Goal: Contribute content: Add original content to the website for others to see

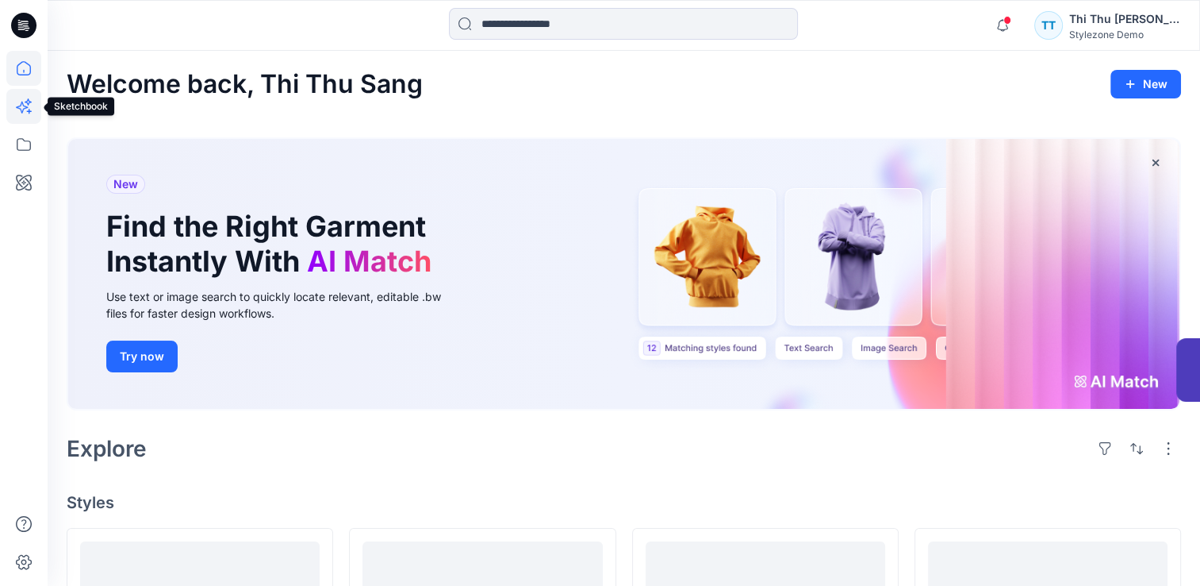
click at [22, 106] on icon at bounding box center [23, 106] width 35 height 35
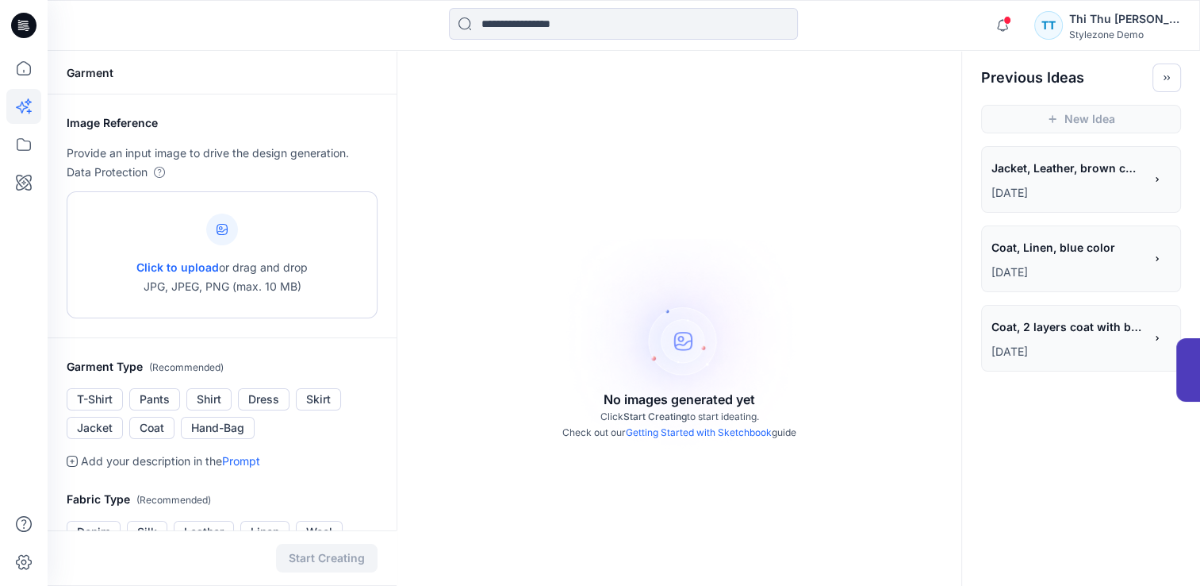
click at [222, 234] on icon at bounding box center [222, 229] width 11 height 11
type input "**********"
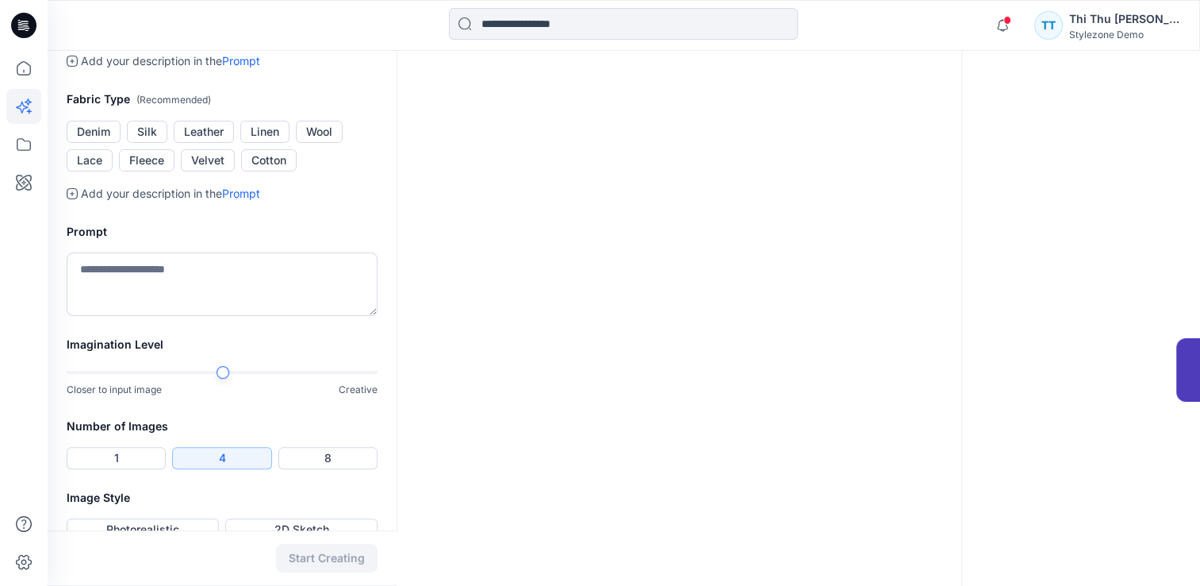
scroll to position [397, 0]
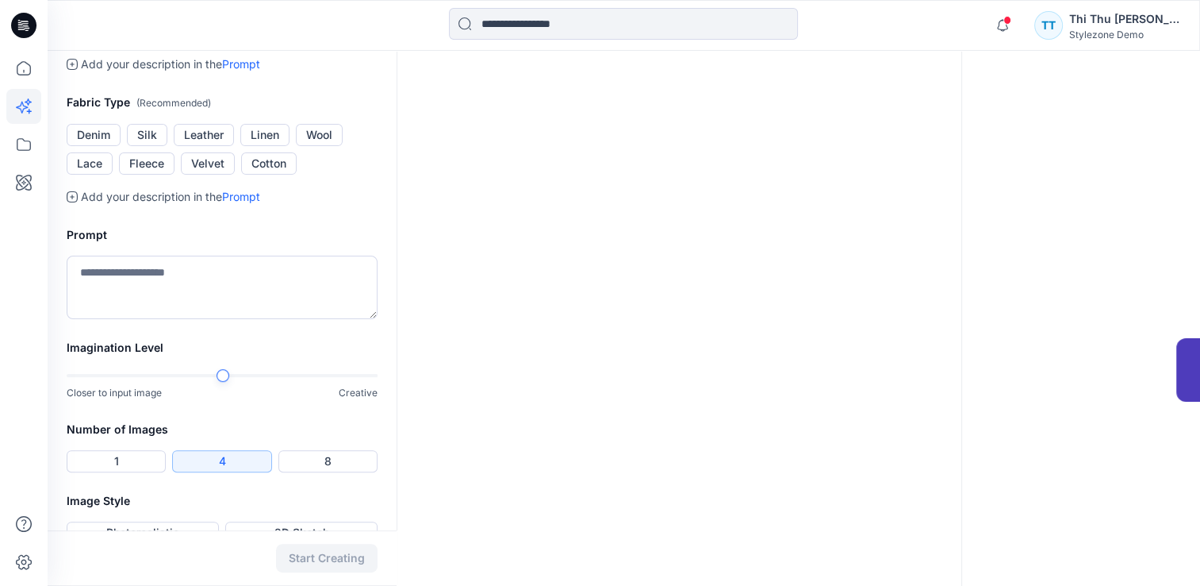
click at [86, 42] on button "Jacket" at bounding box center [95, 31] width 56 height 22
click at [90, 146] on button "Denim" at bounding box center [94, 135] width 54 height 22
click at [171, 319] on textarea at bounding box center [222, 286] width 311 height 63
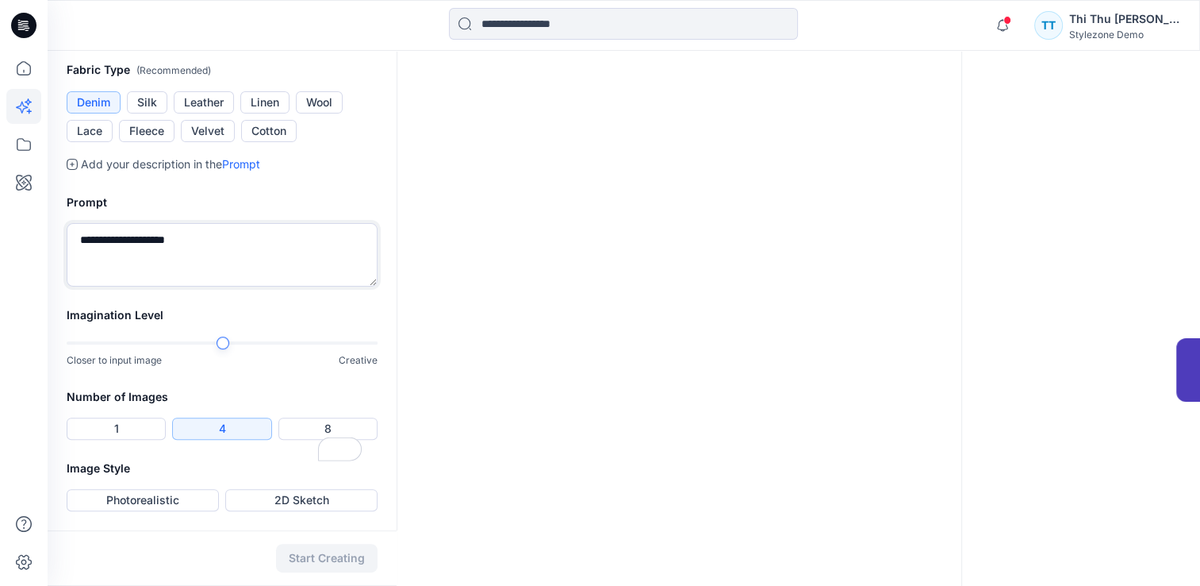
scroll to position [612, 0]
type textarea "**********"
click at [133, 505] on button "Photorealistic" at bounding box center [143, 500] width 152 height 22
click at [346, 561] on button "Start Creating" at bounding box center [327, 557] width 102 height 29
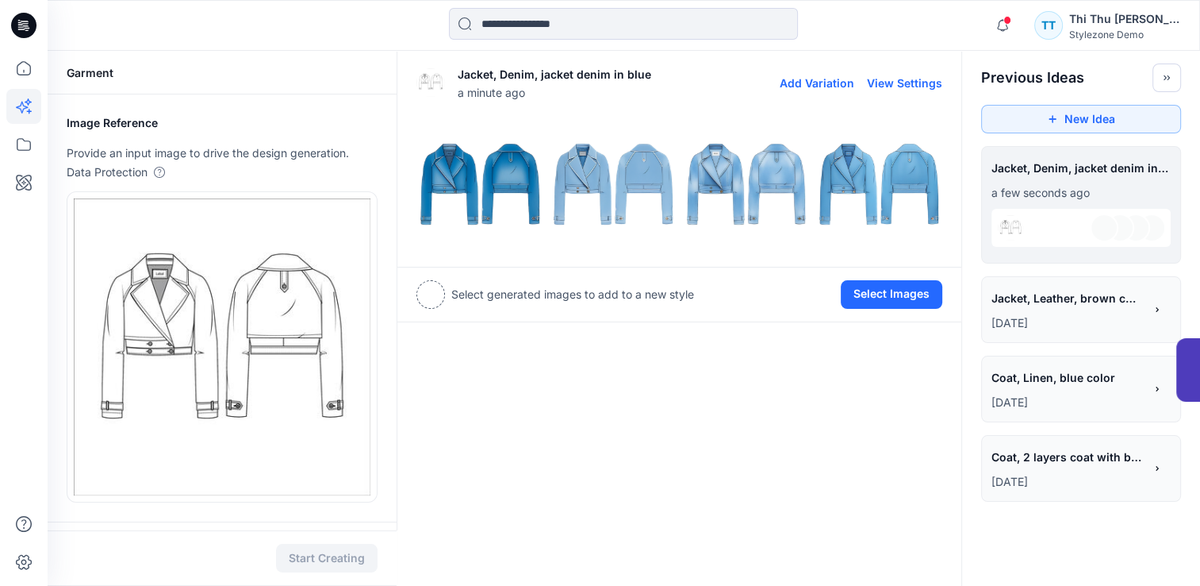
click at [472, 189] on img at bounding box center [479, 183] width 125 height 125
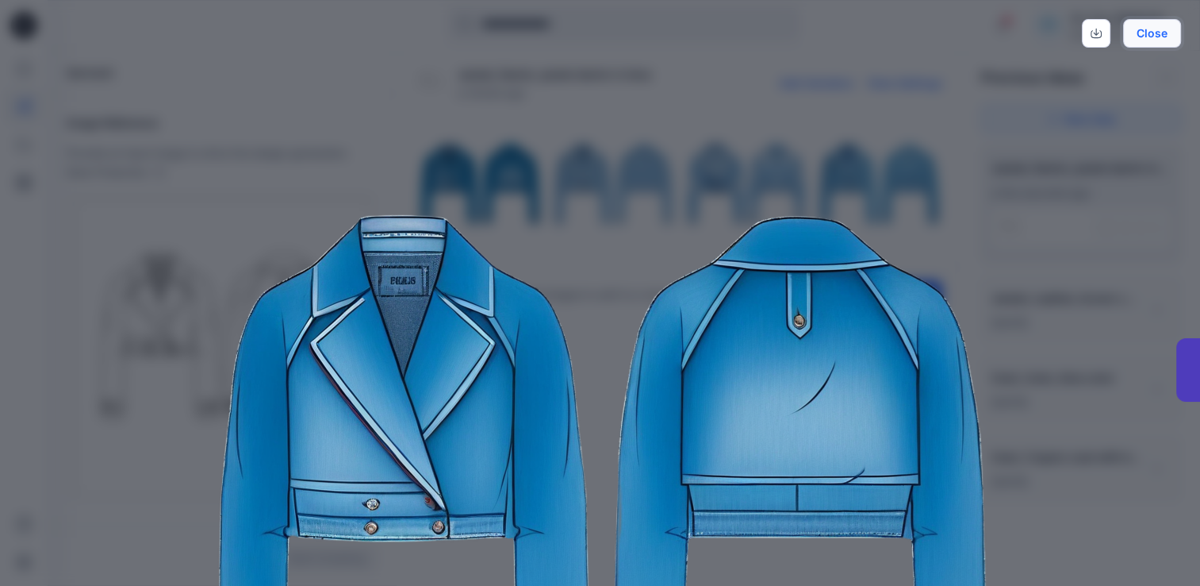
click at [1145, 43] on button "Close" at bounding box center [1152, 33] width 58 height 29
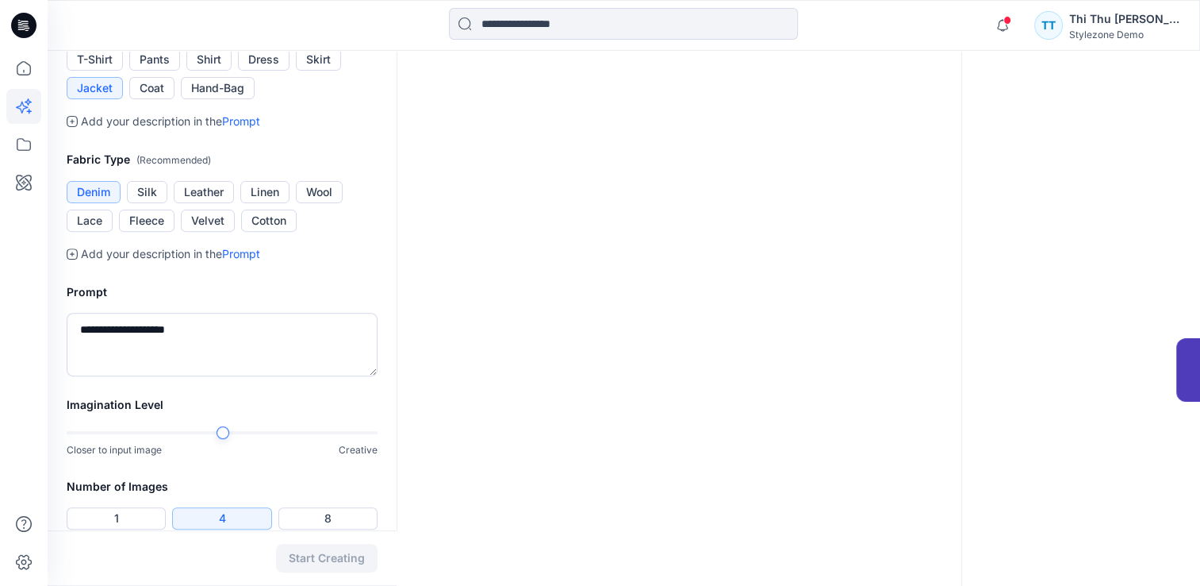
scroll to position [612, 0]
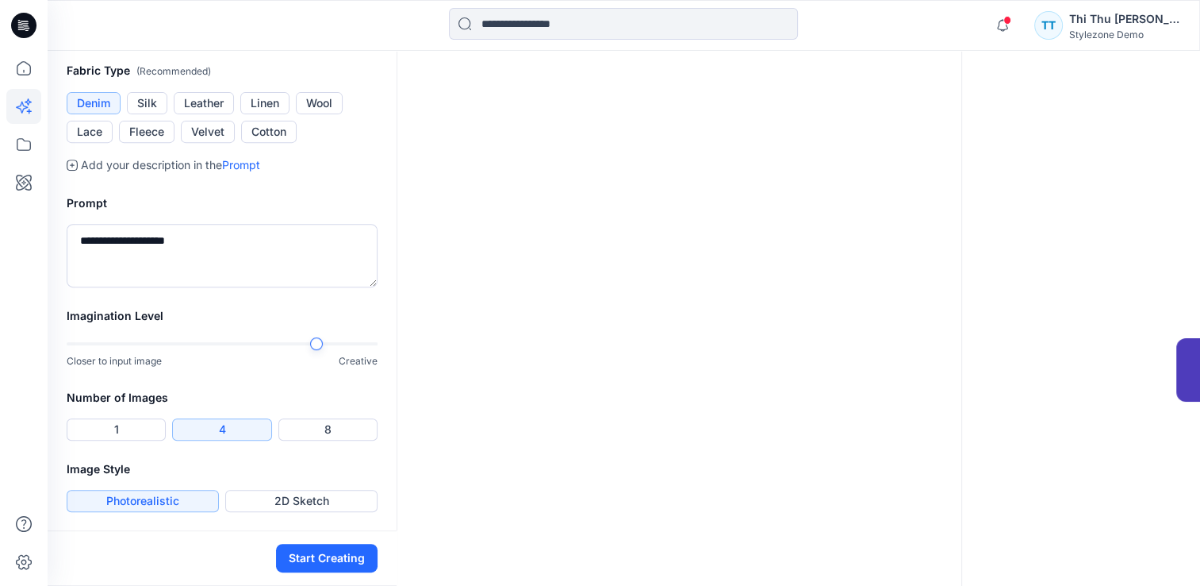
click at [303, 347] on div at bounding box center [222, 343] width 311 height 11
click at [317, 566] on button "Start Creating" at bounding box center [327, 557] width 102 height 29
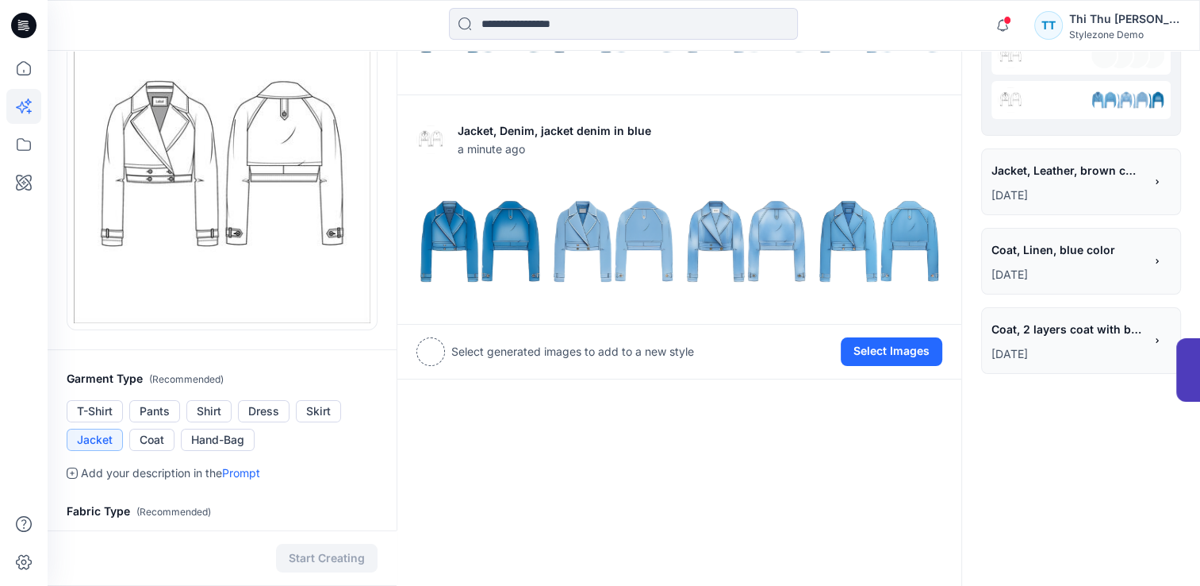
scroll to position [0, 0]
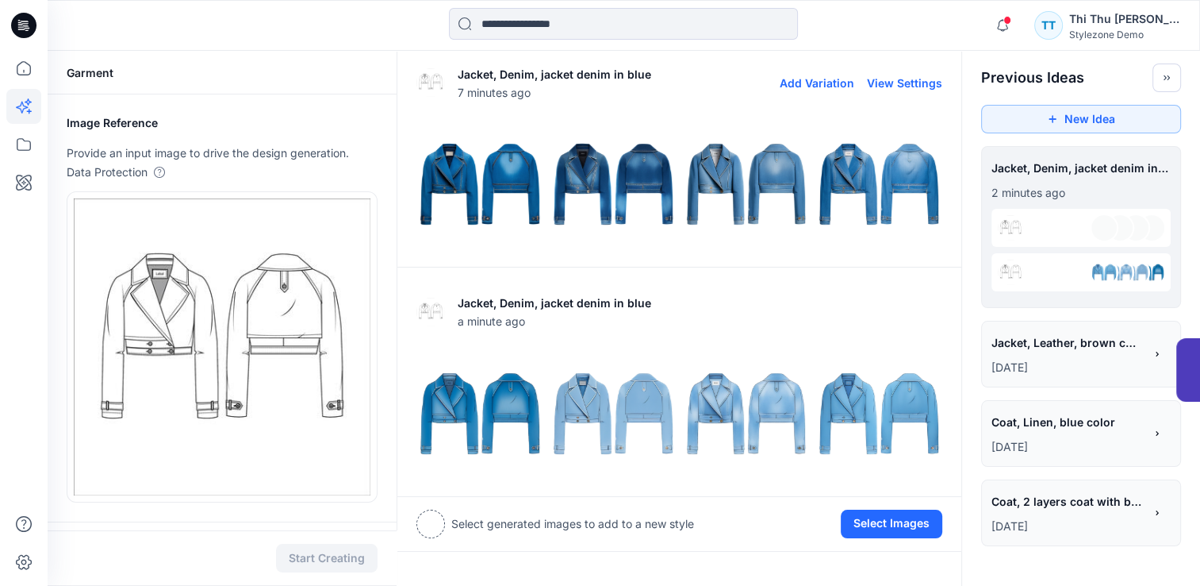
click at [464, 173] on img at bounding box center [479, 183] width 125 height 125
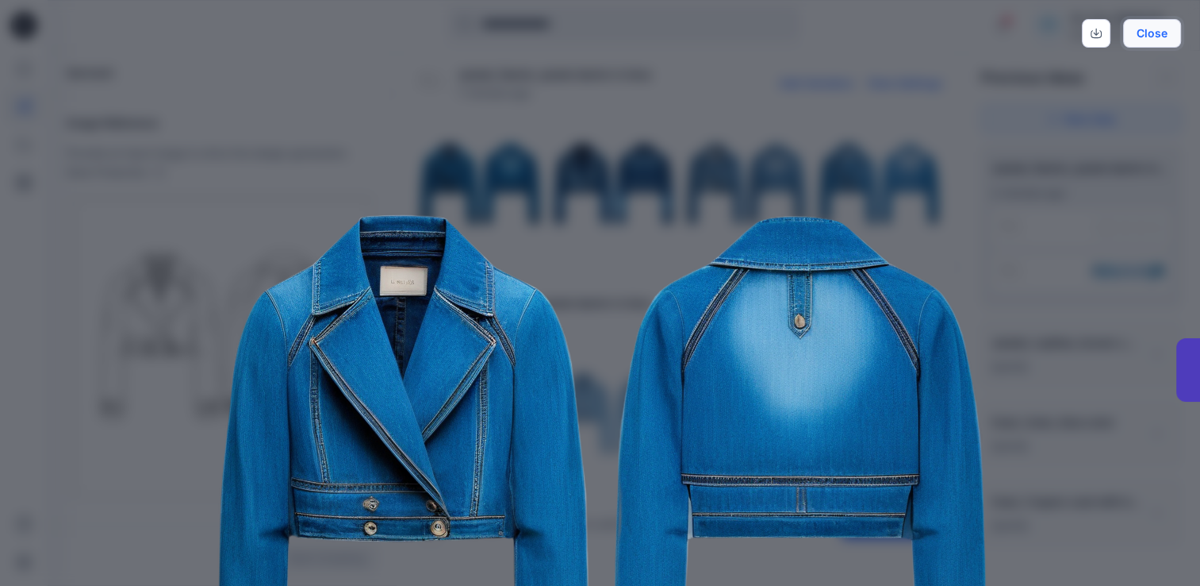
click at [1157, 30] on button "Close" at bounding box center [1152, 33] width 58 height 29
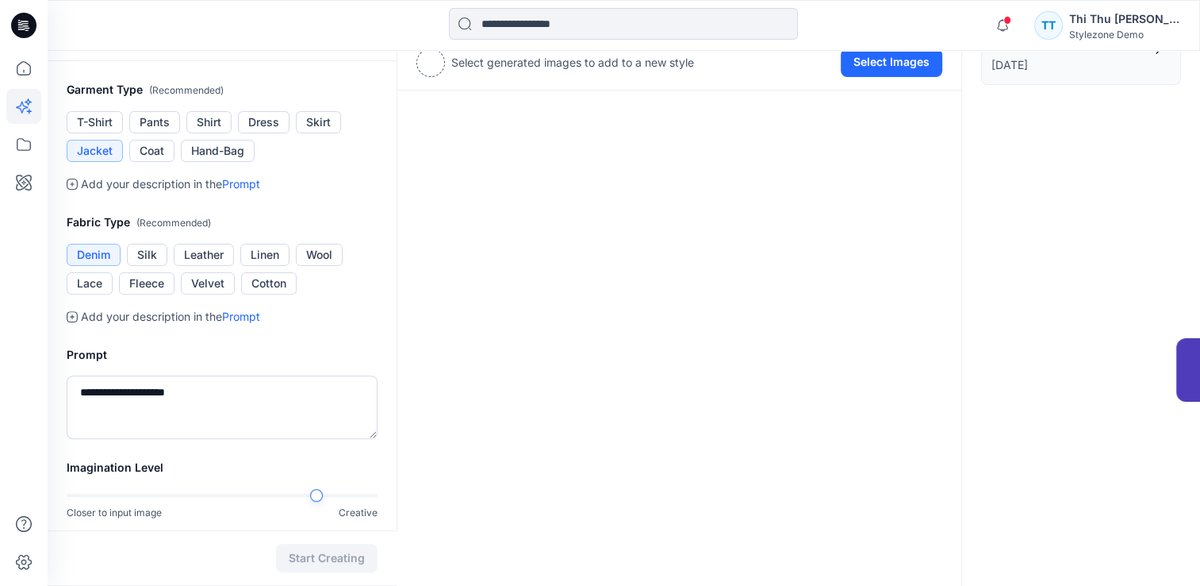
scroll to position [476, 0]
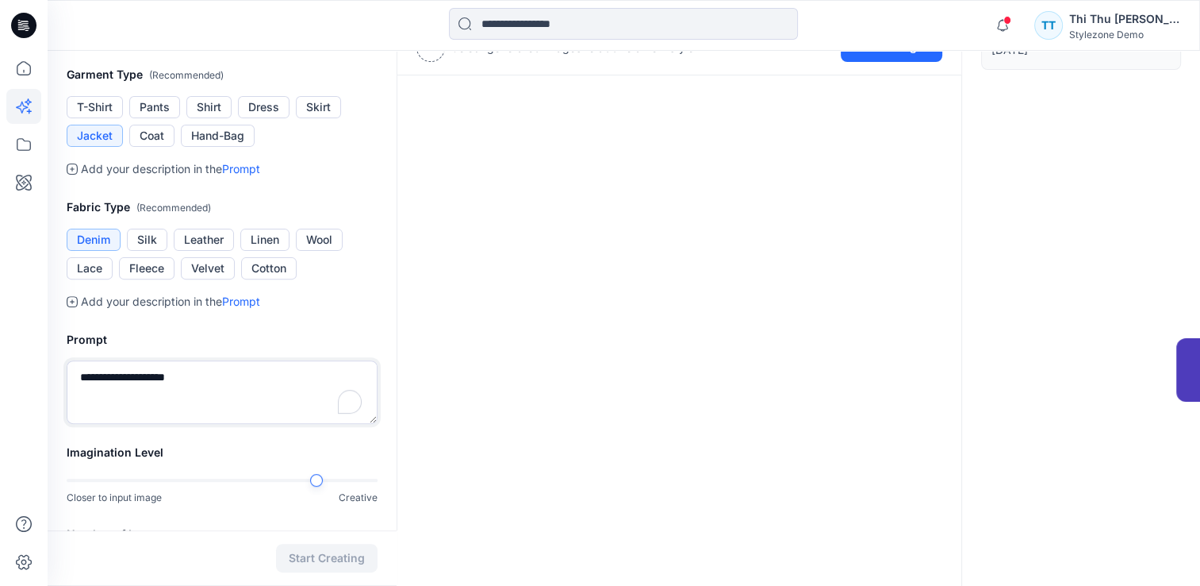
drag, startPoint x: 225, startPoint y: 381, endPoint x: 25, endPoint y: 379, distance: 199.9
click at [25, 379] on div "Notifications Your style Men Denim is ready Wednesday, September 24, 2025 03:28…" at bounding box center [600, 123] width 1200 height 1199
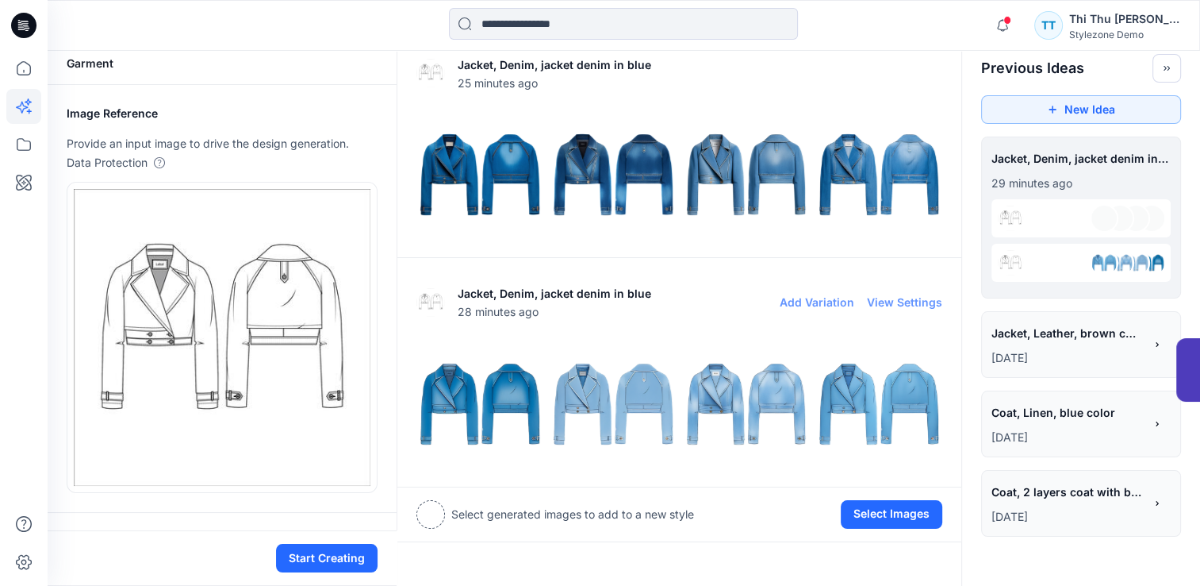
scroll to position [0, 0]
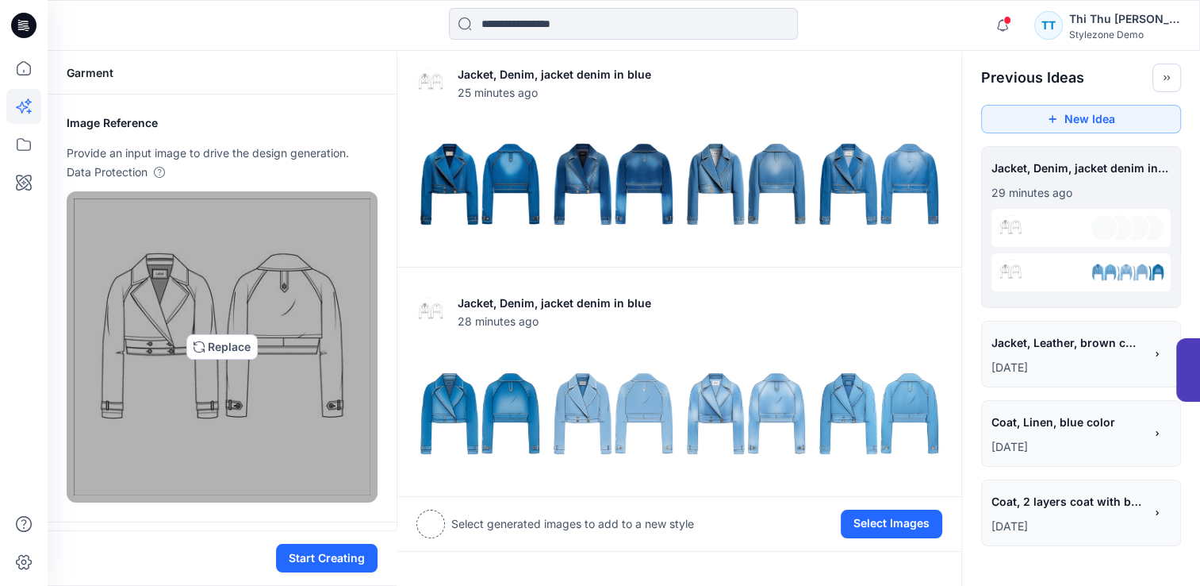
click at [225, 352] on img at bounding box center [222, 346] width 297 height 297
type input "**********"
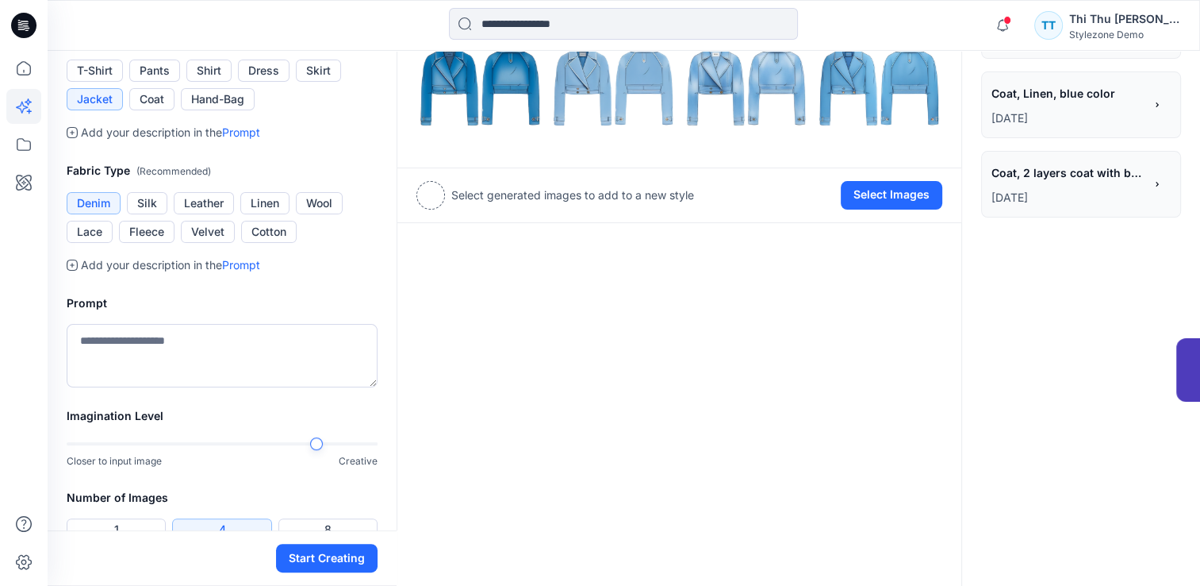
scroll to position [476, 0]
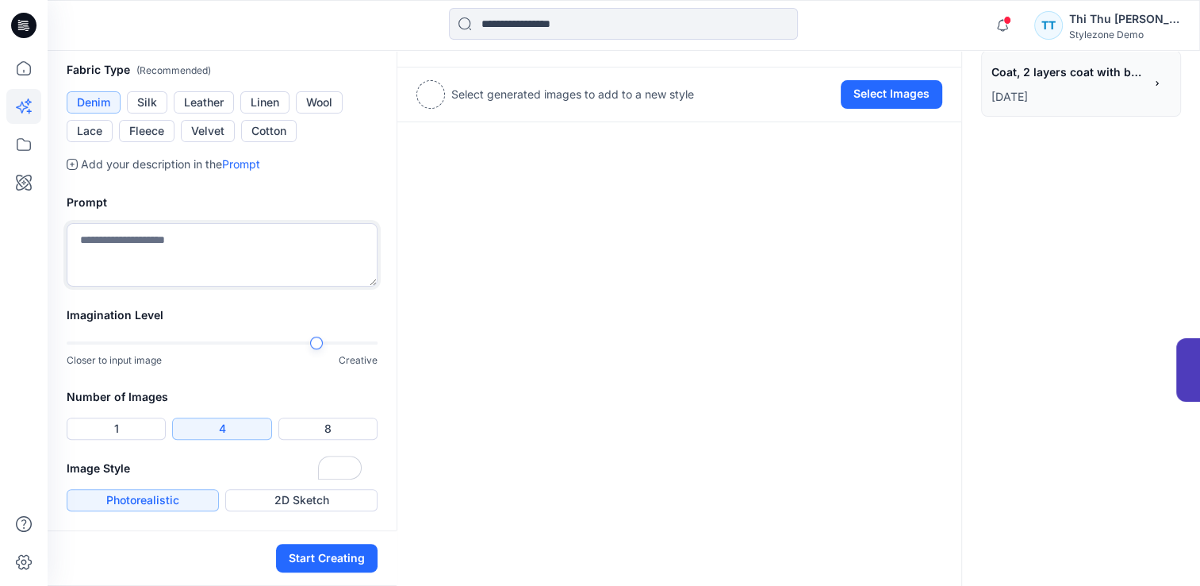
click at [152, 286] on textarea "To enrich screen reader interactions, please activate Accessibility in Grammarl…" at bounding box center [222, 254] width 311 height 63
click at [340, 345] on div at bounding box center [222, 342] width 311 height 11
type textarea "**********"
click at [301, 560] on button "Start Creating" at bounding box center [327, 557] width 102 height 29
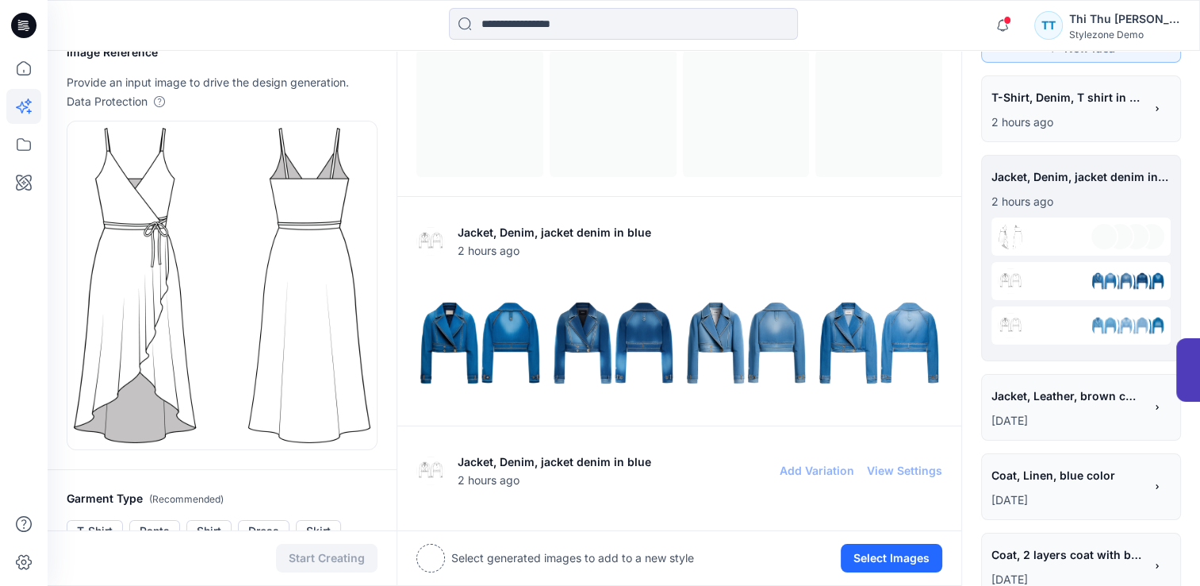
scroll to position [0, 0]
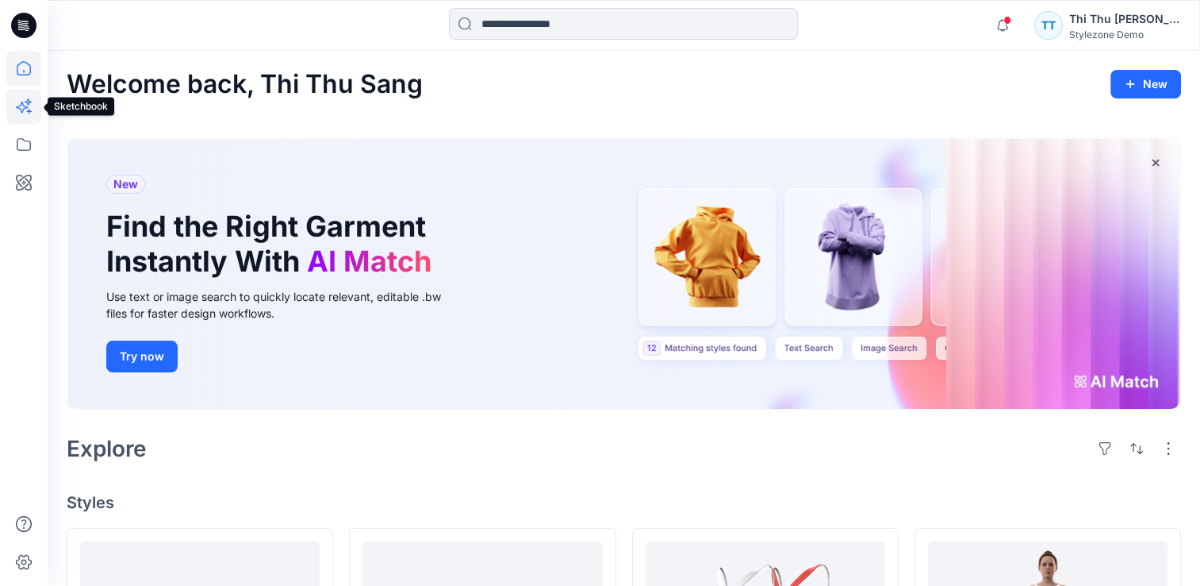
click at [21, 102] on icon at bounding box center [23, 106] width 35 height 35
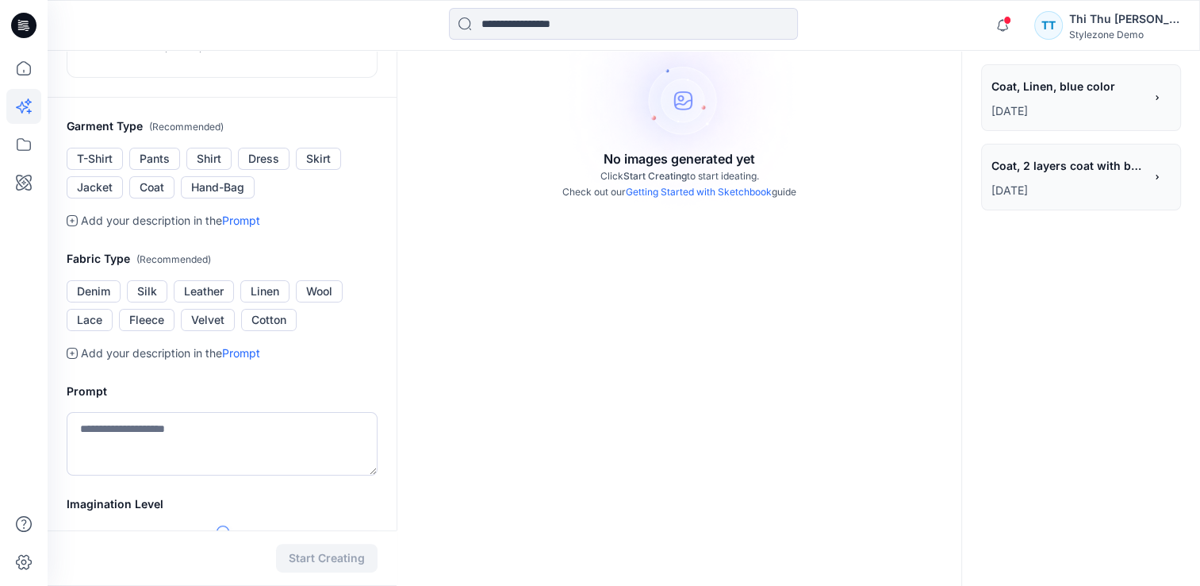
scroll to position [190, 0]
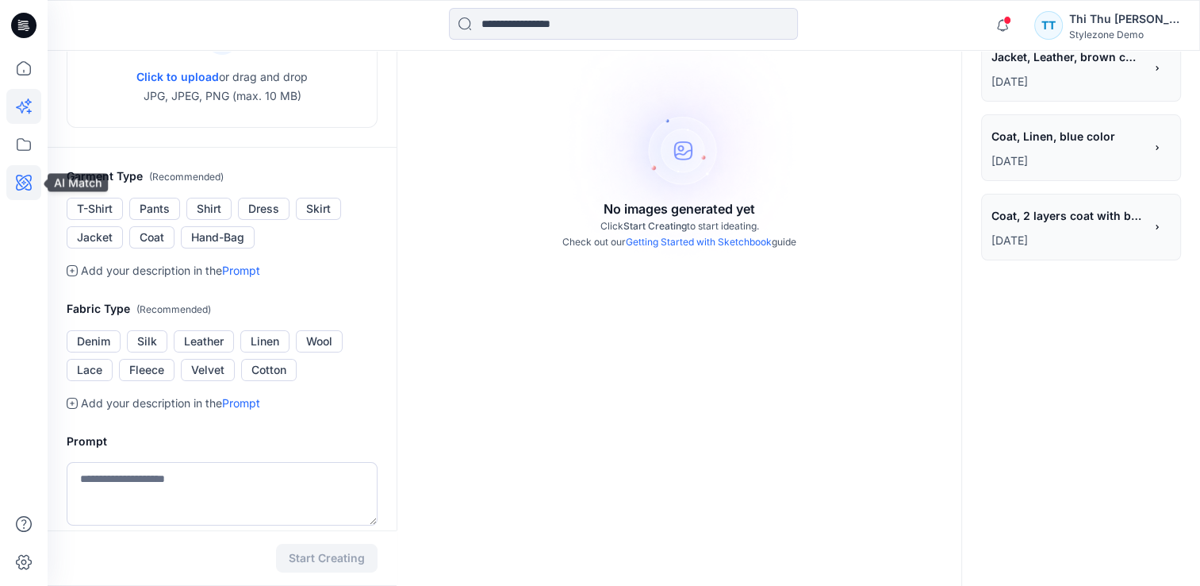
click at [19, 178] on icon at bounding box center [23, 182] width 35 height 35
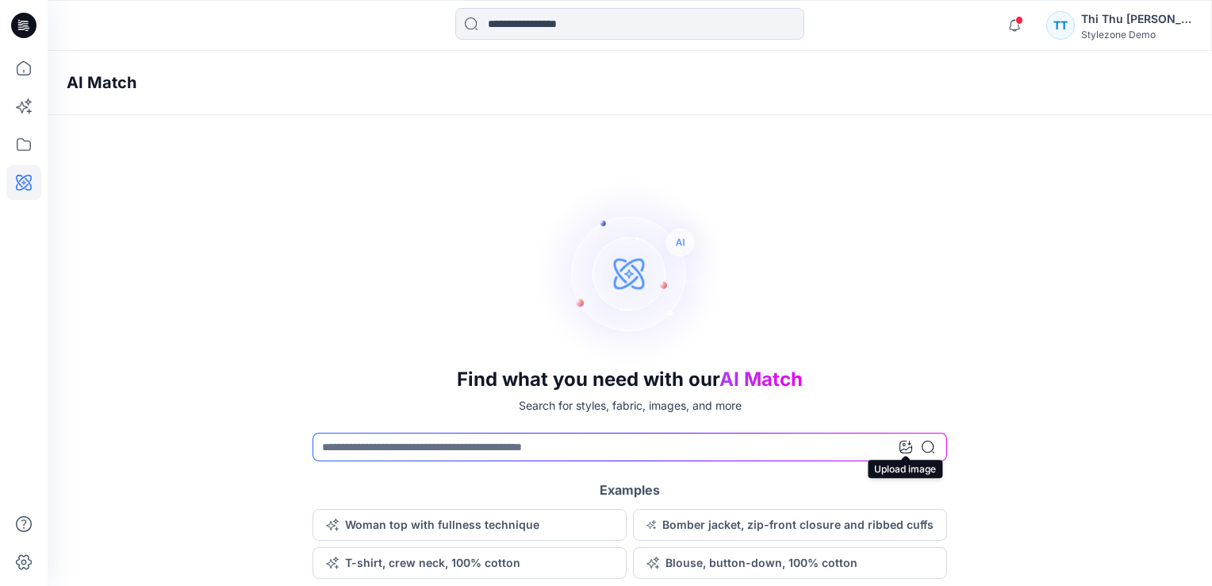
click at [904, 449] on icon at bounding box center [906, 446] width 13 height 13
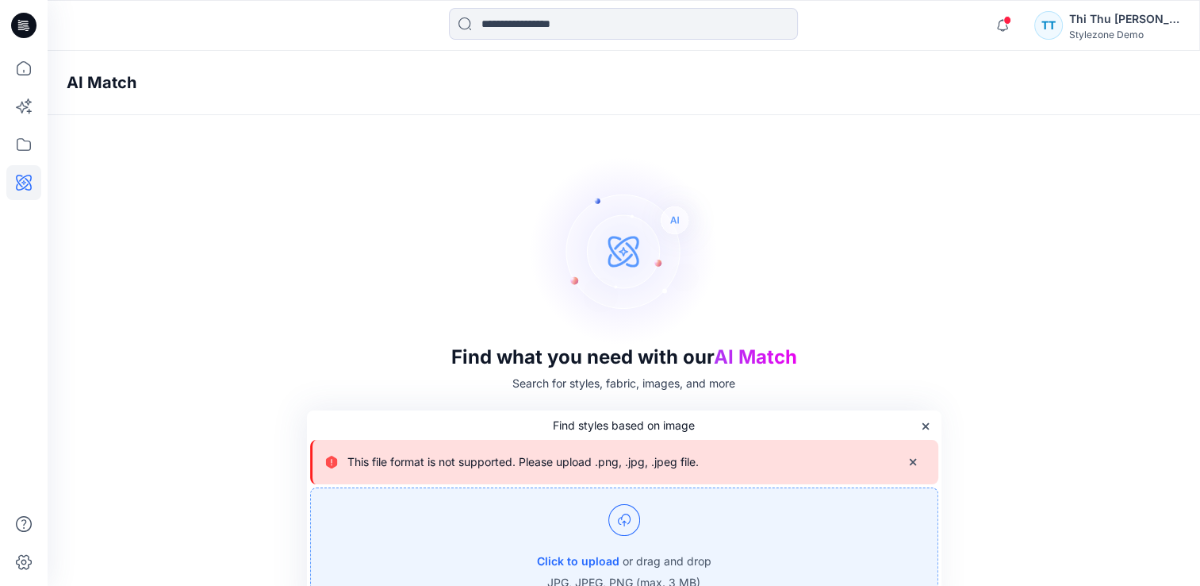
scroll to position [49, 0]
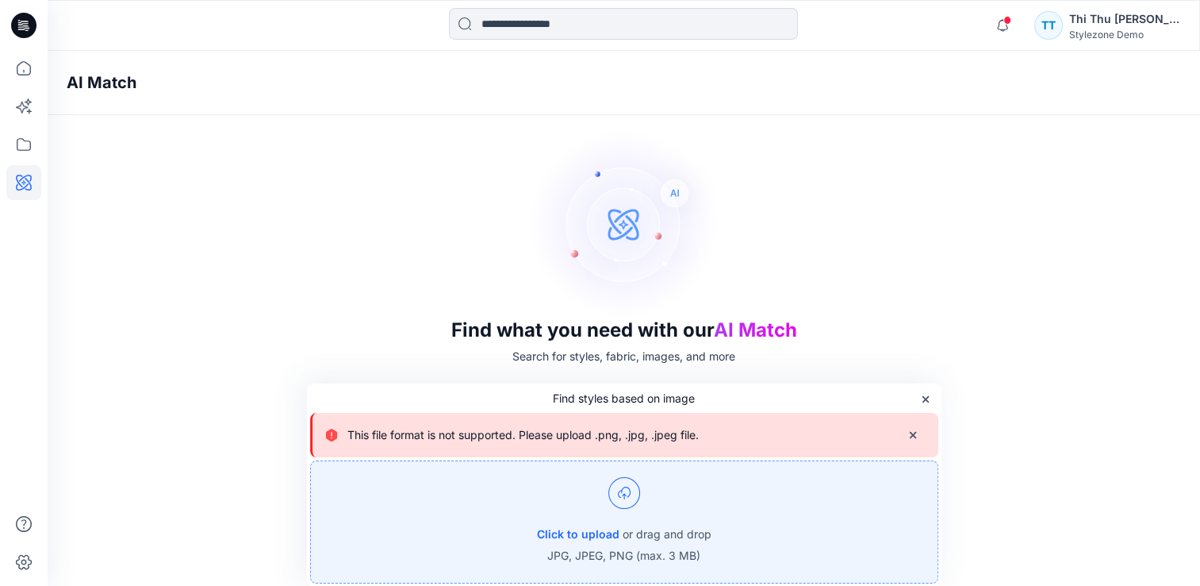
click at [616, 493] on img at bounding box center [625, 493] width 32 height 32
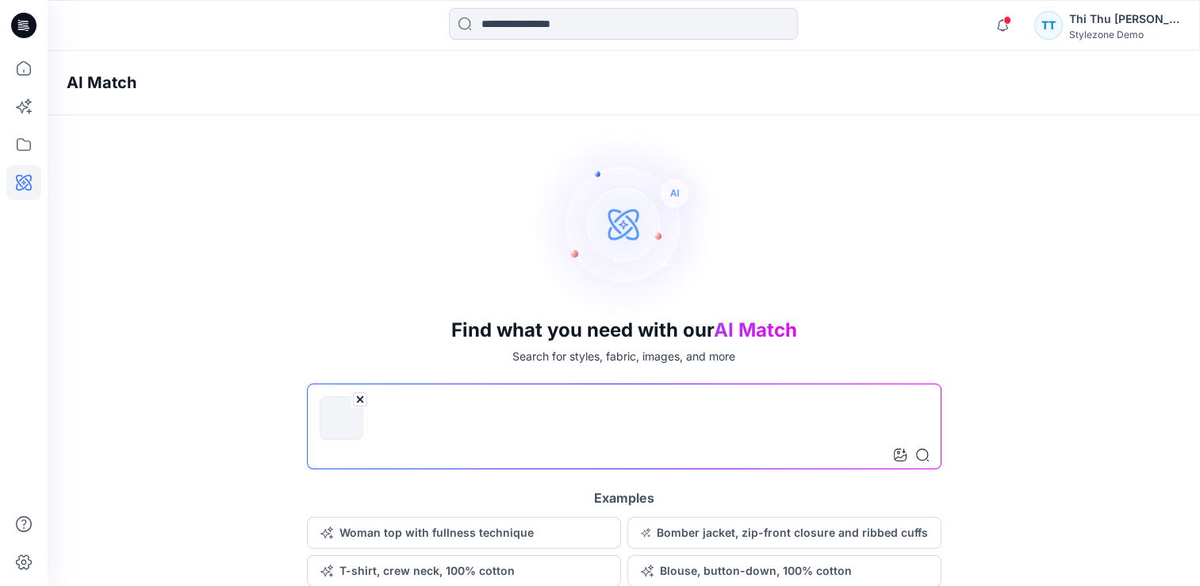
scroll to position [48, 0]
click at [561, 426] on input at bounding box center [624, 427] width 635 height 86
type input "*"
type input "**********"
click at [925, 452] on icon at bounding box center [922, 455] width 13 height 13
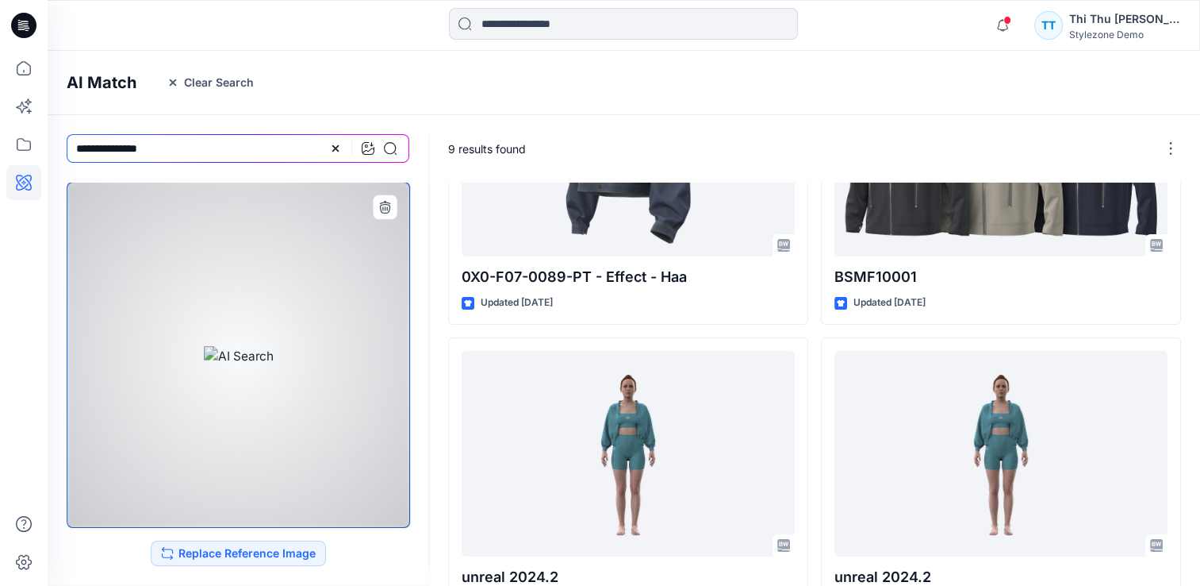
scroll to position [159, 0]
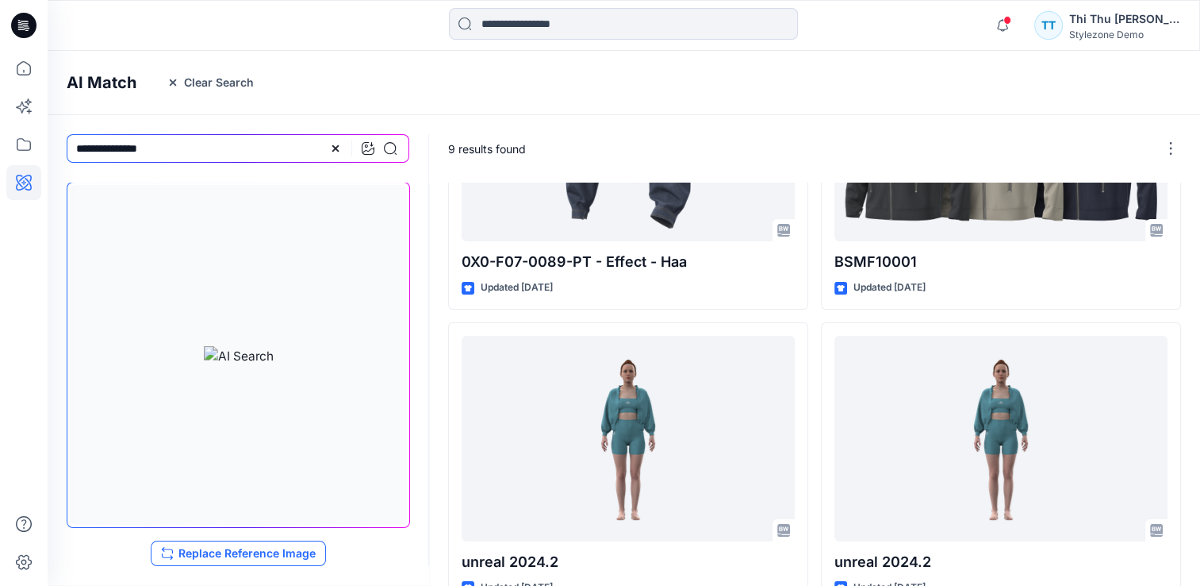
click at [252, 560] on button "Replace Reference Image" at bounding box center [238, 552] width 175 height 25
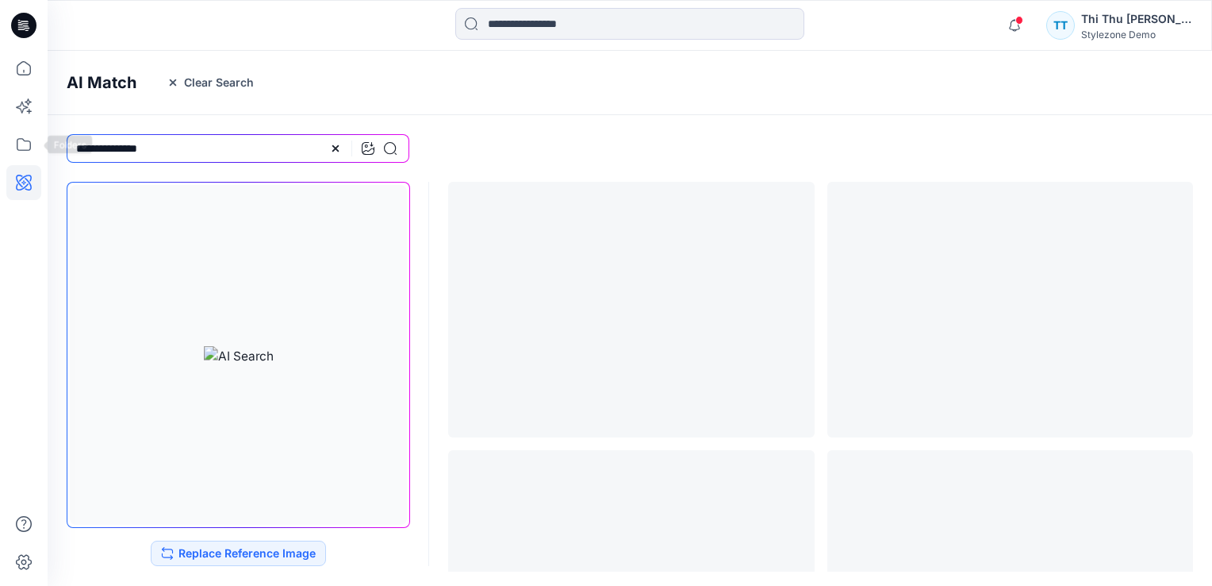
drag, startPoint x: 162, startPoint y: 146, endPoint x: 73, endPoint y: 148, distance: 88.9
click at [34, 140] on div "Notifications Your style Men Denim is ready Wednesday, September 24, 2025 03:28…" at bounding box center [606, 293] width 1212 height 586
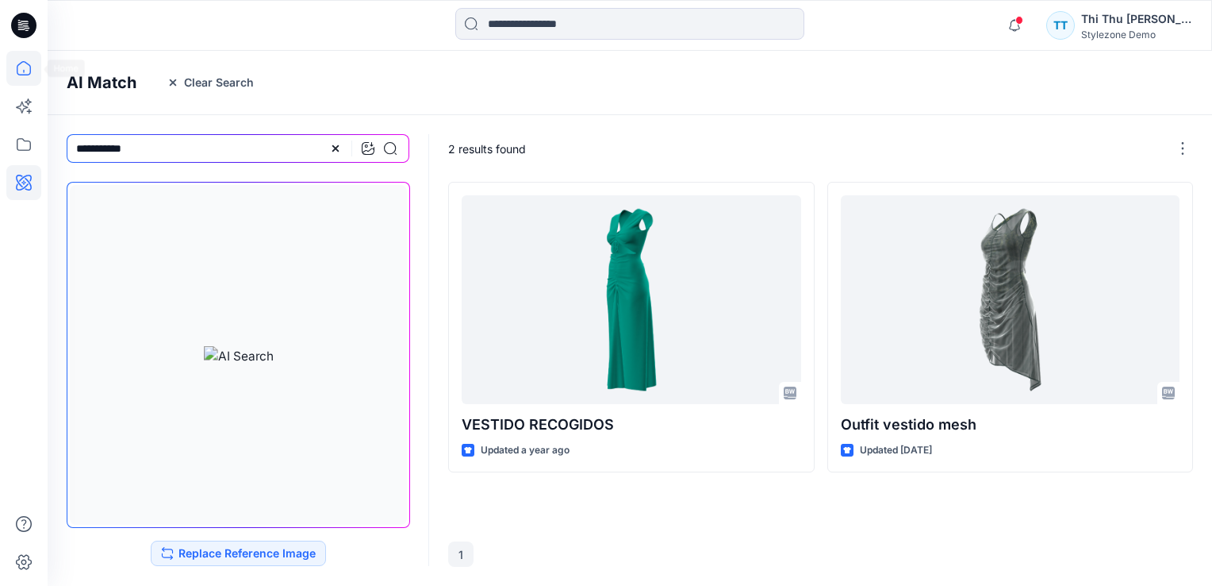
type input "**********"
click at [31, 74] on icon at bounding box center [23, 68] width 35 height 35
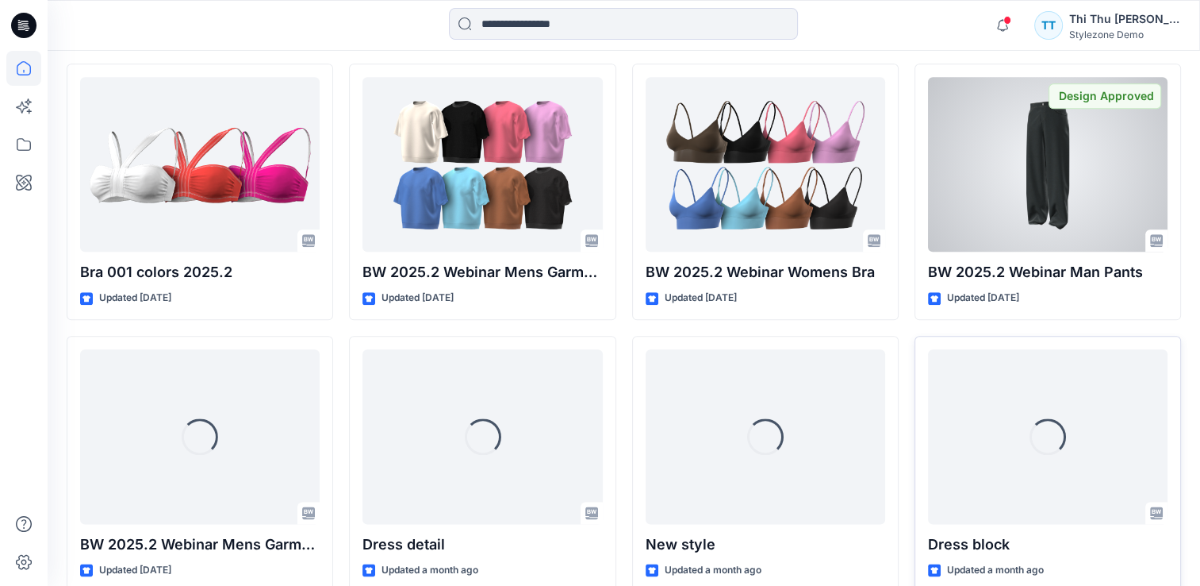
scroll to position [1868, 0]
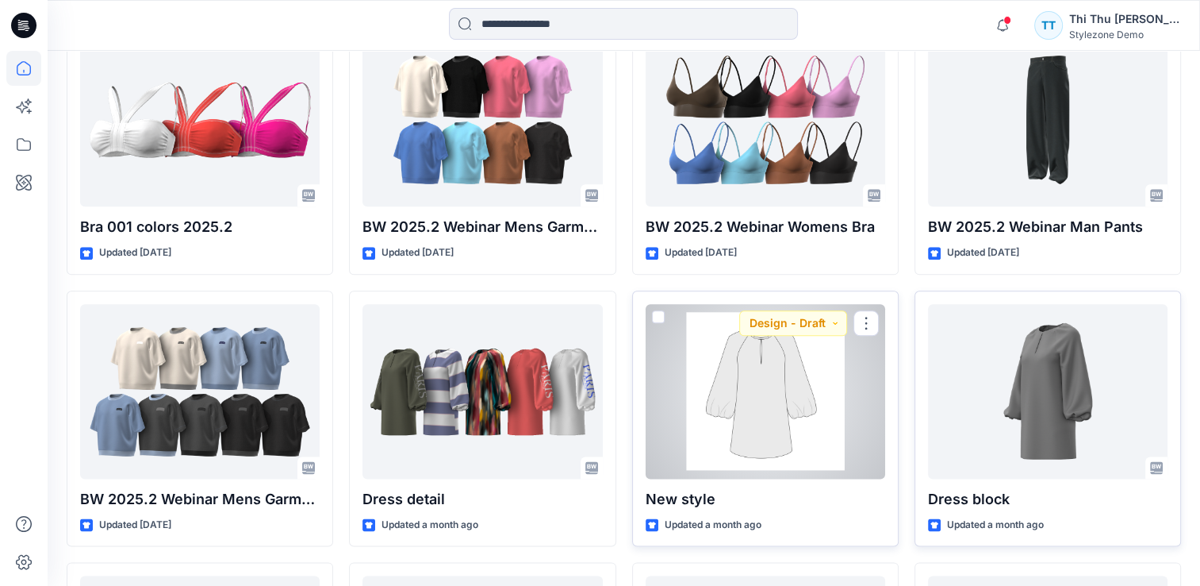
click at [768, 417] on div at bounding box center [766, 391] width 240 height 175
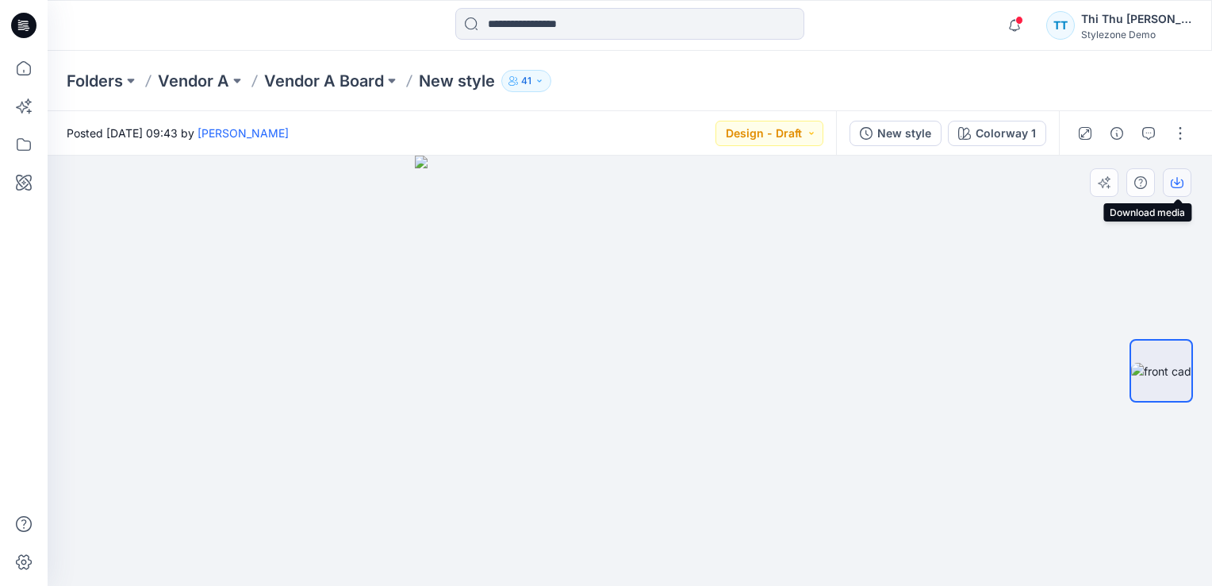
click at [1181, 188] on icon "button" at bounding box center [1177, 182] width 13 height 13
click at [16, 71] on icon at bounding box center [23, 68] width 35 height 35
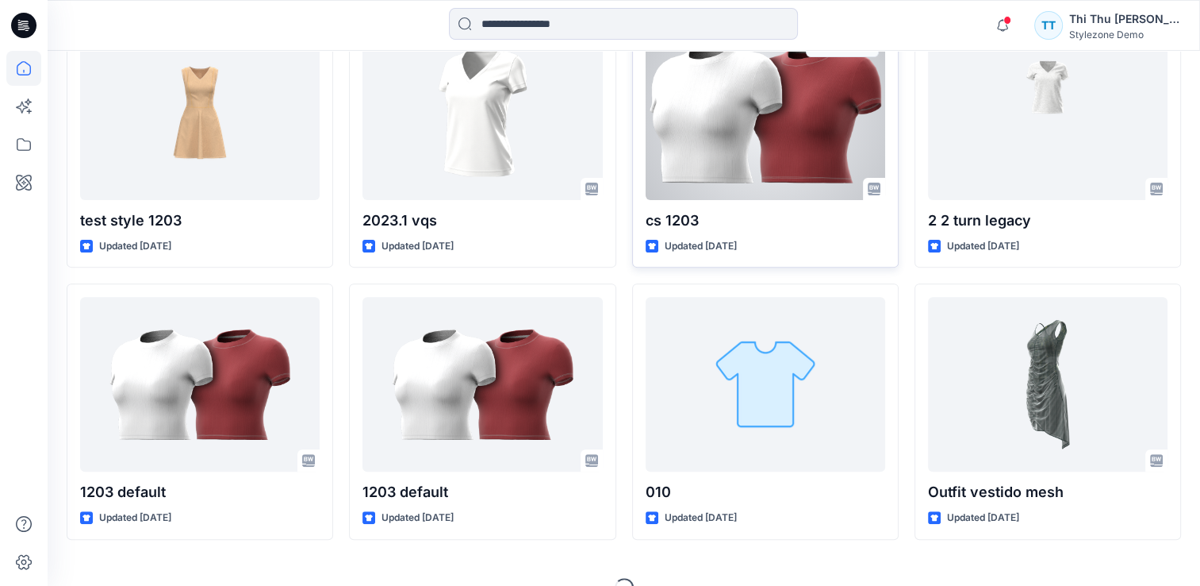
scroll to position [6515, 0]
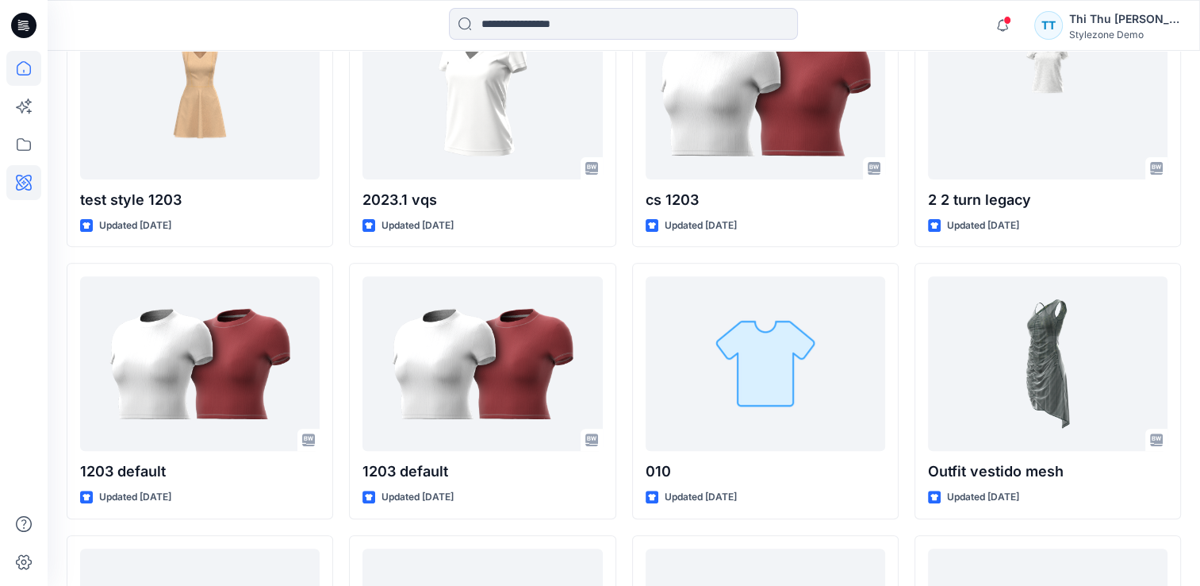
click at [16, 186] on icon at bounding box center [24, 183] width 16 height 16
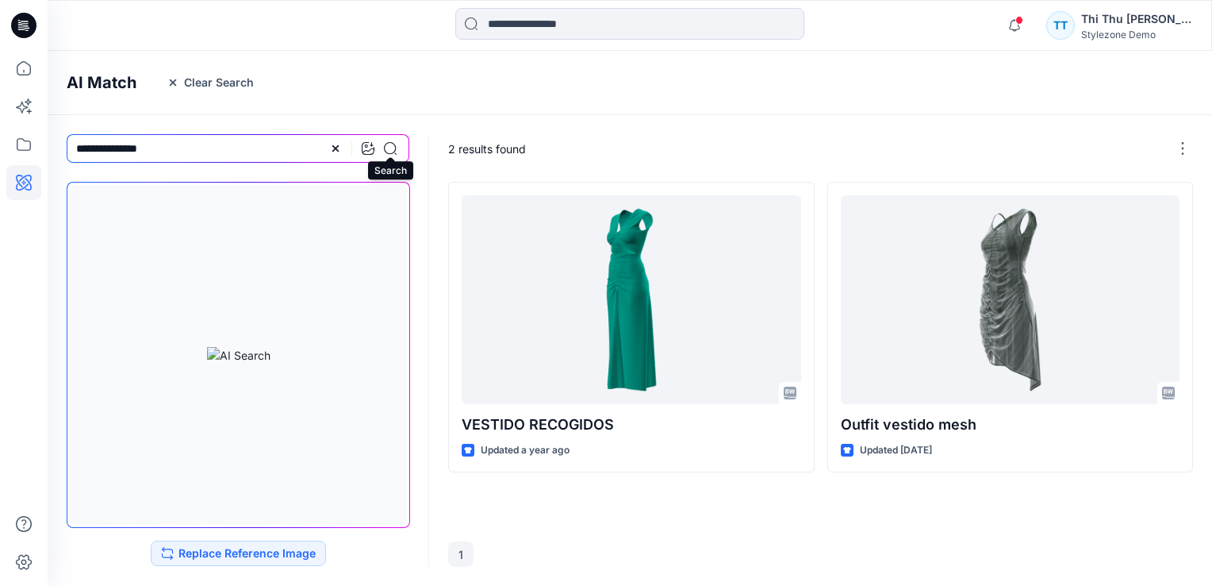
click at [393, 151] on icon at bounding box center [390, 148] width 13 height 13
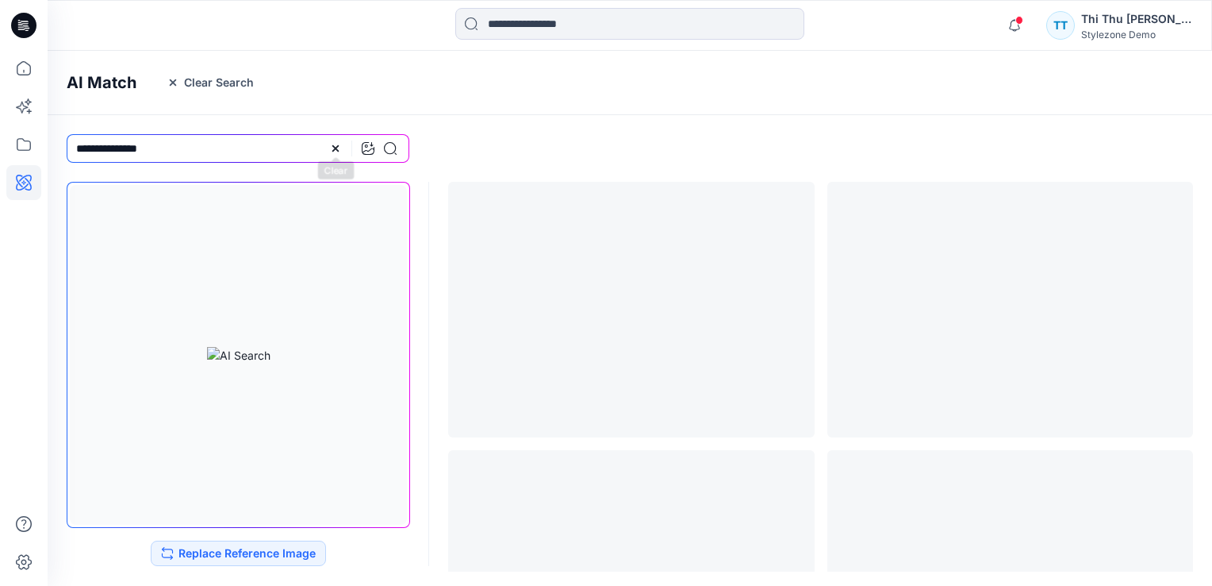
drag, startPoint x: 333, startPoint y: 145, endPoint x: 266, endPoint y: 147, distance: 67.5
click at [332, 145] on g at bounding box center [335, 148] width 6 height 6
click at [224, 148] on input at bounding box center [238, 148] width 343 height 29
click at [248, 555] on button "Replace Reference Image" at bounding box center [238, 552] width 175 height 25
click at [194, 154] on input at bounding box center [238, 148] width 343 height 29
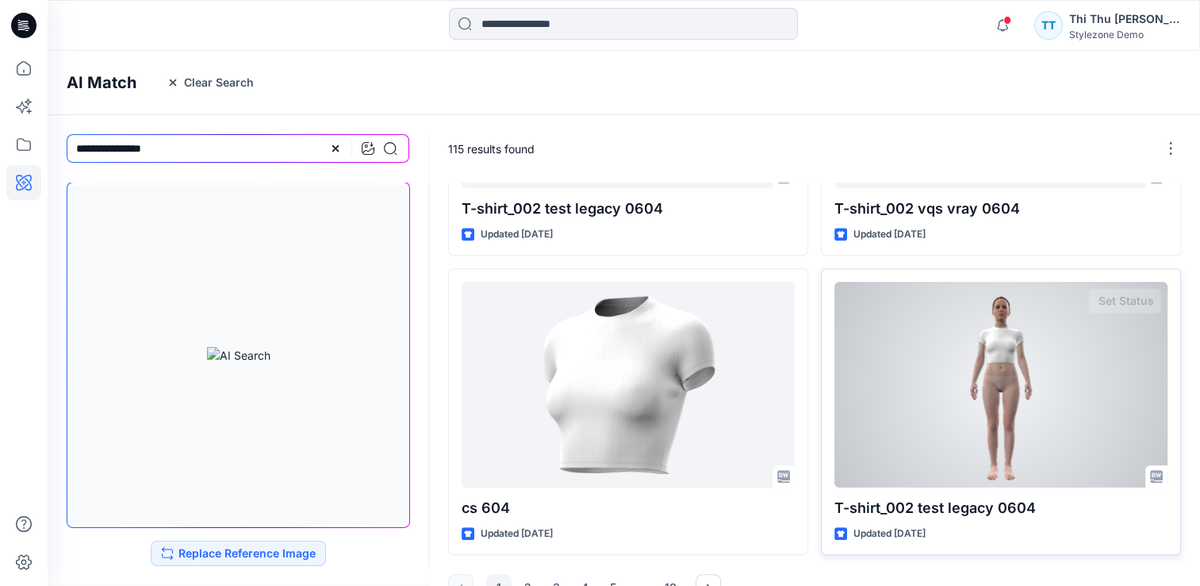
scroll to position [1440, 0]
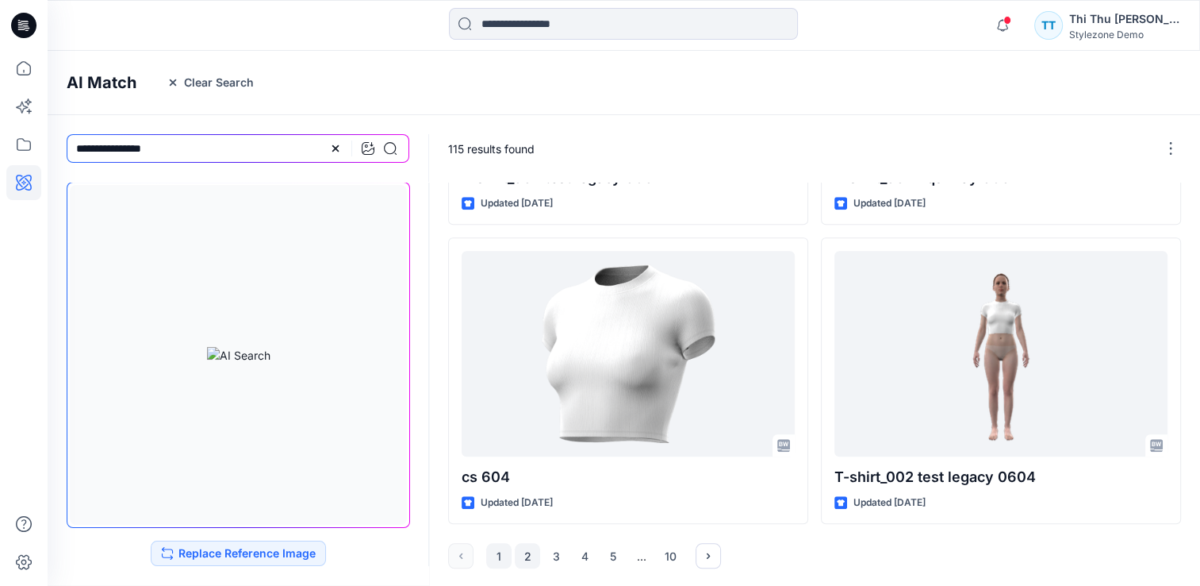
type input "**********"
click at [528, 557] on button "2" at bounding box center [527, 555] width 25 height 25
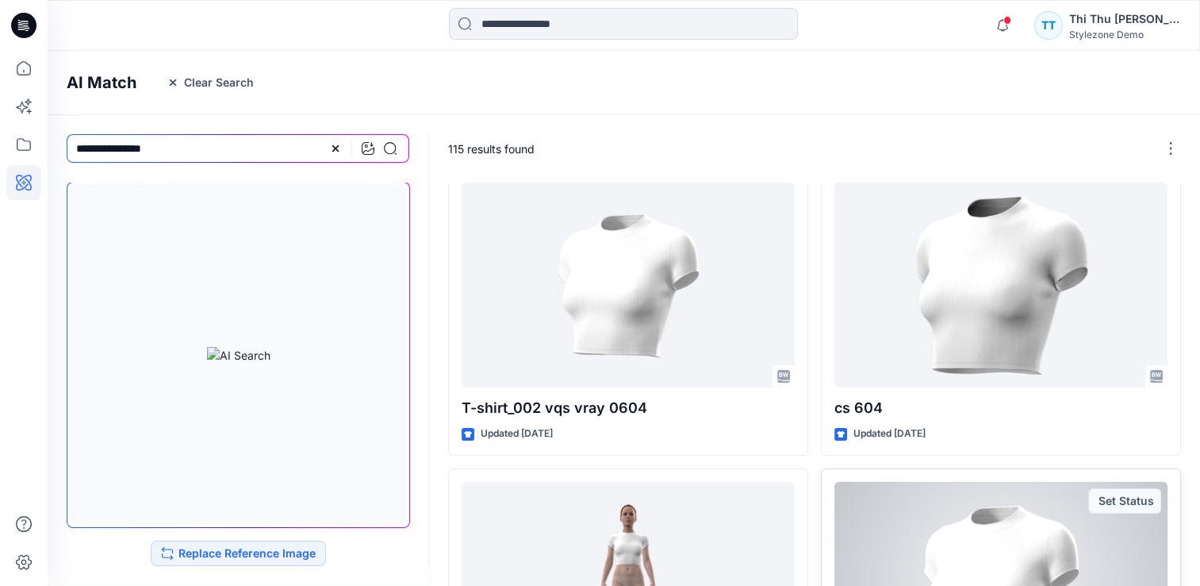
scroll to position [0, 0]
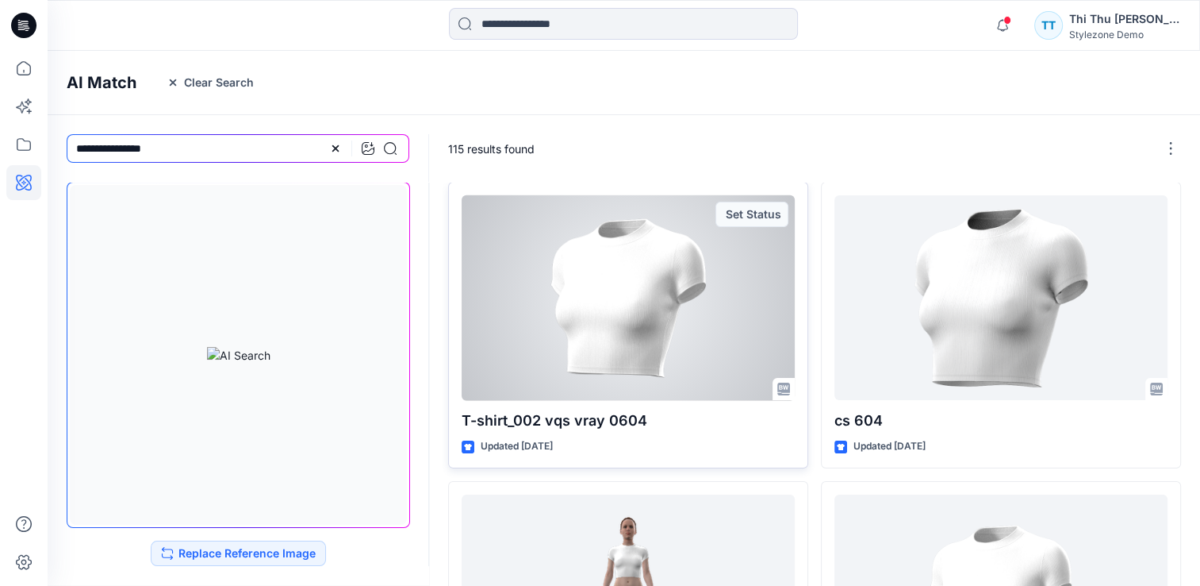
click at [674, 320] on div at bounding box center [628, 297] width 333 height 205
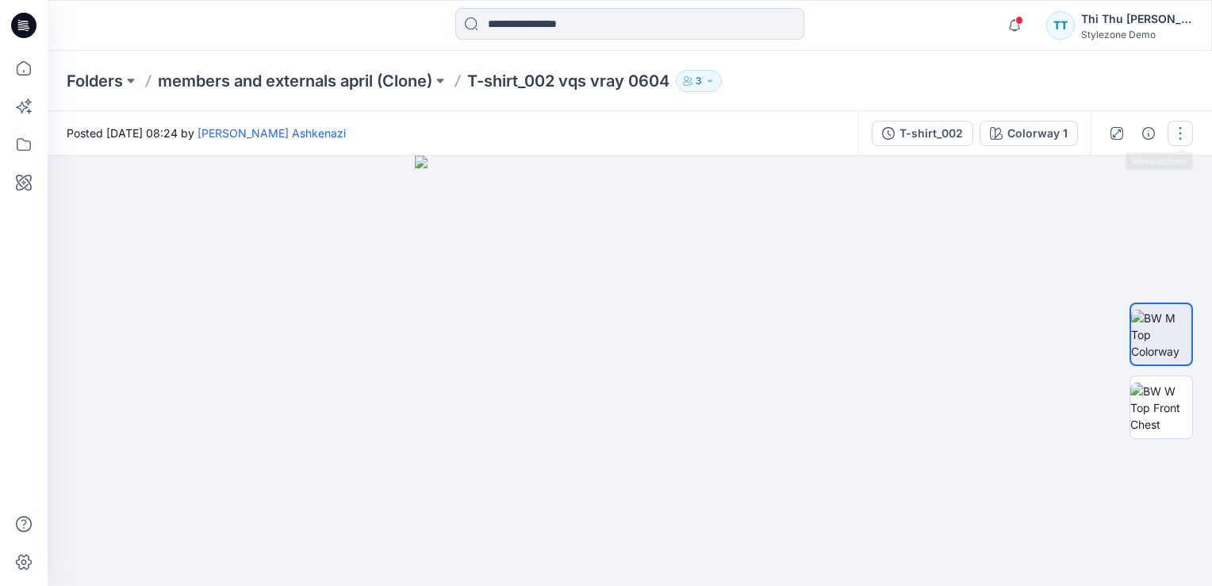
click at [1180, 140] on button "button" at bounding box center [1180, 133] width 25 height 25
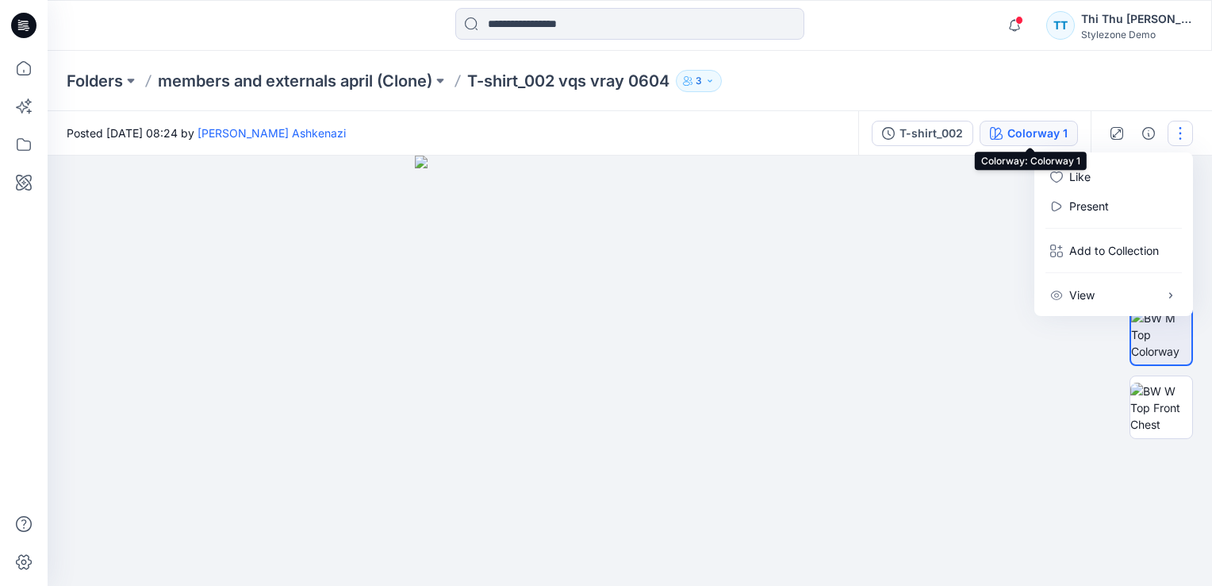
click at [1035, 136] on div "Colorway 1" at bounding box center [1038, 133] width 60 height 17
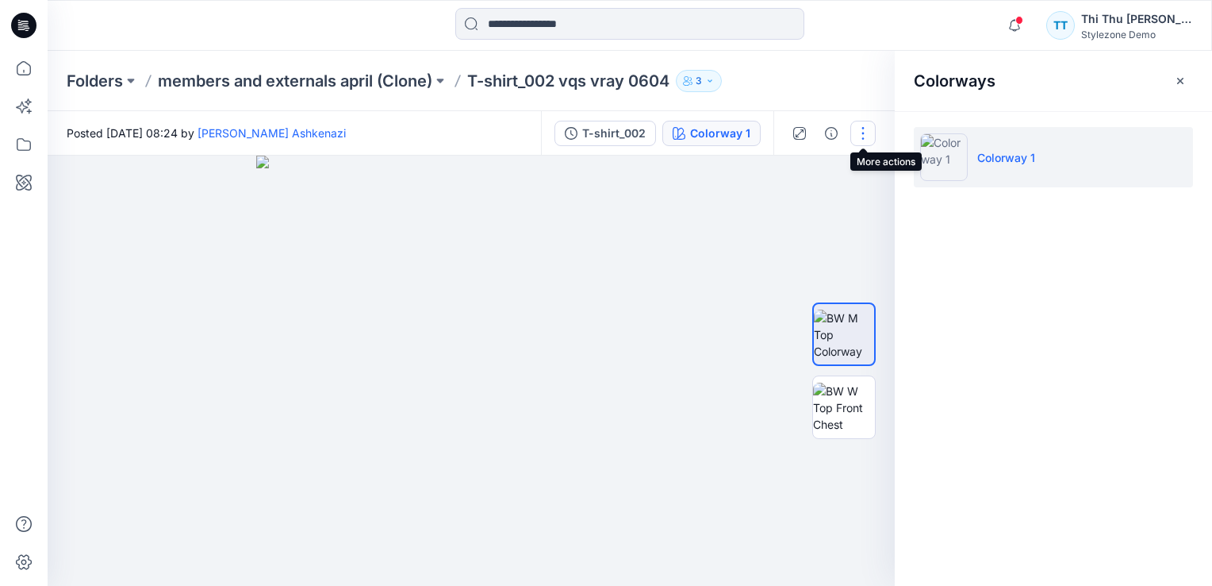
click at [865, 136] on button "button" at bounding box center [863, 133] width 25 height 25
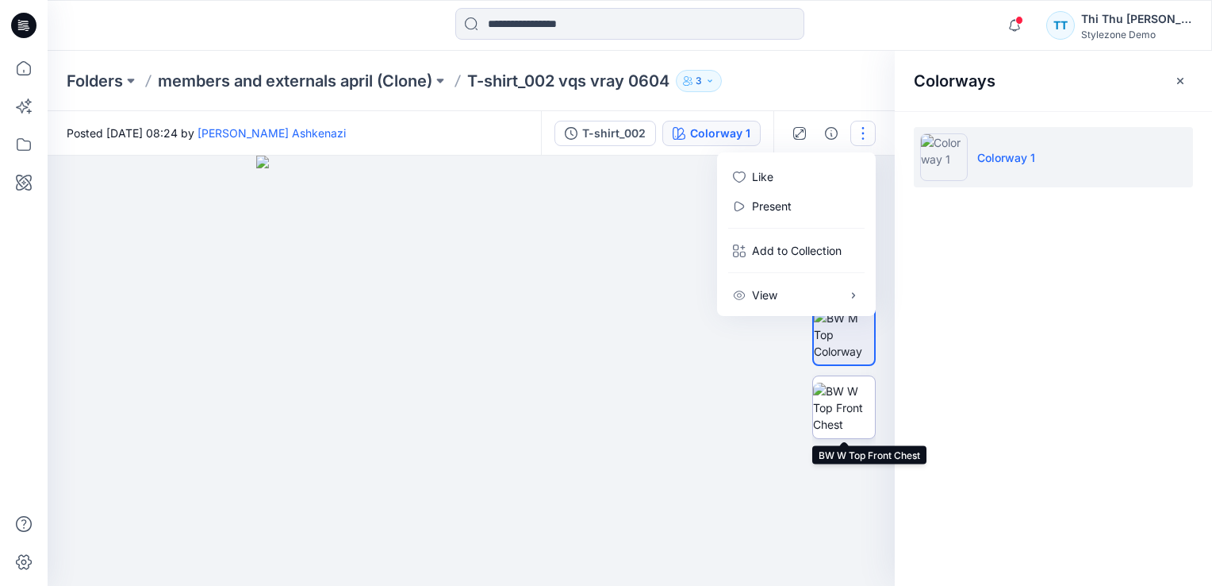
click at [840, 411] on img at bounding box center [844, 407] width 62 height 50
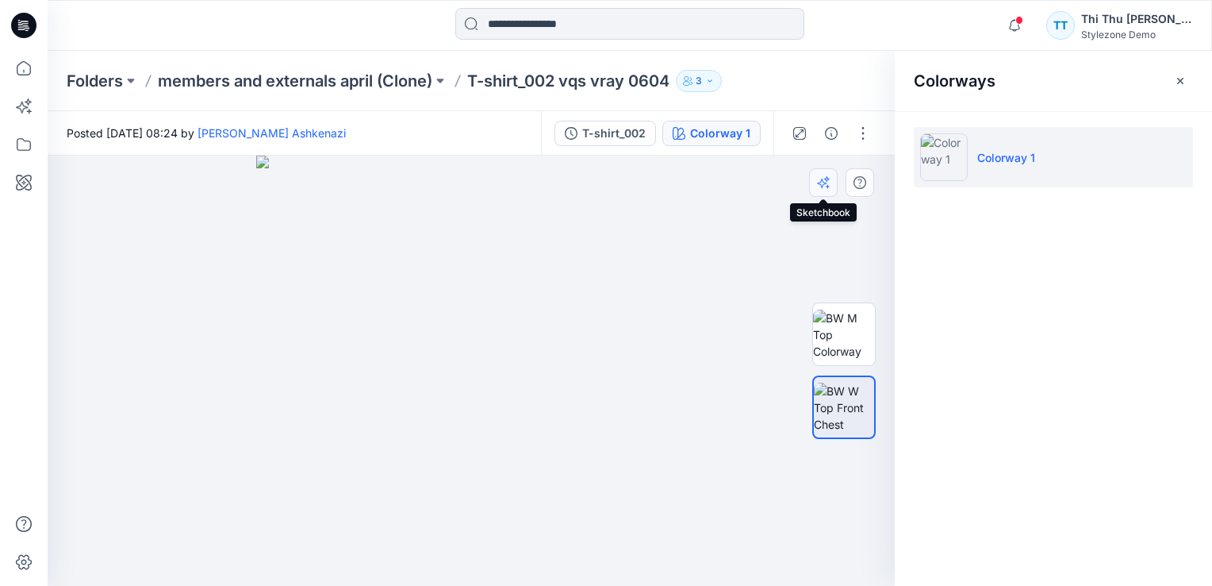
click at [826, 186] on icon "button" at bounding box center [828, 186] width 4 height 4
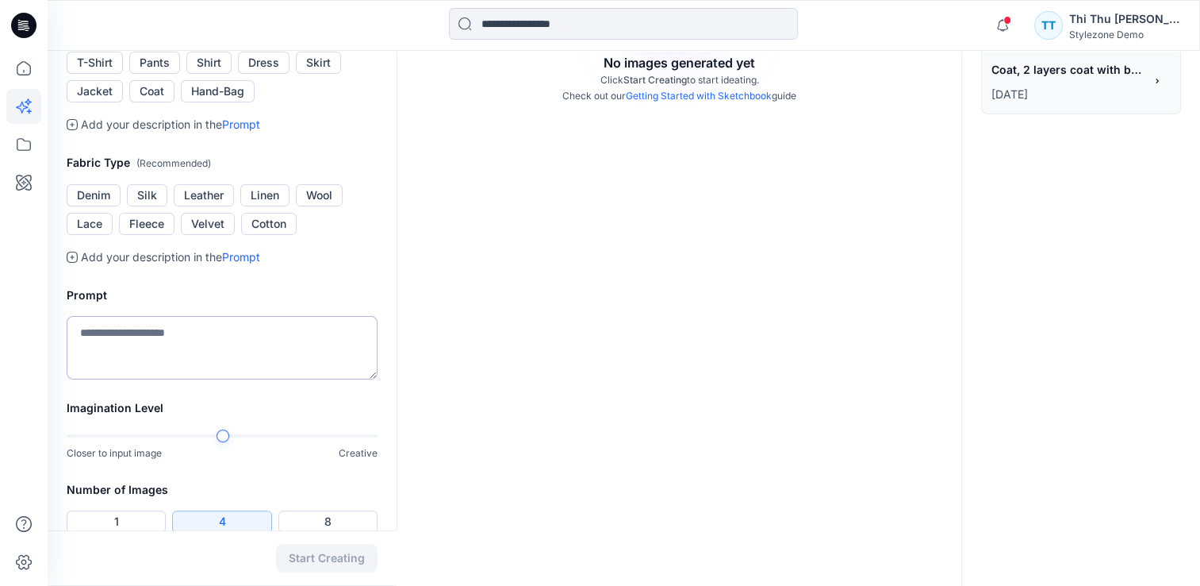
scroll to position [317, 0]
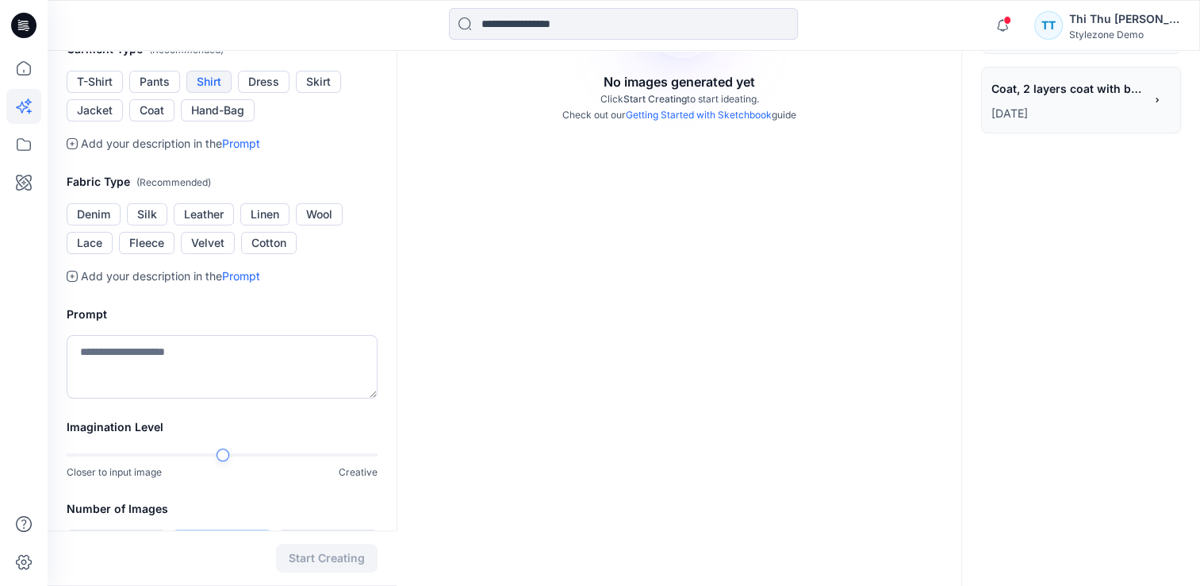
click at [211, 93] on button "Shirt" at bounding box center [208, 82] width 45 height 22
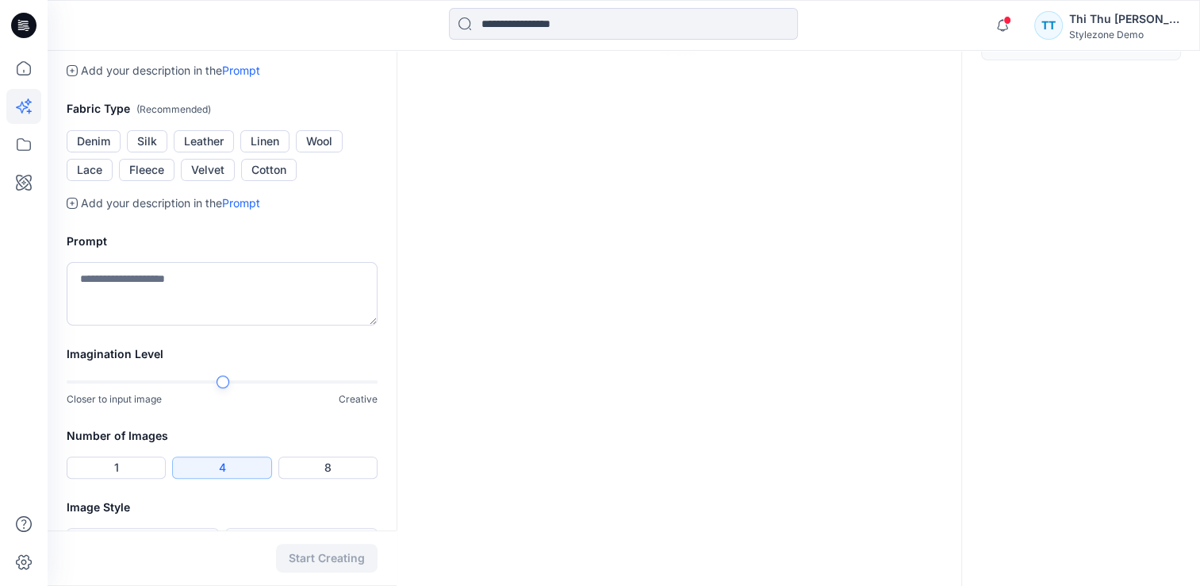
scroll to position [397, 0]
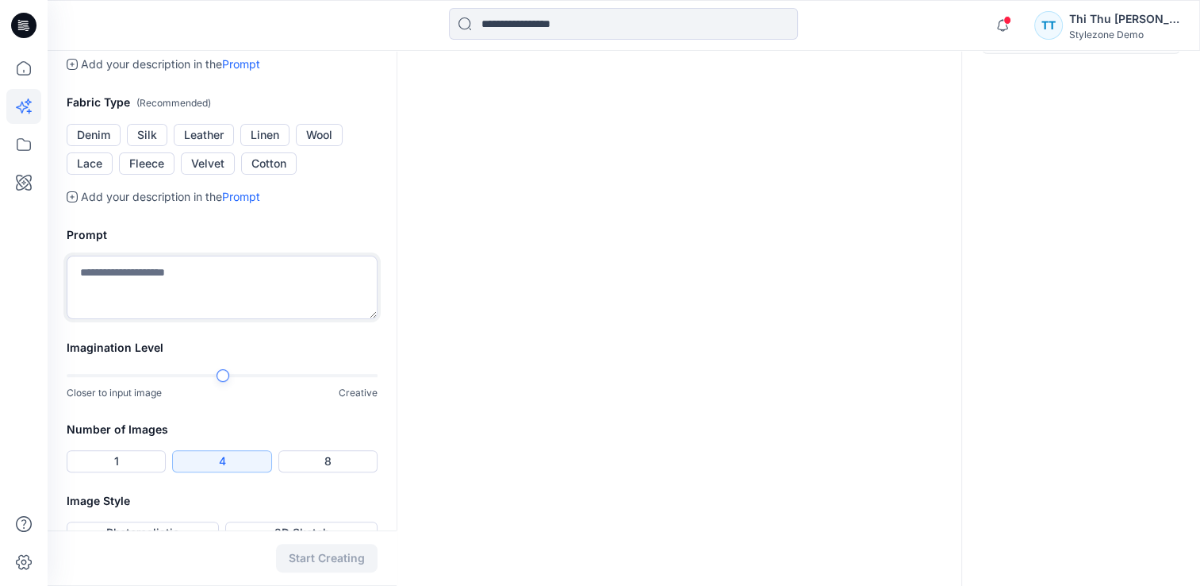
click at [129, 319] on textarea at bounding box center [222, 286] width 311 height 63
type textarea "*"
click at [94, 13] on button "T-Shirt" at bounding box center [95, 2] width 56 height 22
click at [90, 146] on button "Denim" at bounding box center [94, 135] width 54 height 22
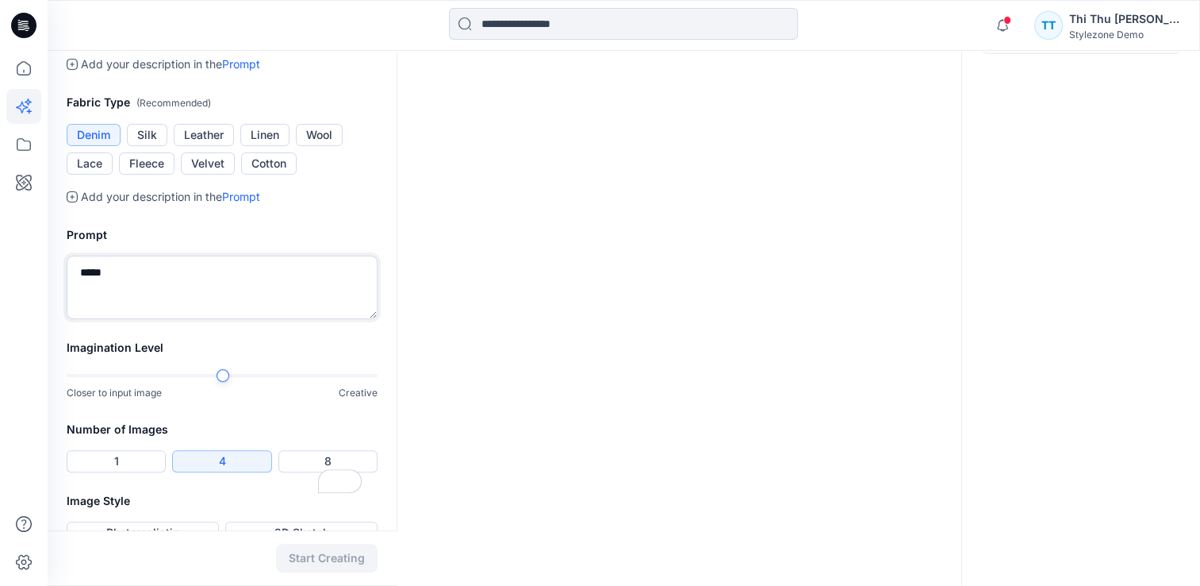
click at [132, 319] on textarea "*****" at bounding box center [222, 286] width 311 height 63
drag, startPoint x: 32, startPoint y: 440, endPoint x: 94, endPoint y: 446, distance: 62.2
click at [20, 440] on div "Notifications Your style Men Denim is ready Wednesday, September 24, 2025 03:28…" at bounding box center [600, 110] width 1200 height 1015
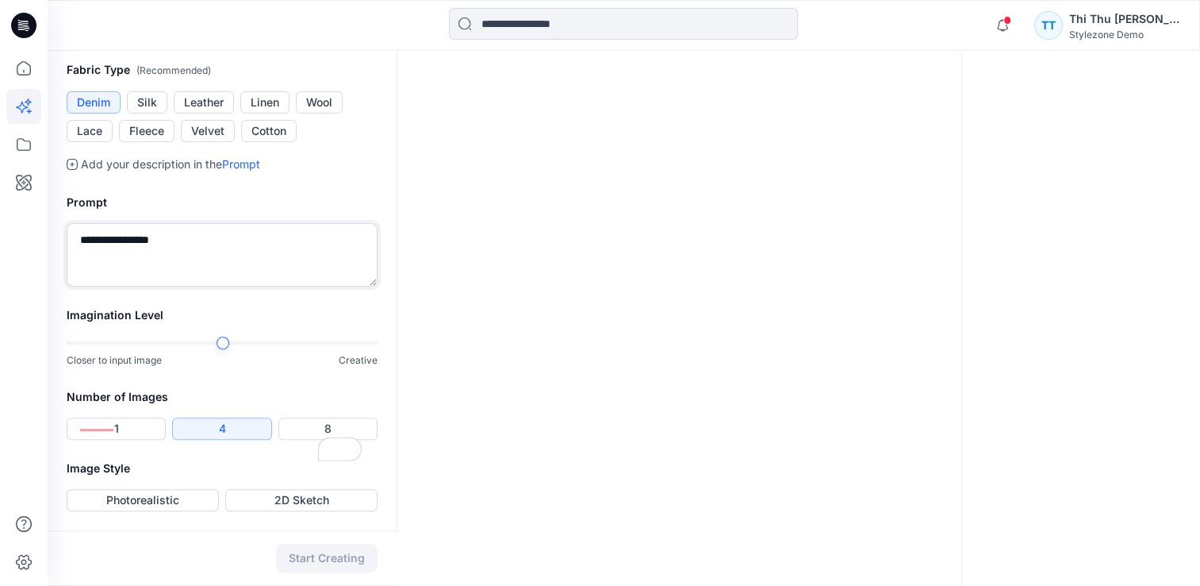
scroll to position [612, 0]
click at [286, 343] on div at bounding box center [222, 342] width 311 height 11
type textarea "**********"
click at [136, 501] on button "Photorealistic" at bounding box center [143, 500] width 152 height 22
drag, startPoint x: 321, startPoint y: 557, endPoint x: 574, endPoint y: 544, distance: 254.2
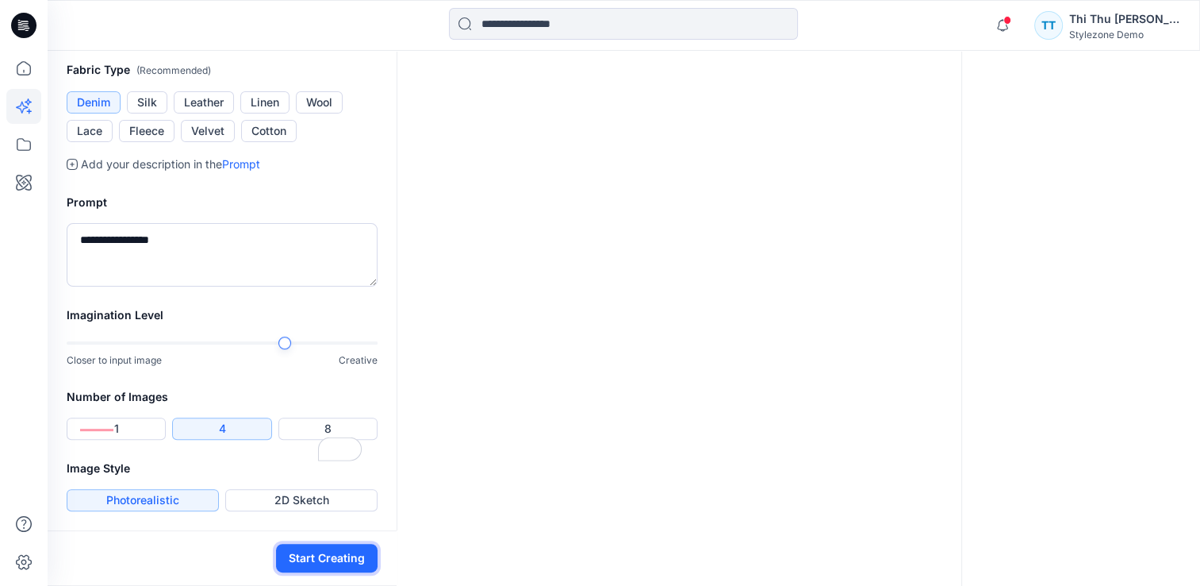
click at [321, 557] on button "Start Creating" at bounding box center [327, 557] width 102 height 29
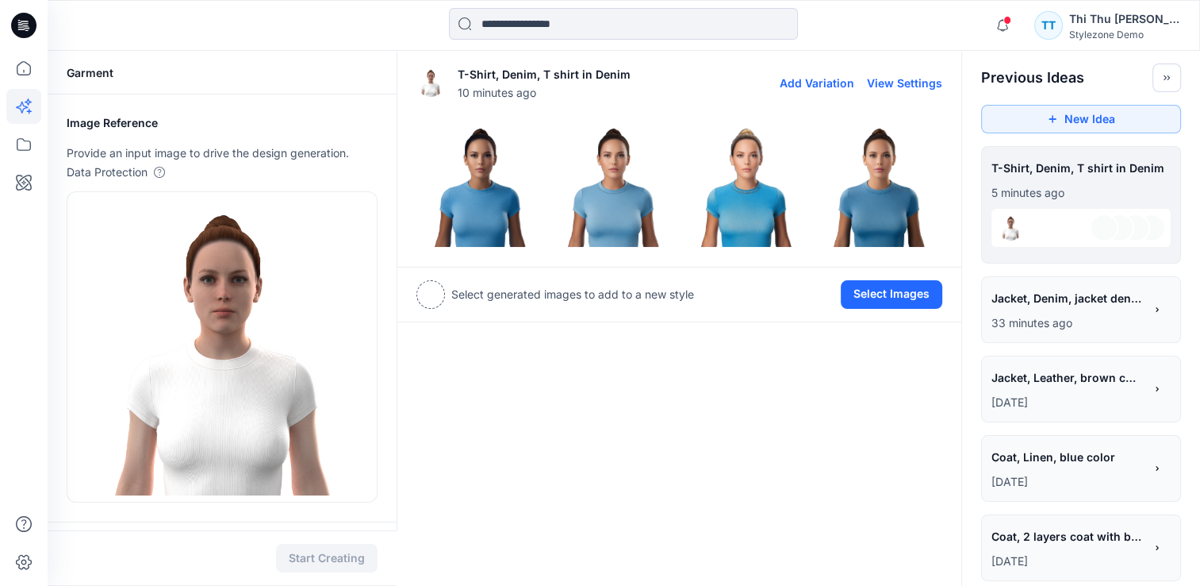
click at [498, 205] on img at bounding box center [479, 183] width 125 height 125
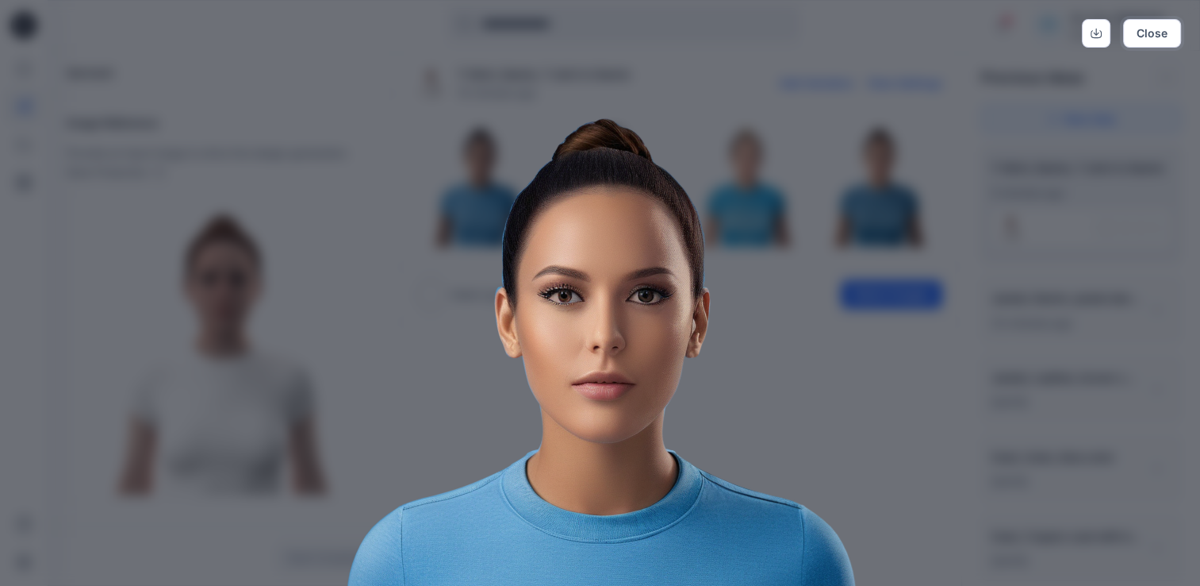
drag, startPoint x: 1169, startPoint y: 40, endPoint x: 1098, endPoint y: 83, distance: 82.9
click at [1169, 40] on button "Close" at bounding box center [1152, 33] width 58 height 29
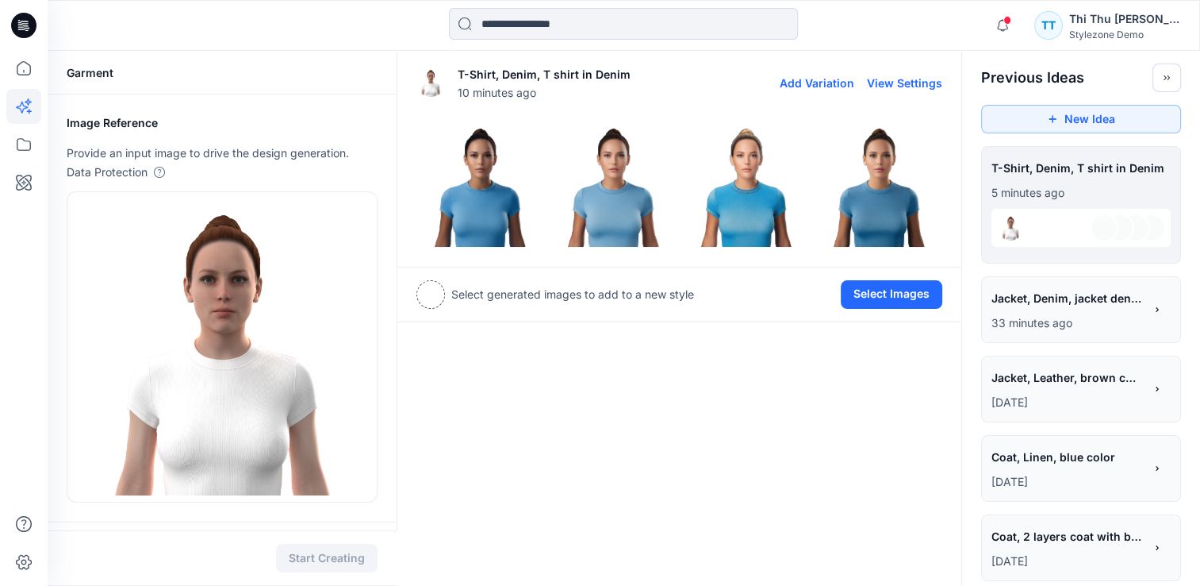
click at [618, 227] on img at bounding box center [613, 183] width 125 height 125
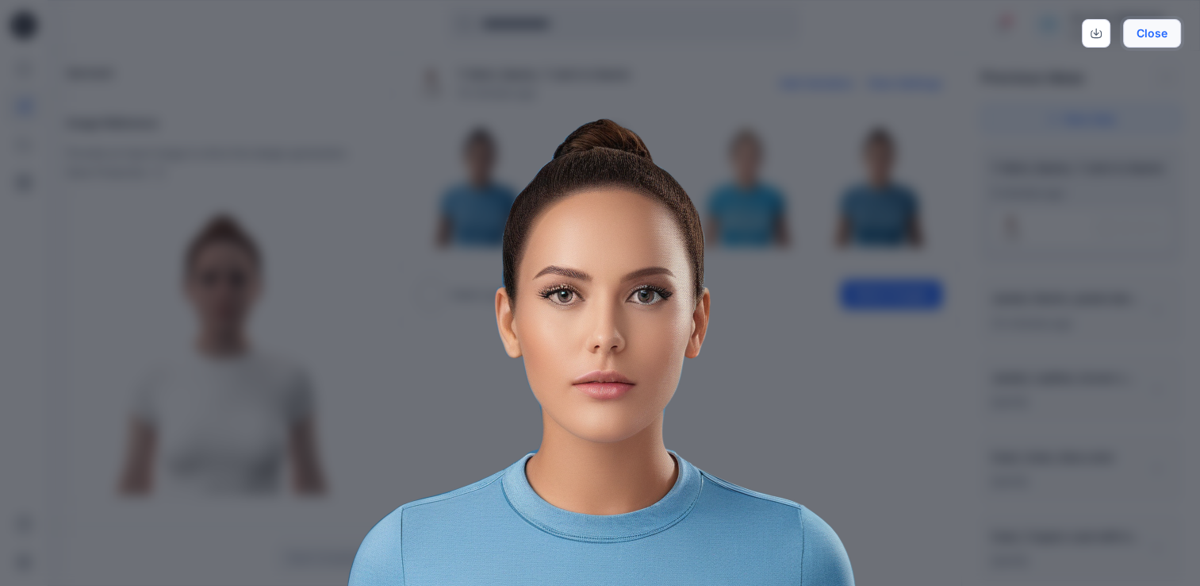
click at [1154, 41] on button "Close" at bounding box center [1152, 33] width 58 height 29
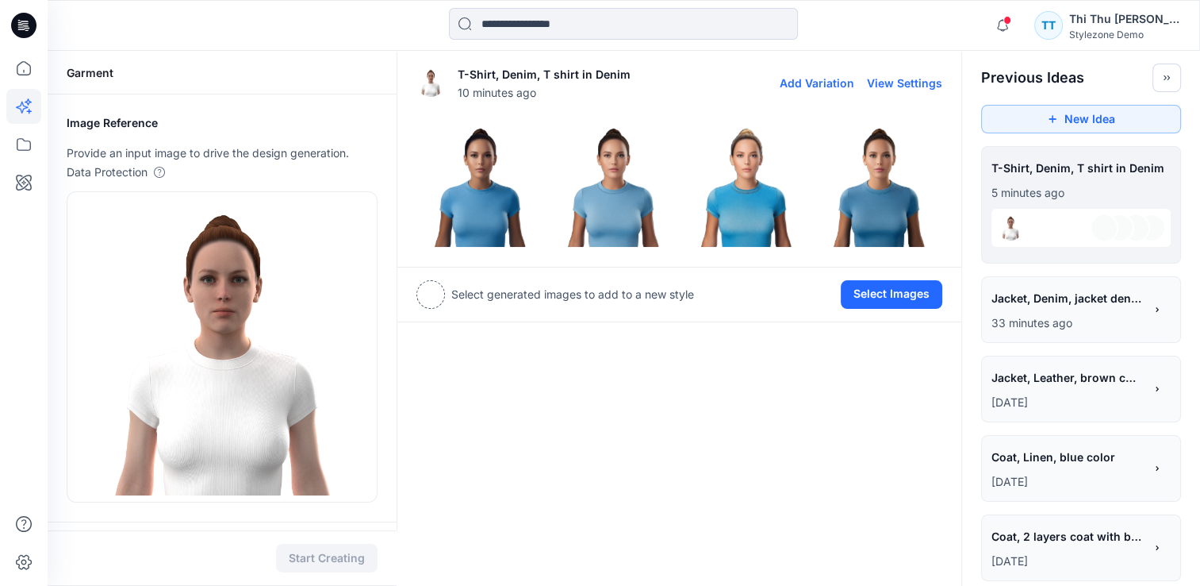
click at [761, 195] on img at bounding box center [746, 183] width 125 height 125
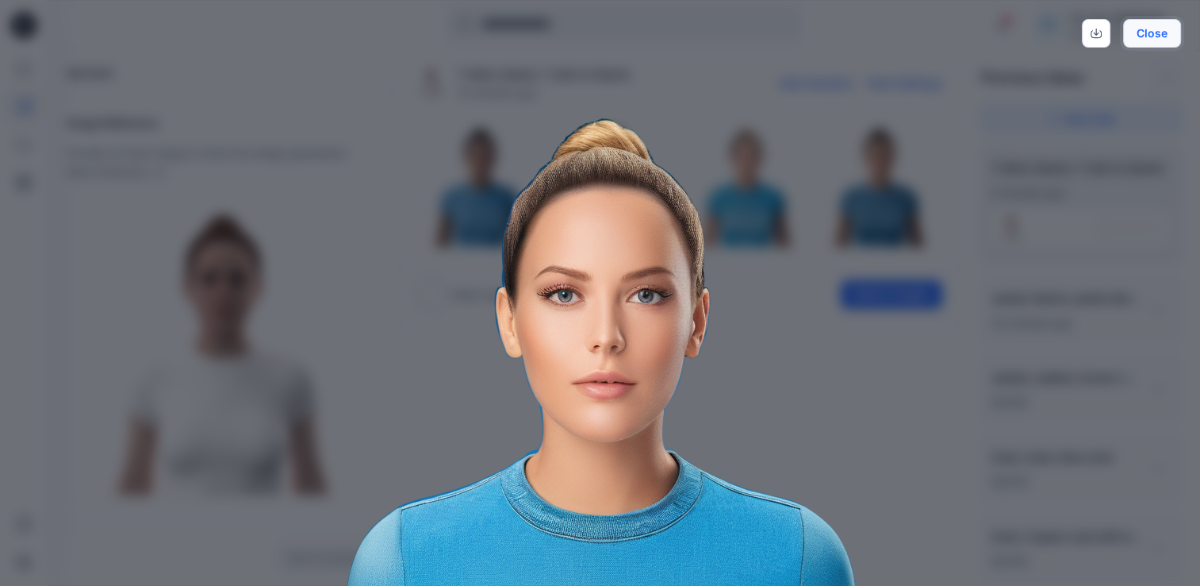
click at [1149, 33] on button "Close" at bounding box center [1152, 33] width 58 height 29
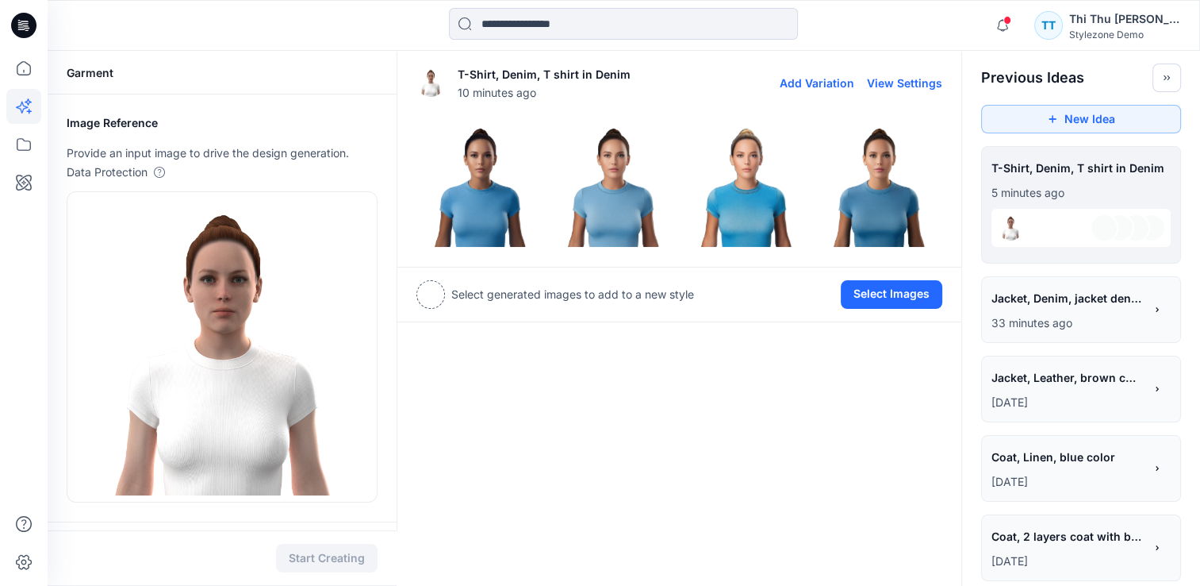
click at [878, 204] on img at bounding box center [878, 183] width 125 height 125
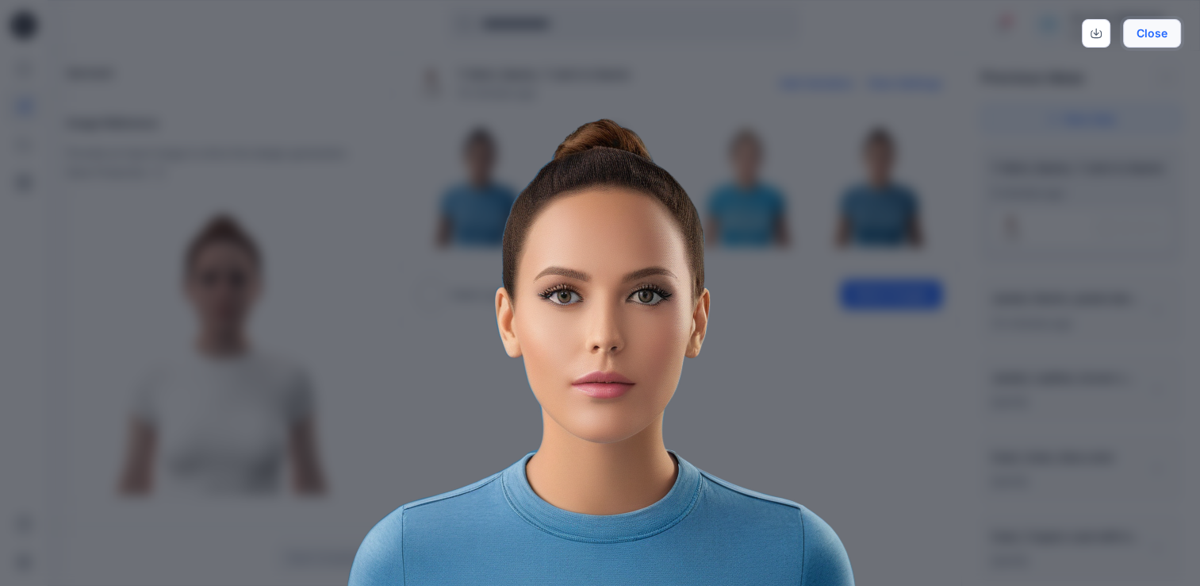
click at [1154, 40] on button "Close" at bounding box center [1152, 33] width 58 height 29
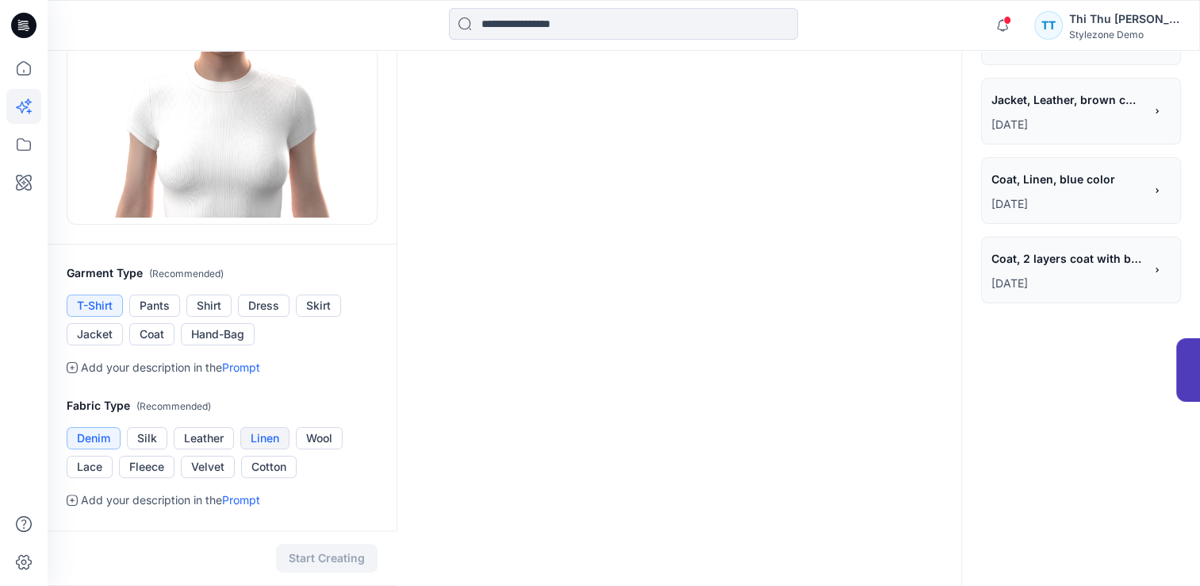
scroll to position [476, 0]
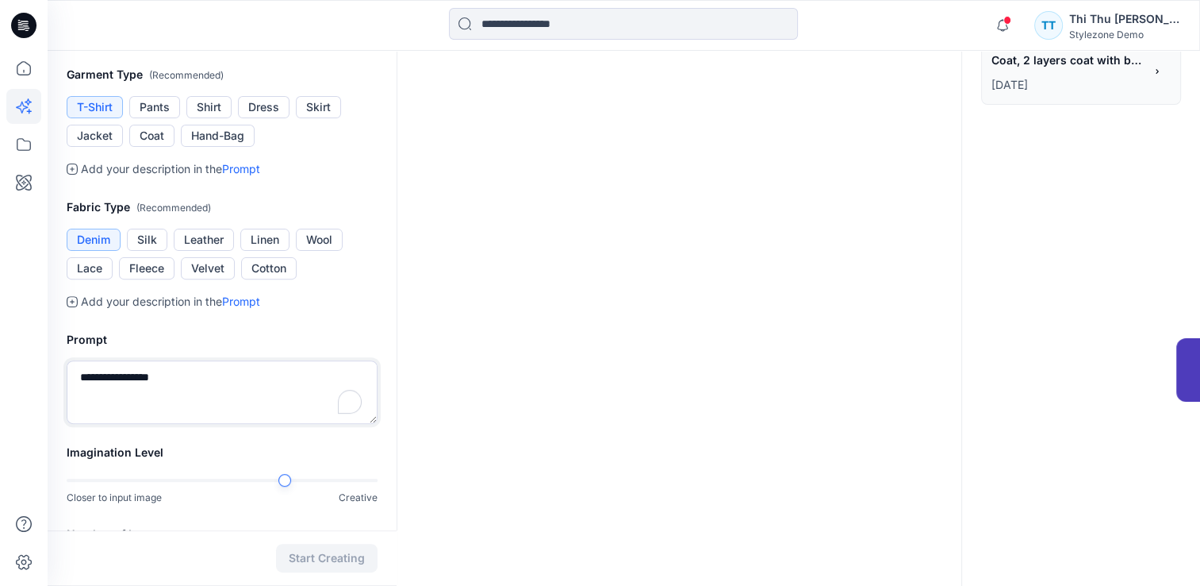
drag, startPoint x: 207, startPoint y: 378, endPoint x: 168, endPoint y: 395, distance: 42.3
click at [58, 380] on div "**********" at bounding box center [222, 377] width 349 height 132
click at [181, 379] on textarea "To enrich screen reader interactions, please activate Accessibility in Grammarl…" at bounding box center [222, 391] width 311 height 63
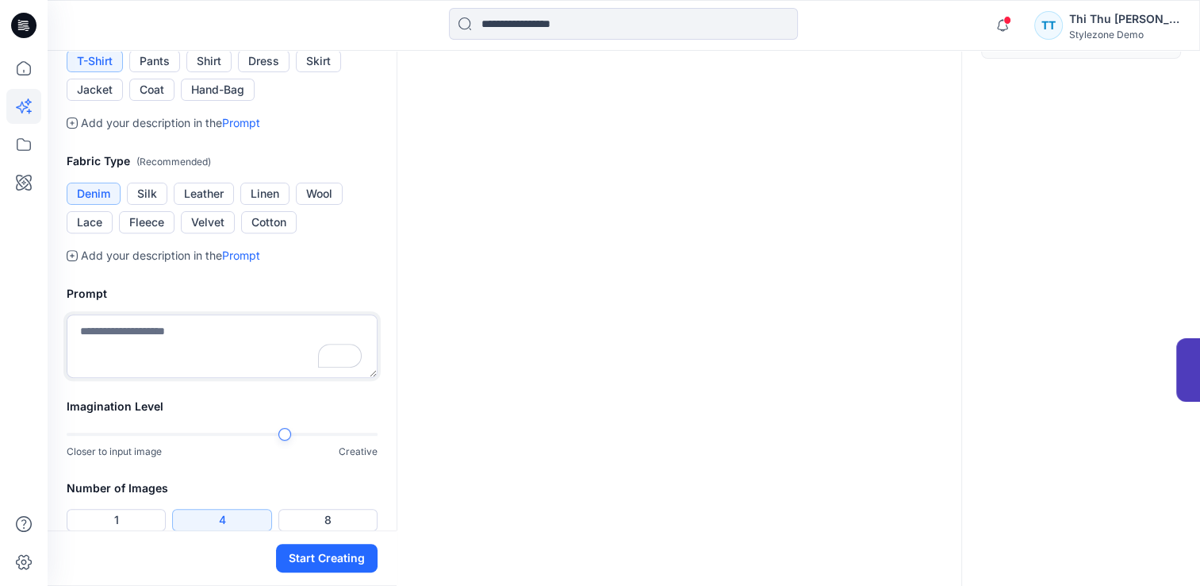
scroll to position [612, 0]
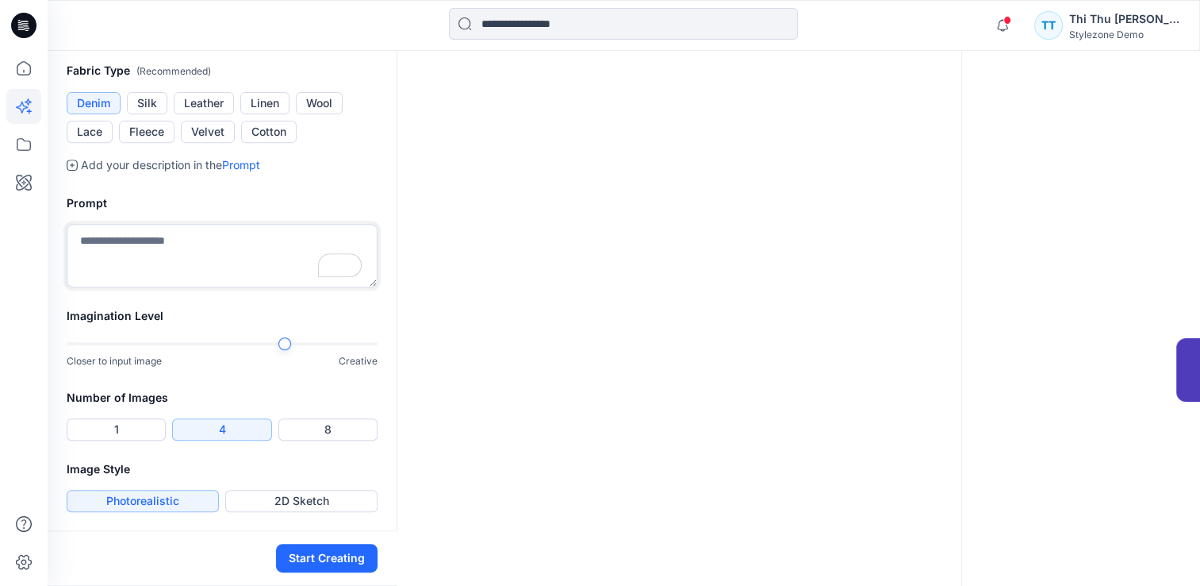
click at [181, 240] on textarea "To enrich screen reader interactions, please activate Accessibility in Grammarl…" at bounding box center [222, 255] width 311 height 63
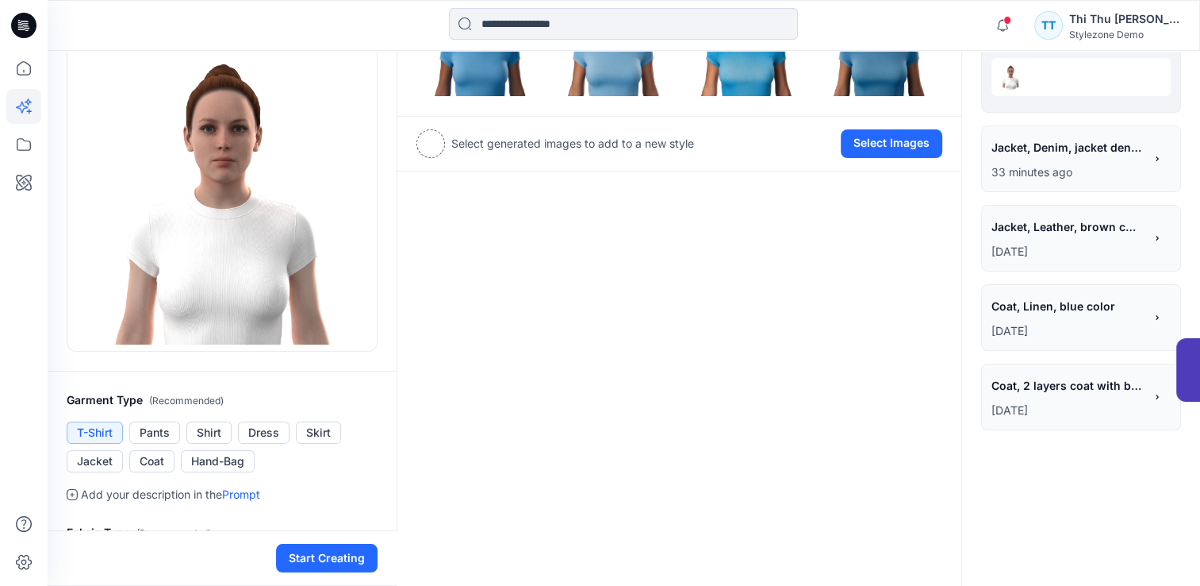
scroll to position [136, 0]
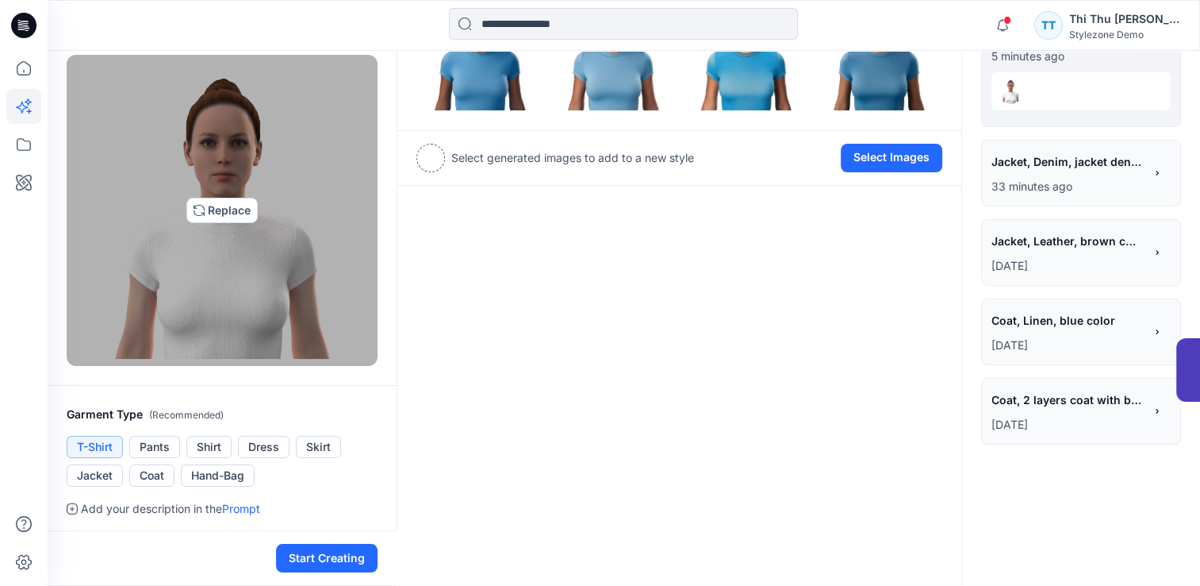
click at [218, 202] on img at bounding box center [222, 210] width 297 height 297
type input "**********"
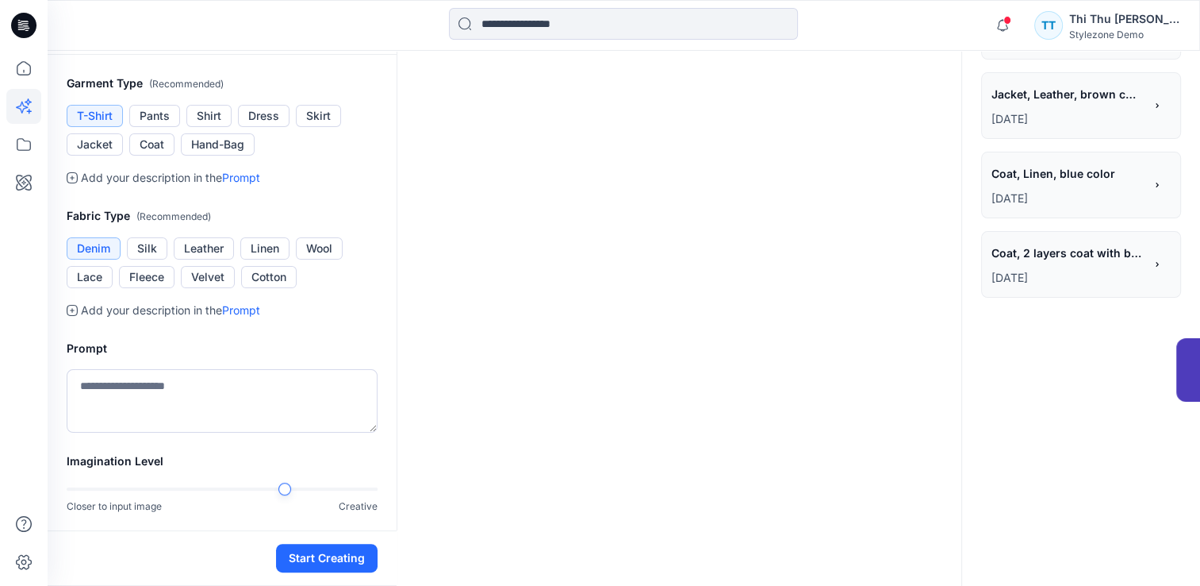
scroll to position [295, 0]
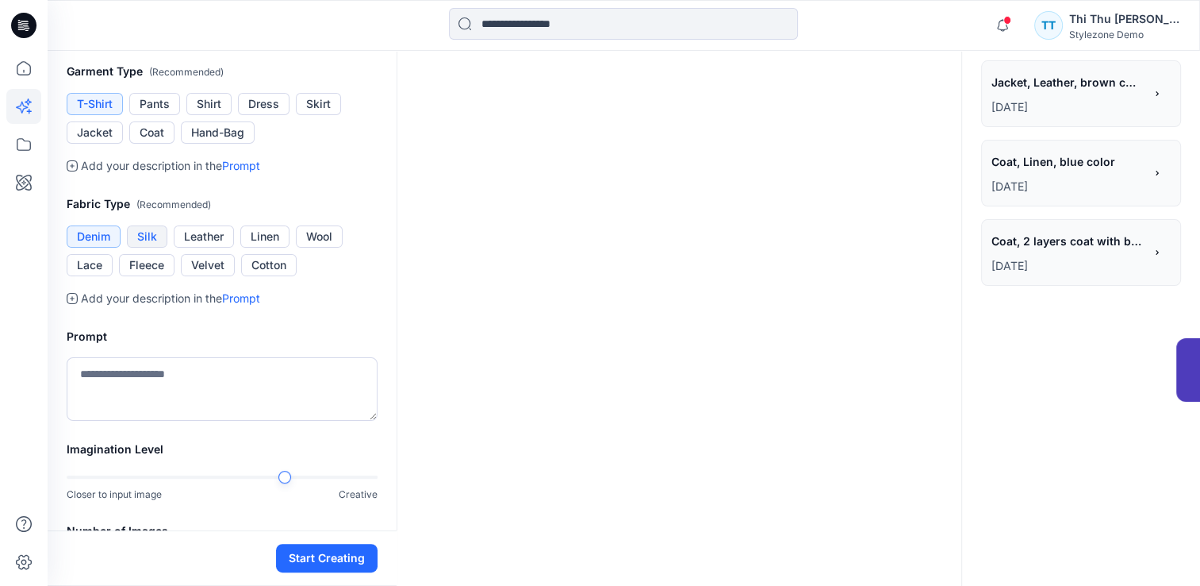
click at [148, 248] on button "Silk" at bounding box center [147, 236] width 40 height 22
click at [321, 559] on button "Start Creating" at bounding box center [327, 557] width 102 height 29
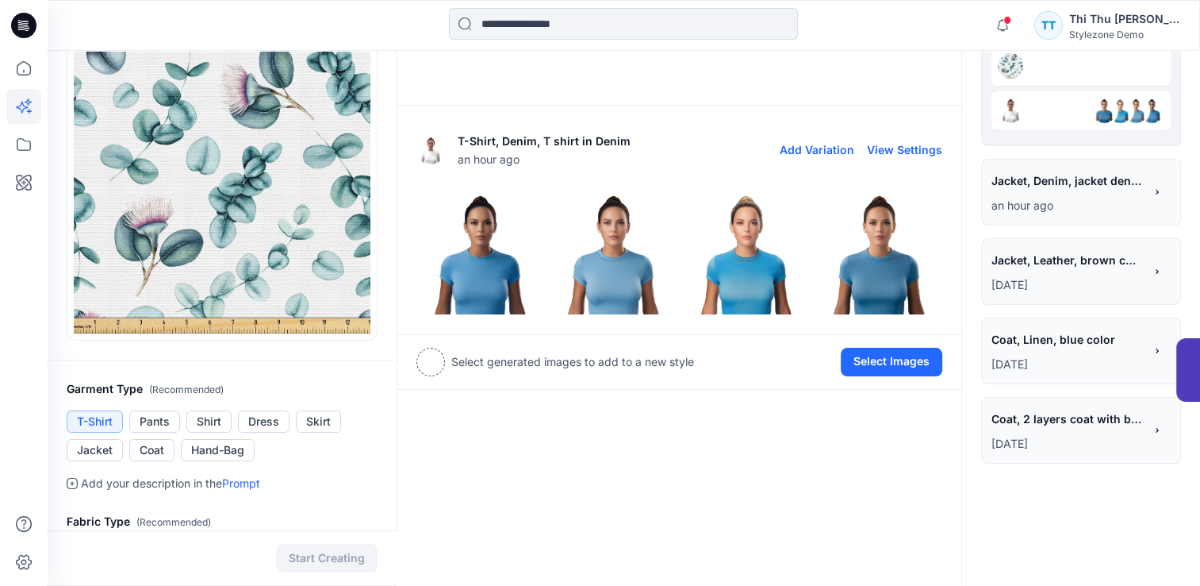
scroll to position [0, 0]
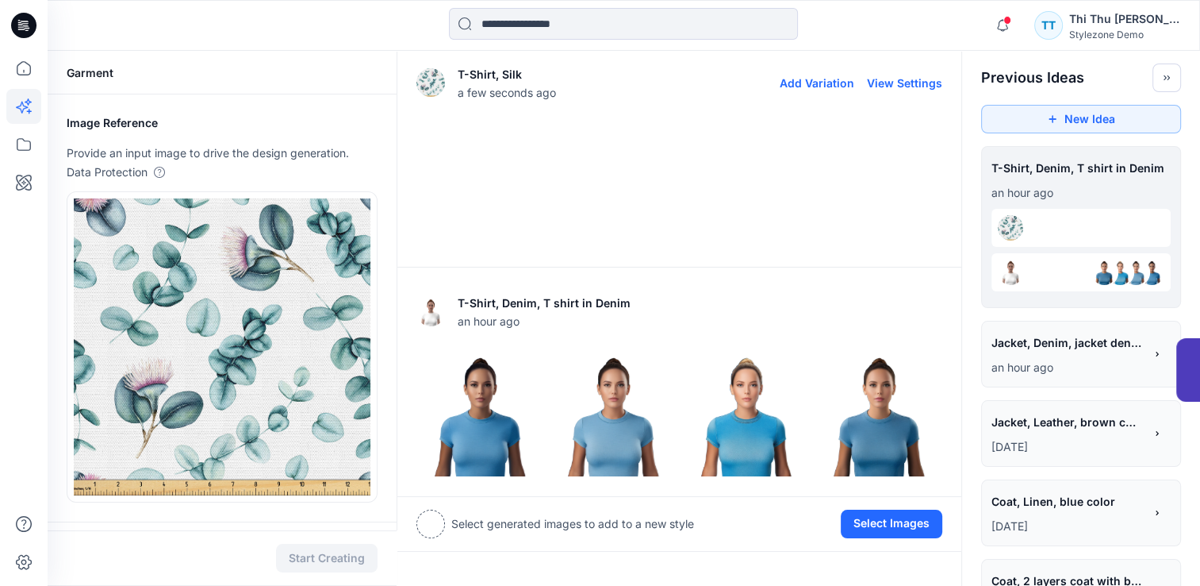
click at [519, 162] on img at bounding box center [479, 183] width 125 height 125
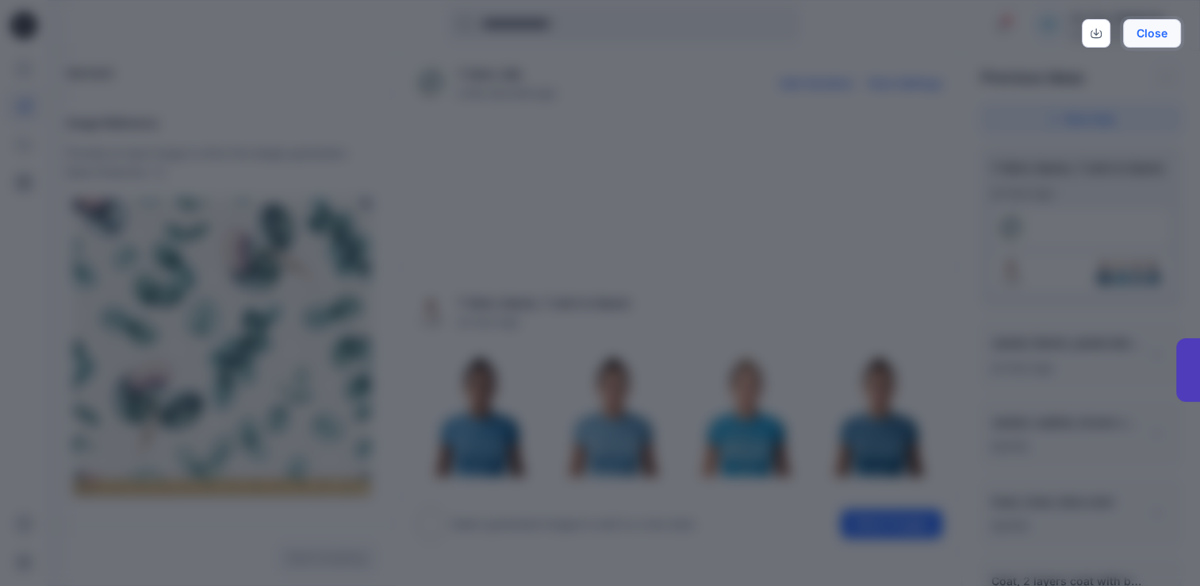
click at [1150, 34] on button "Close" at bounding box center [1152, 33] width 58 height 29
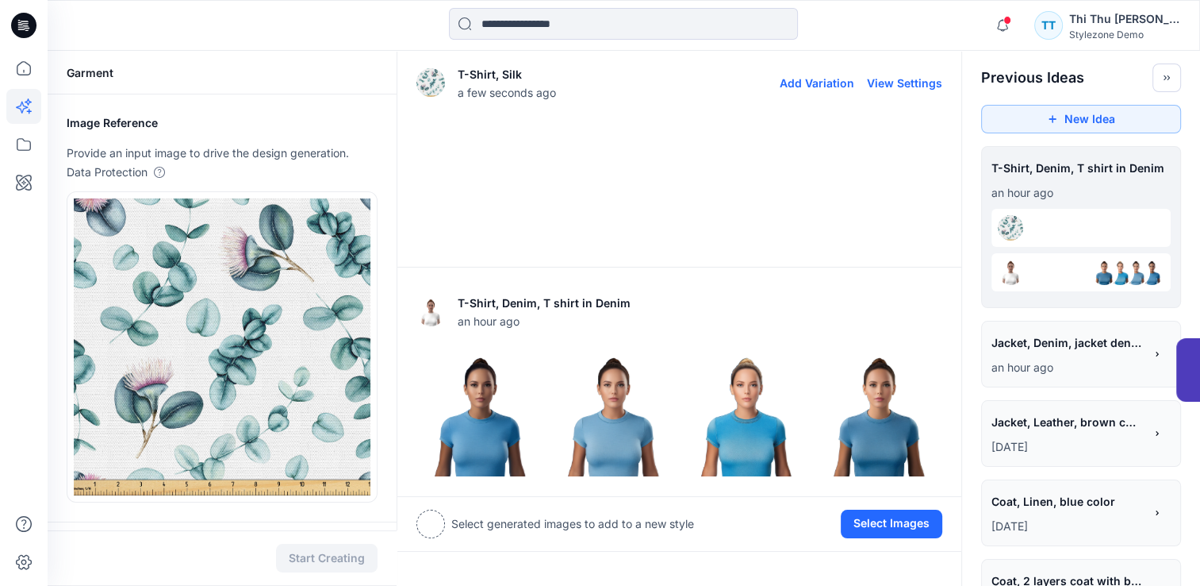
click at [907, 84] on button "View Settings" at bounding box center [904, 82] width 75 height 13
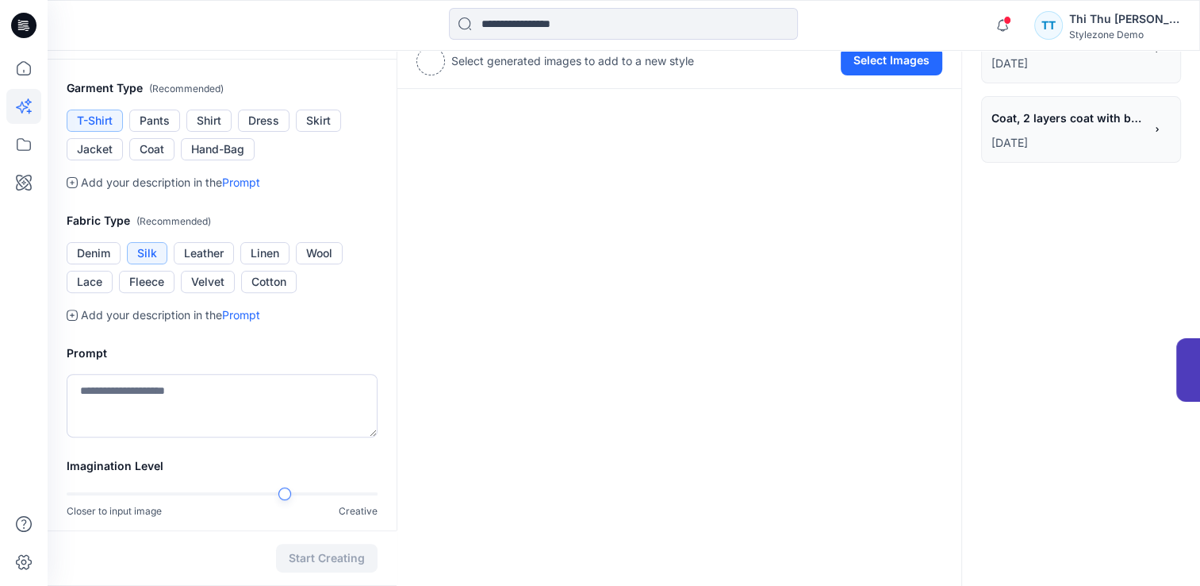
scroll to position [454, 0]
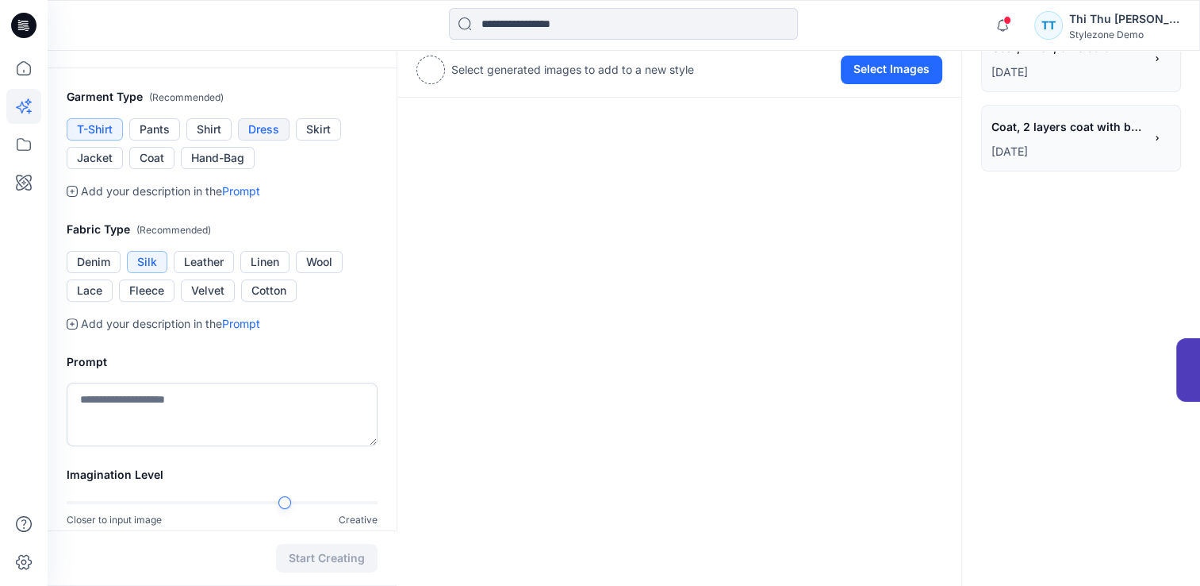
click at [264, 132] on button "Dress" at bounding box center [264, 129] width 52 height 22
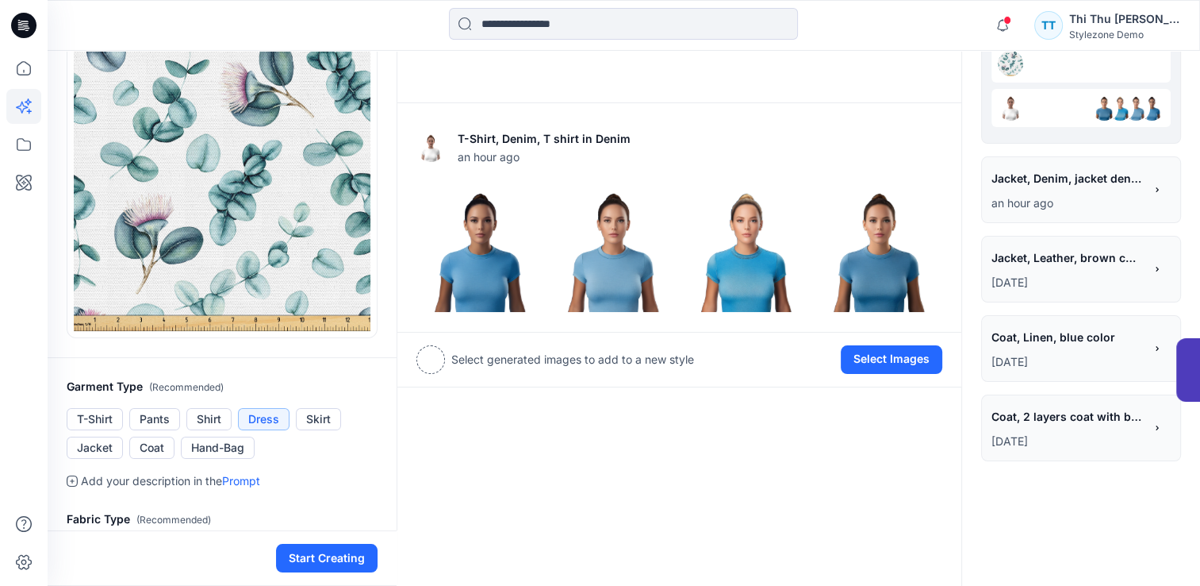
scroll to position [136, 0]
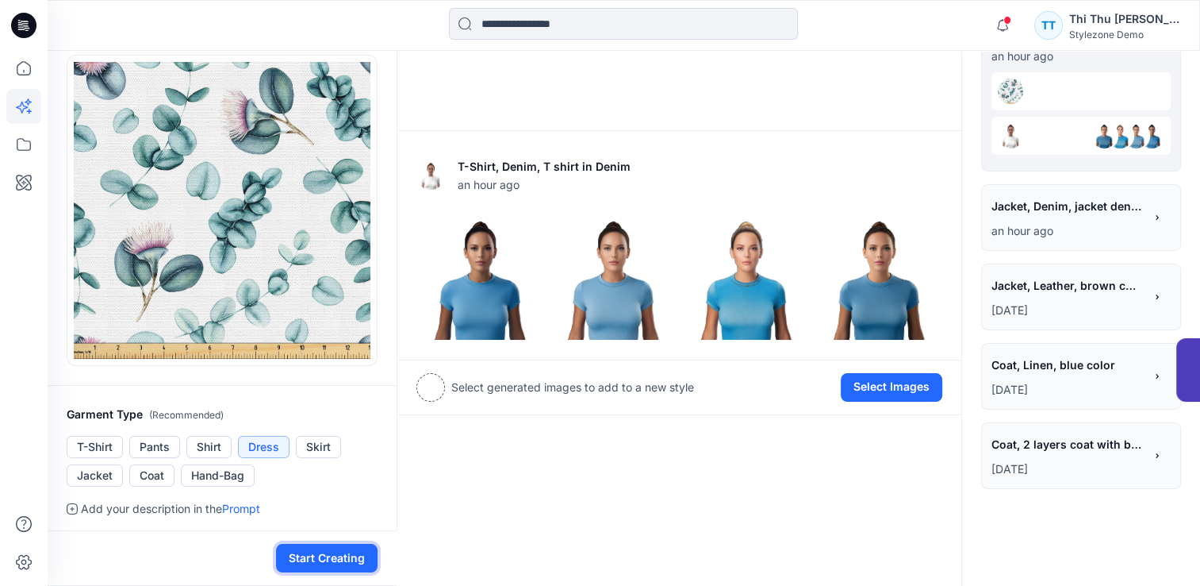
click at [317, 562] on button "Start Creating" at bounding box center [327, 557] width 102 height 29
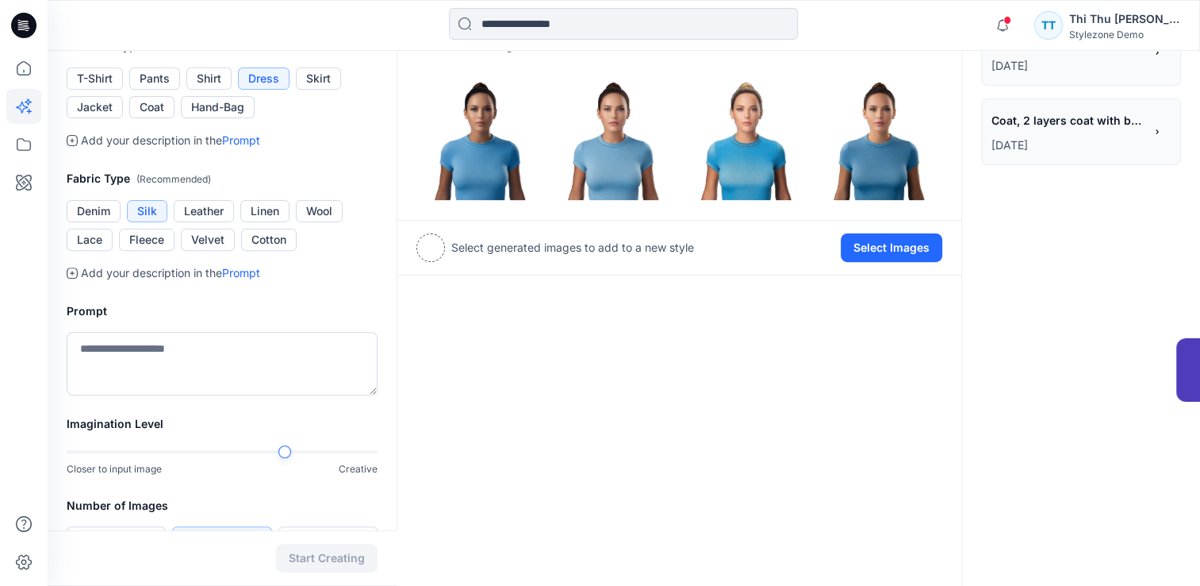
scroll to position [612, 0]
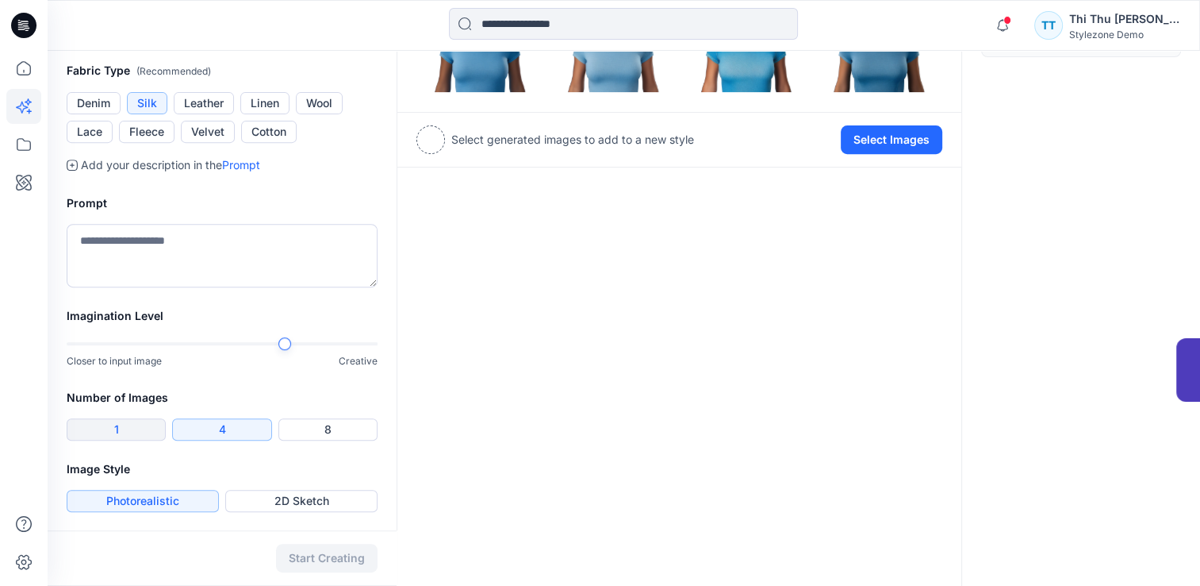
click at [113, 432] on button "1" at bounding box center [116, 429] width 99 height 22
click at [309, 564] on button "Start Creating" at bounding box center [327, 557] width 102 height 29
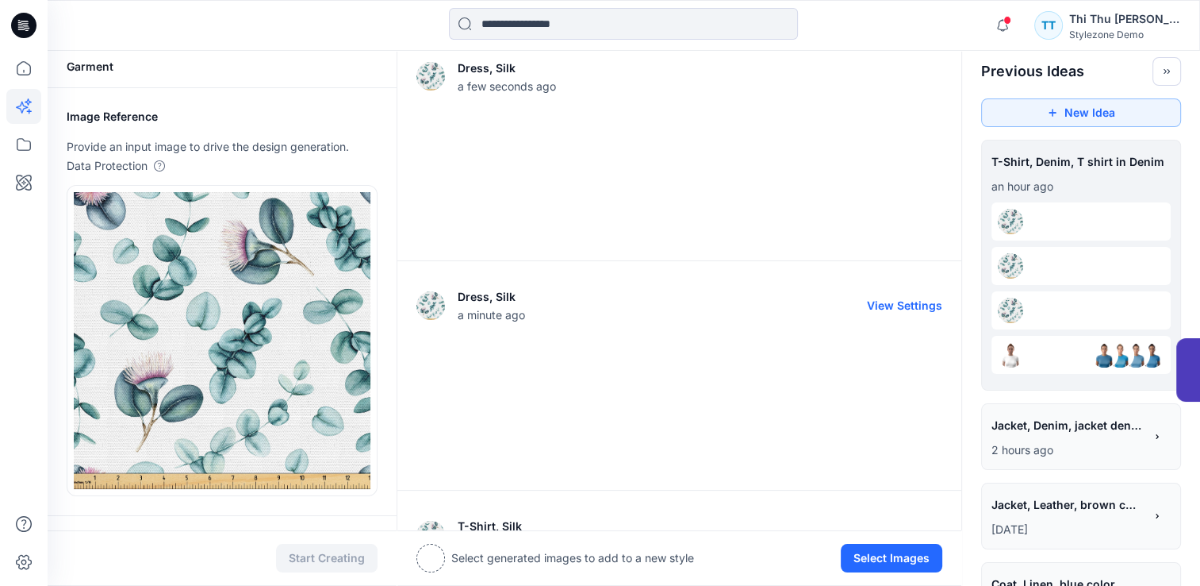
scroll to position [0, 0]
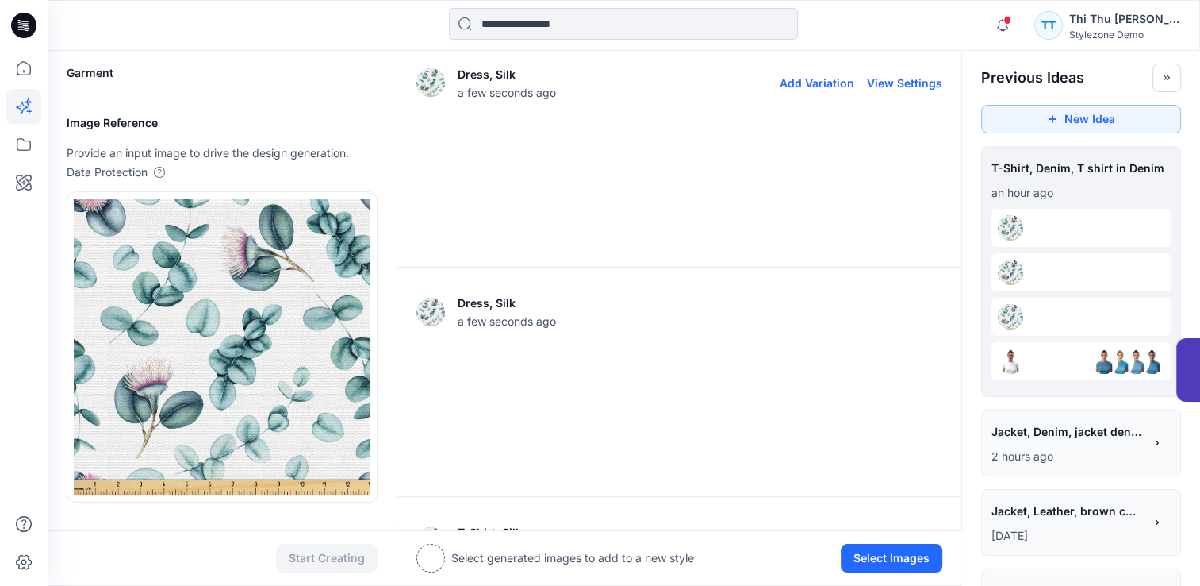
click at [587, 190] on div at bounding box center [680, 184] width 526 height 127
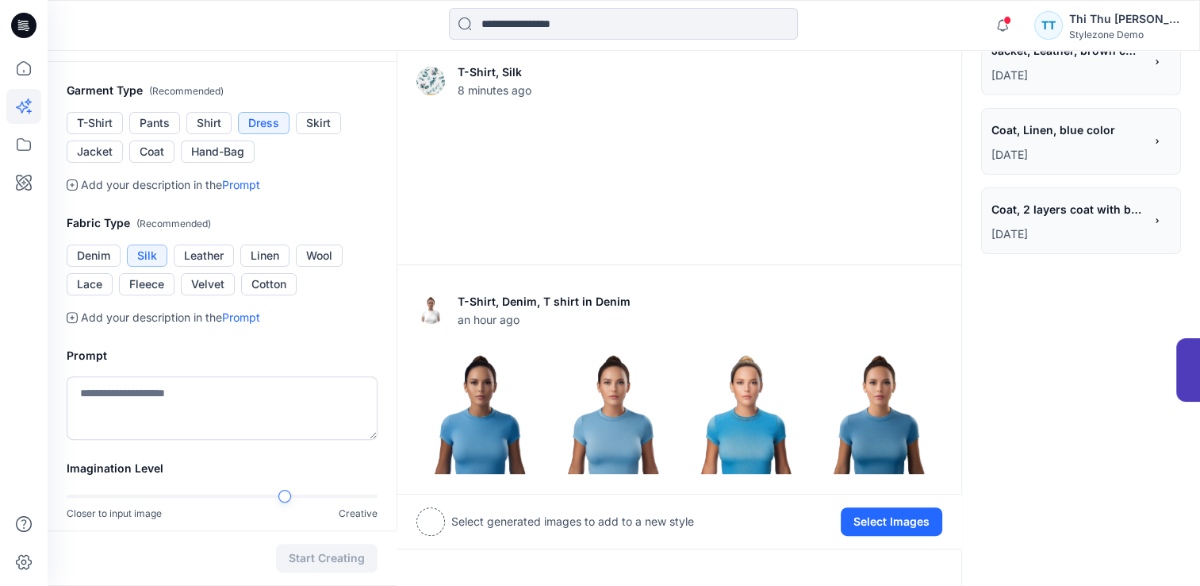
scroll to position [476, 0]
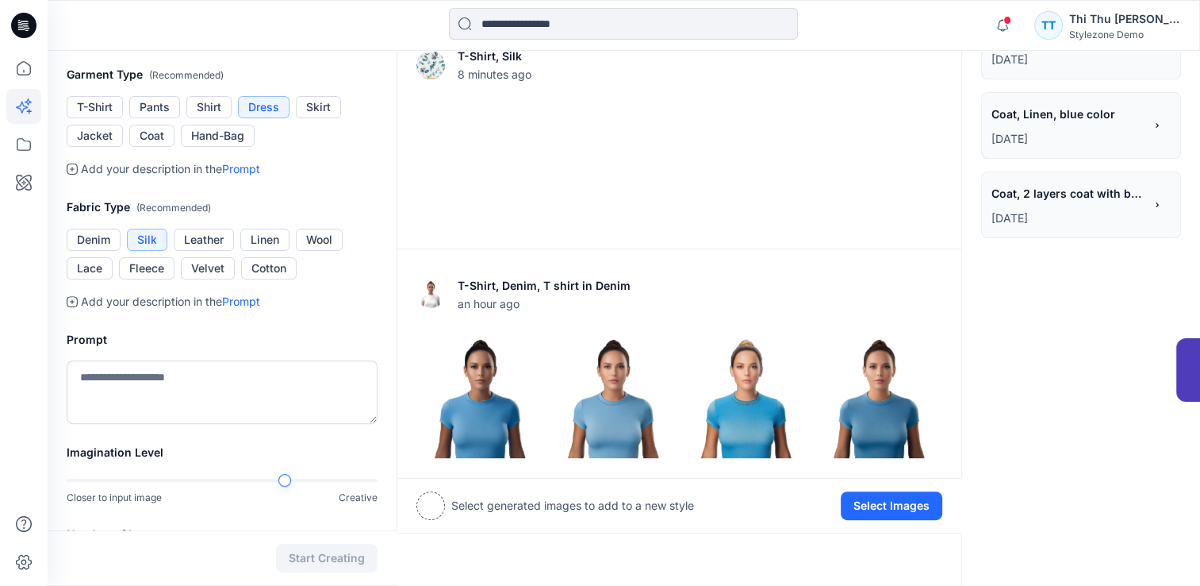
click at [252, 170] on link "Prompt" at bounding box center [241, 168] width 38 height 13
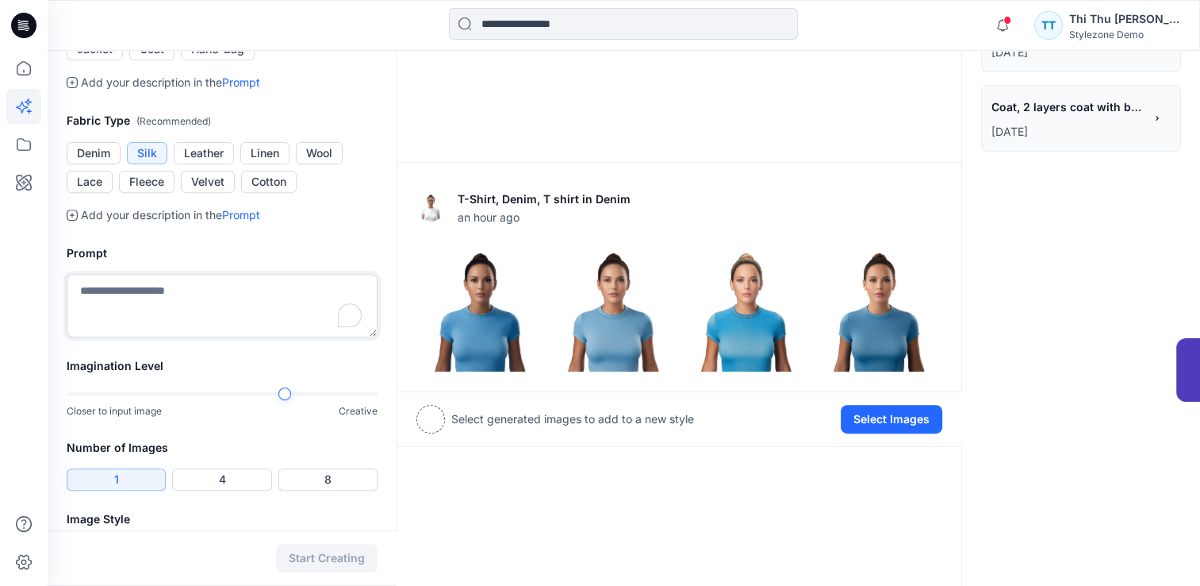
scroll to position [574, 0]
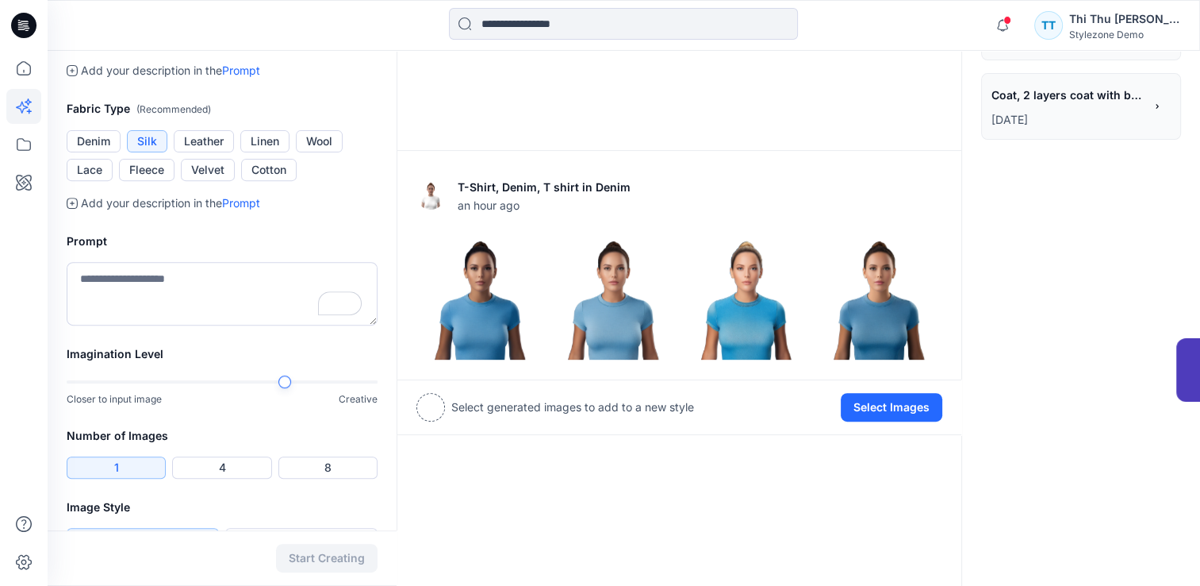
click at [241, 203] on link "Prompt" at bounding box center [241, 202] width 38 height 13
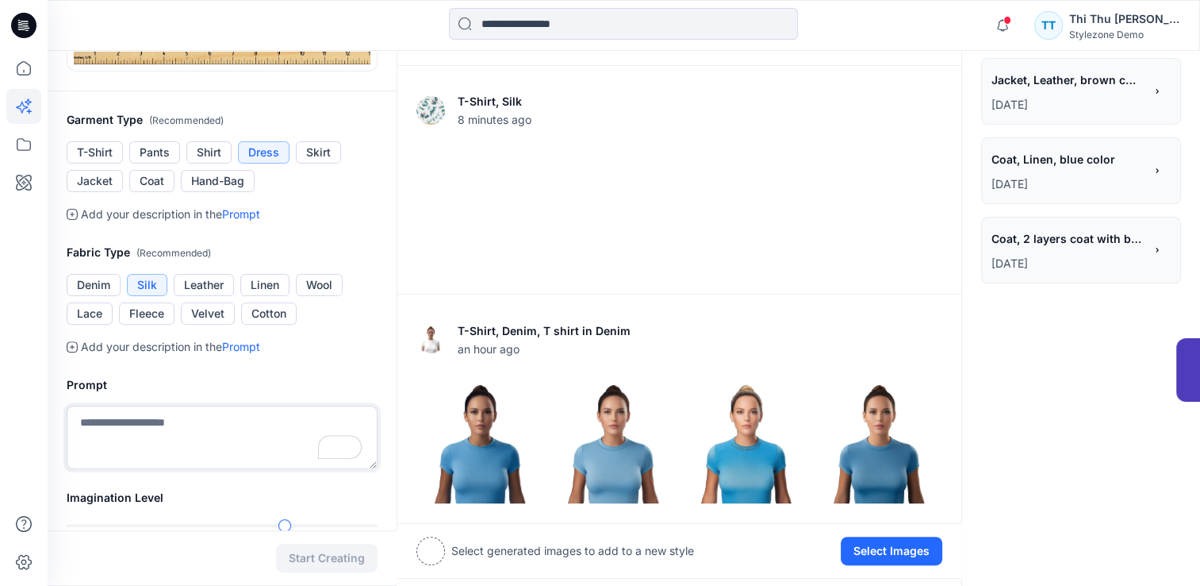
scroll to position [416, 0]
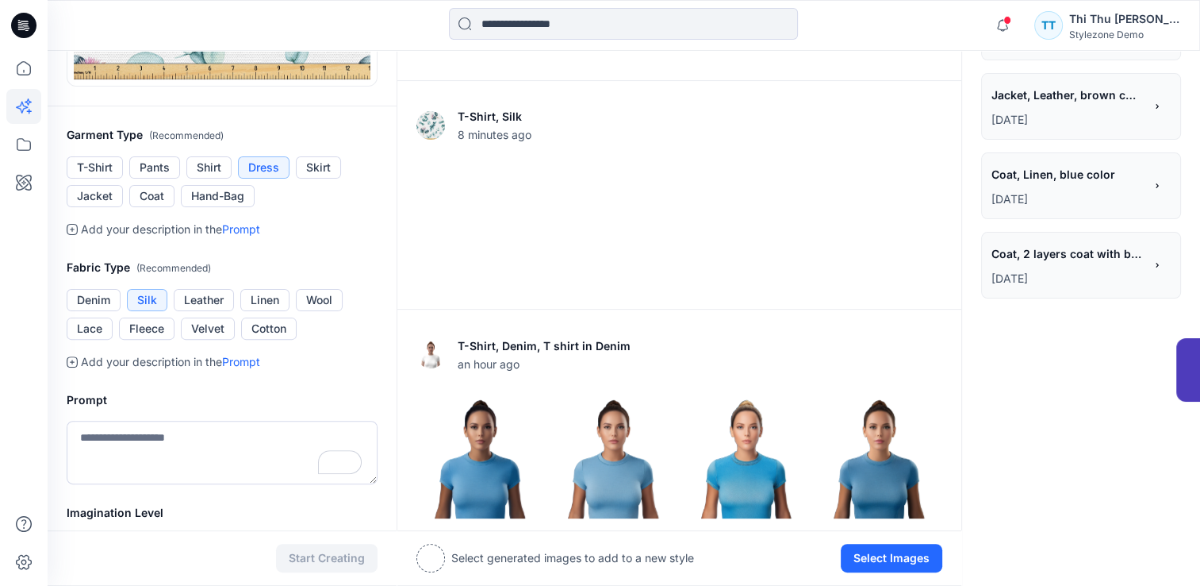
click at [244, 225] on link "Prompt" at bounding box center [241, 228] width 38 height 13
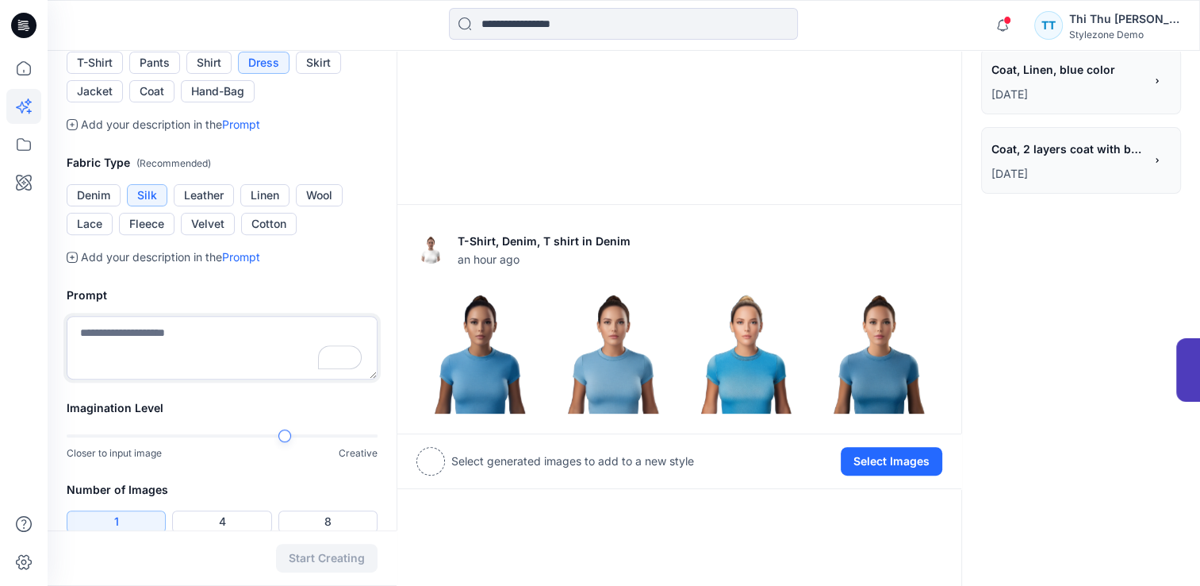
scroll to position [574, 0]
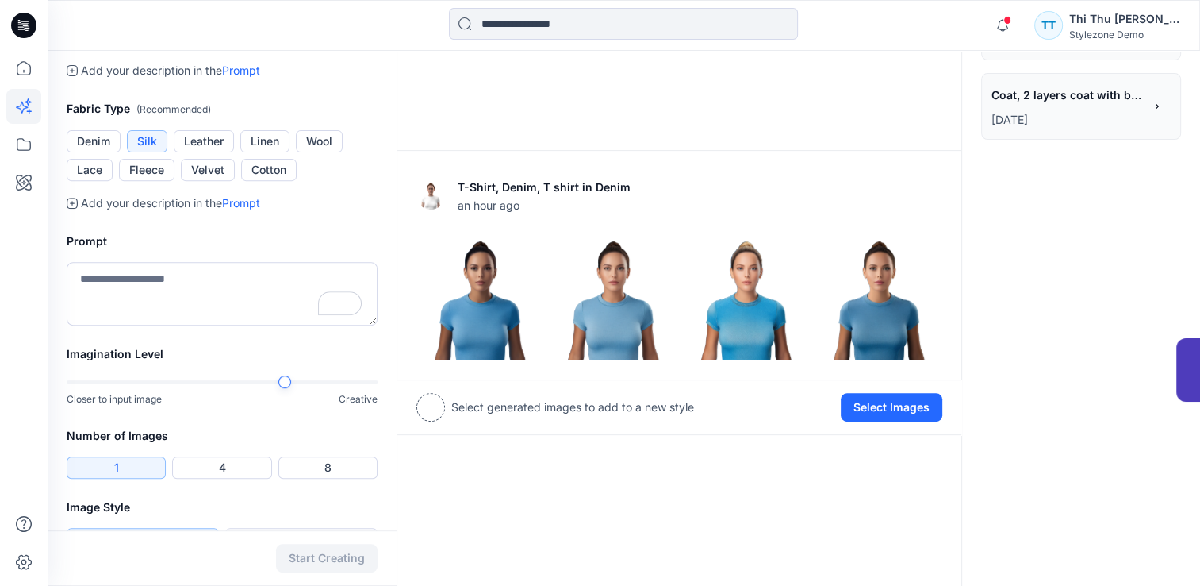
click at [240, 205] on link "Prompt" at bounding box center [241, 202] width 38 height 13
drag, startPoint x: 121, startPoint y: 273, endPoint x: 560, endPoint y: 325, distance: 441.9
click at [121, 274] on textarea "To enrich screen reader interactions, please activate Accessibility in Grammarl…" at bounding box center [222, 293] width 311 height 63
type textarea "**********"
click at [213, 465] on button "4" at bounding box center [221, 467] width 99 height 22
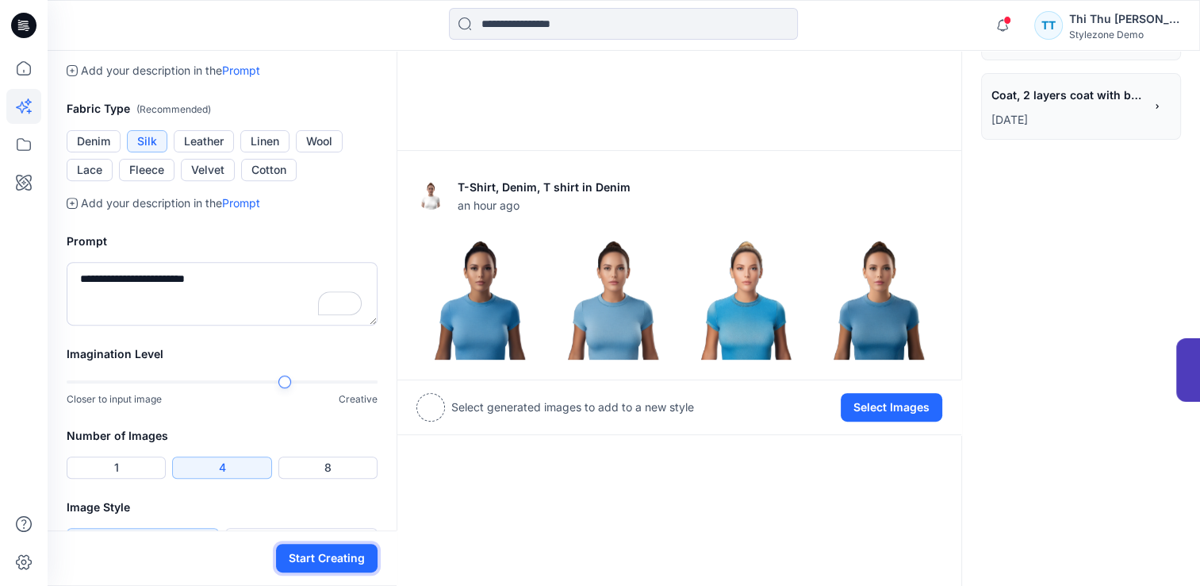
click at [321, 557] on button "Start Creating" at bounding box center [327, 557] width 102 height 29
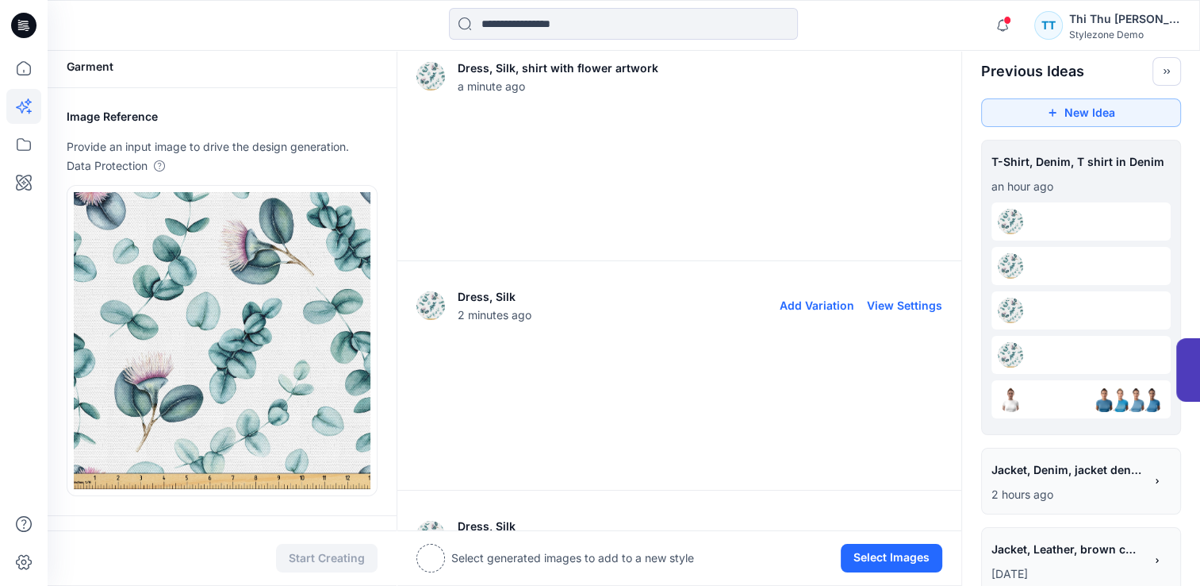
scroll to position [0, 0]
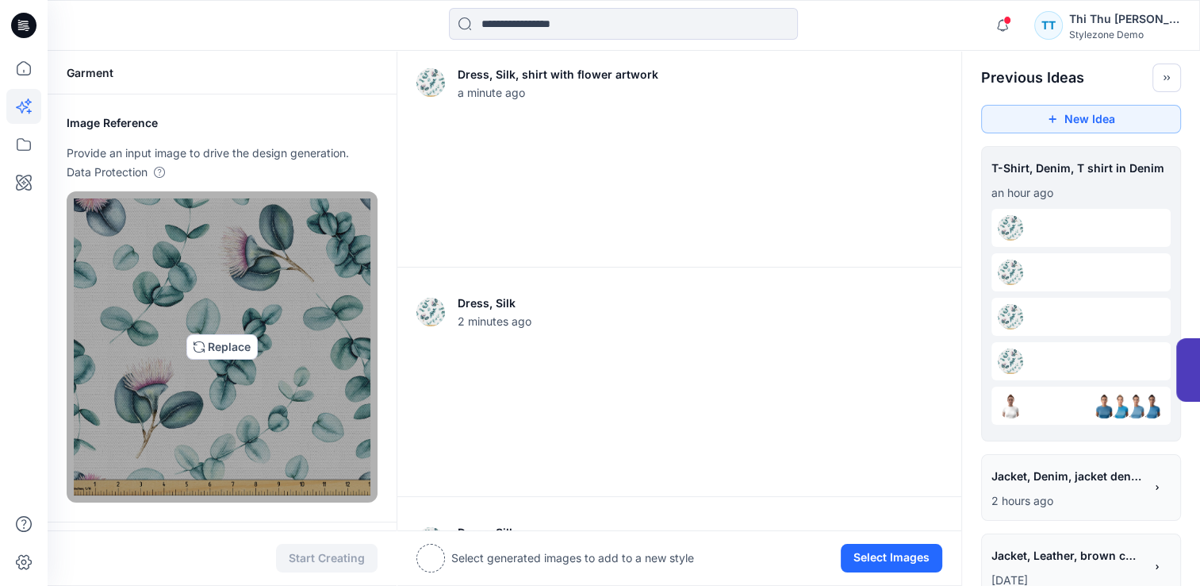
click at [232, 340] on img at bounding box center [222, 346] width 297 height 297
type input "**********"
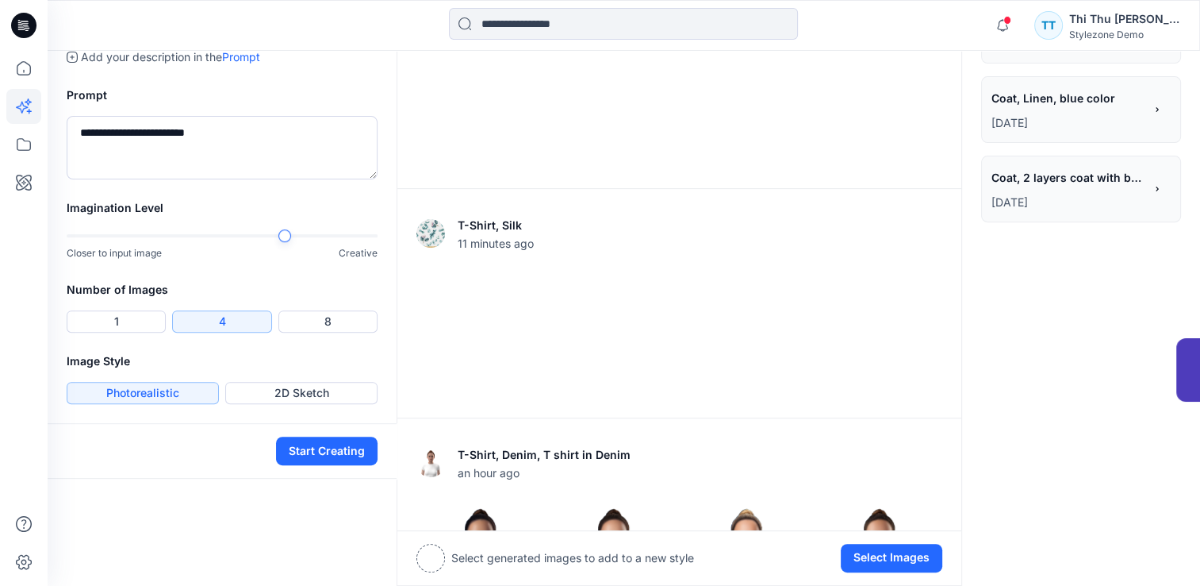
scroll to position [555, 0]
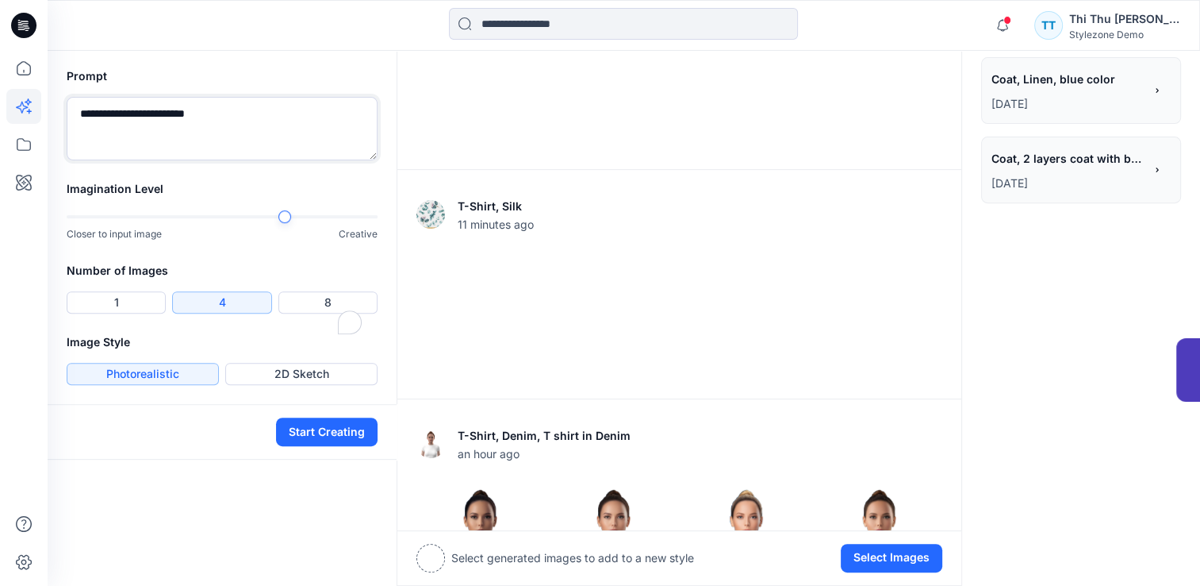
click at [236, 160] on textarea "**********" at bounding box center [222, 128] width 311 height 63
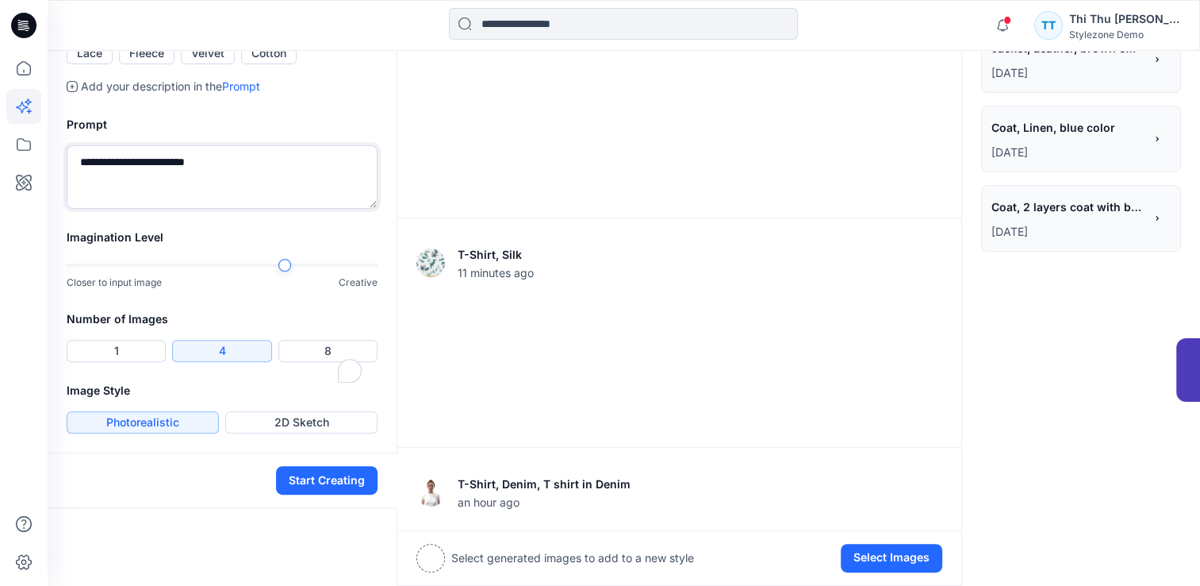
scroll to position [397, 0]
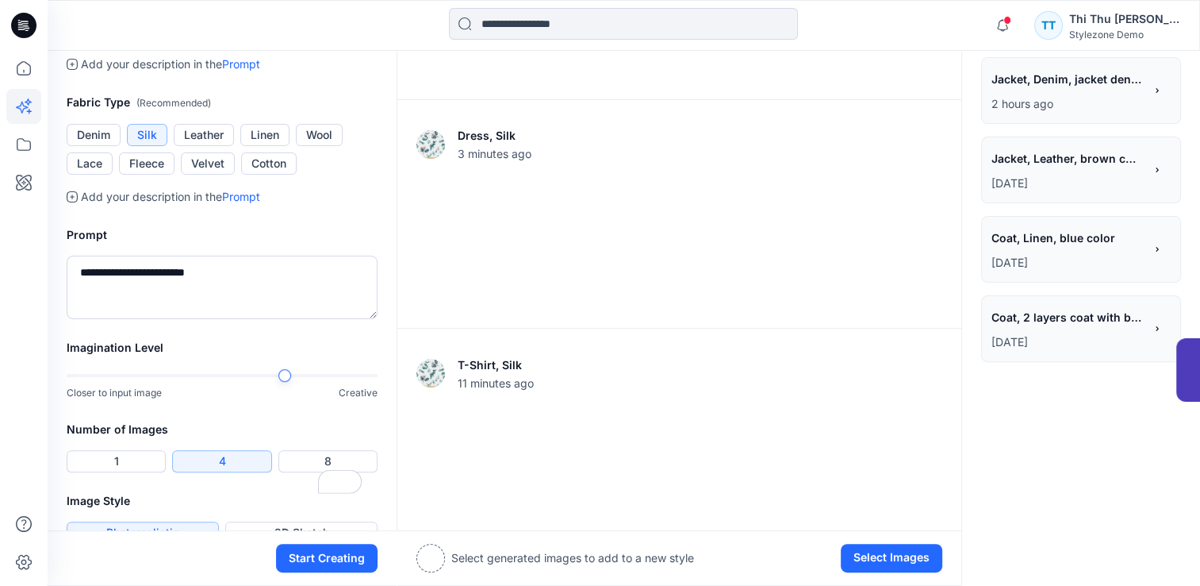
click at [251, 71] on link "Prompt" at bounding box center [241, 63] width 38 height 13
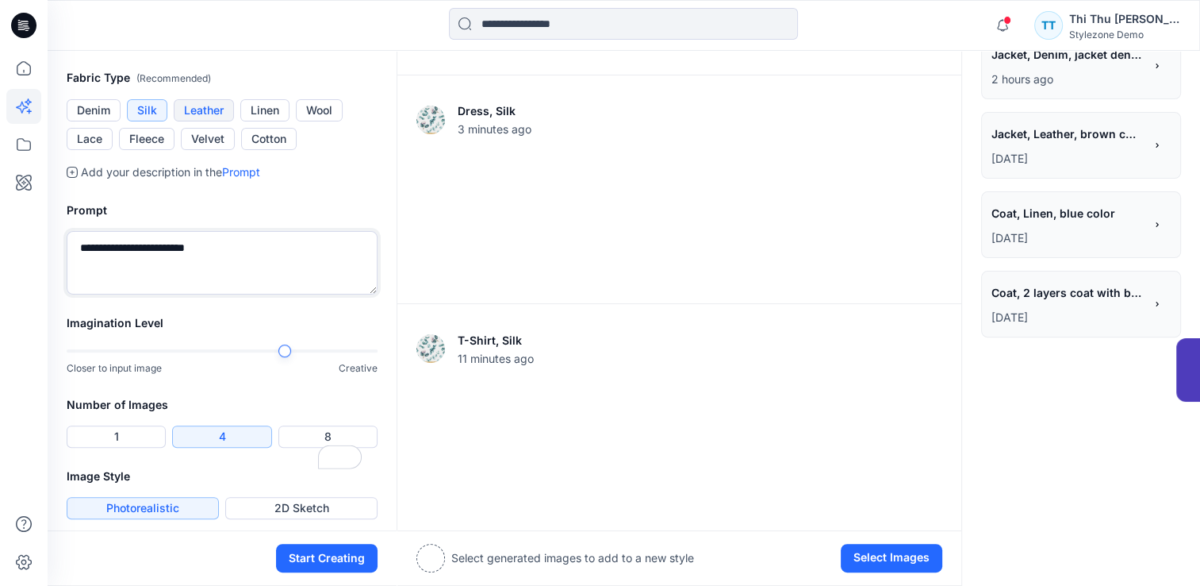
scroll to position [416, 0]
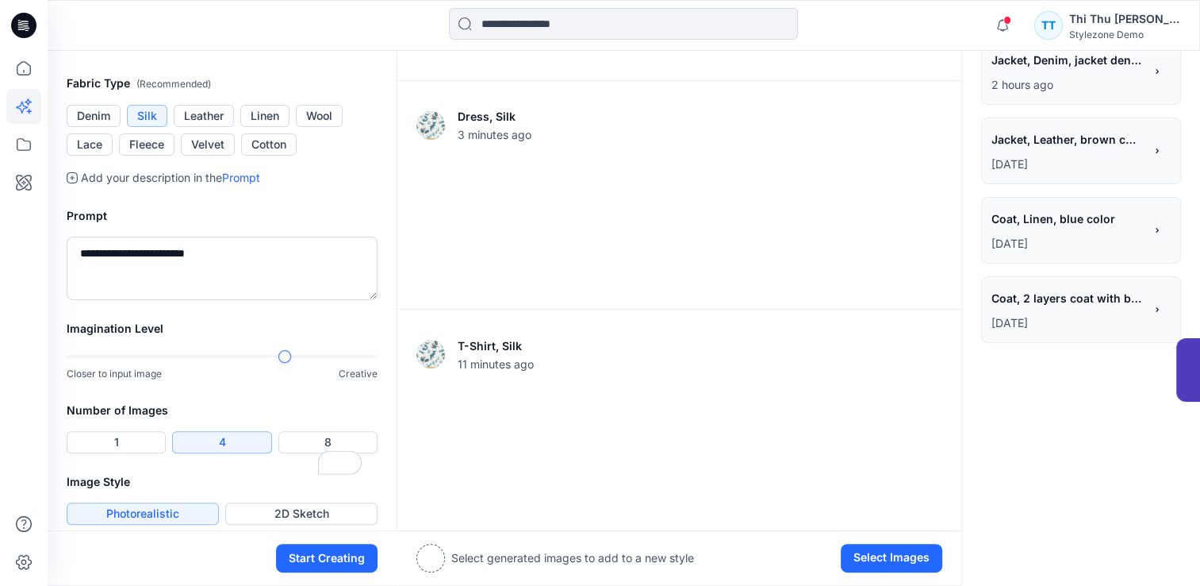
click at [70, 51] on icon at bounding box center [72, 45] width 11 height 11
click at [242, 52] on link "Prompt" at bounding box center [241, 44] width 38 height 13
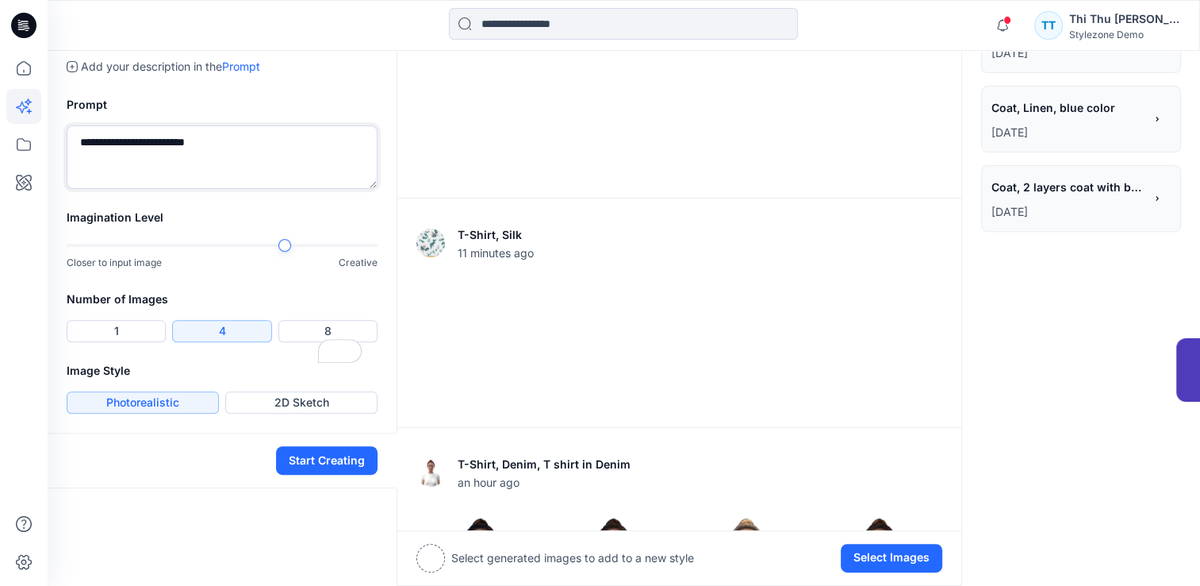
scroll to position [574, 0]
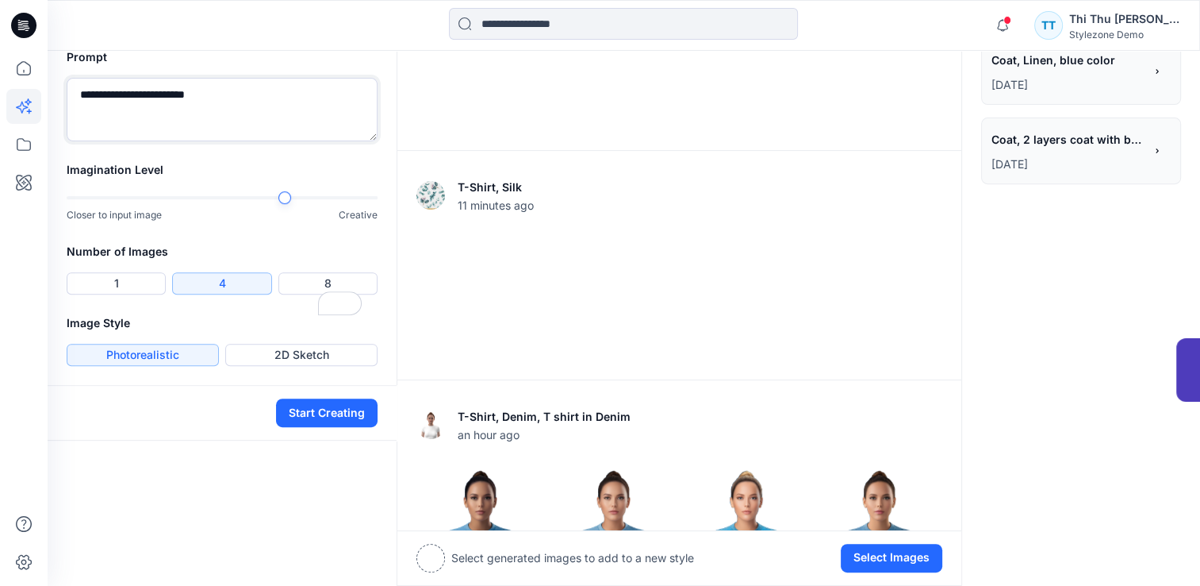
drag, startPoint x: 228, startPoint y: 284, endPoint x: 48, endPoint y: 283, distance: 180.9
click at [48, 160] on div "**********" at bounding box center [222, 95] width 349 height 132
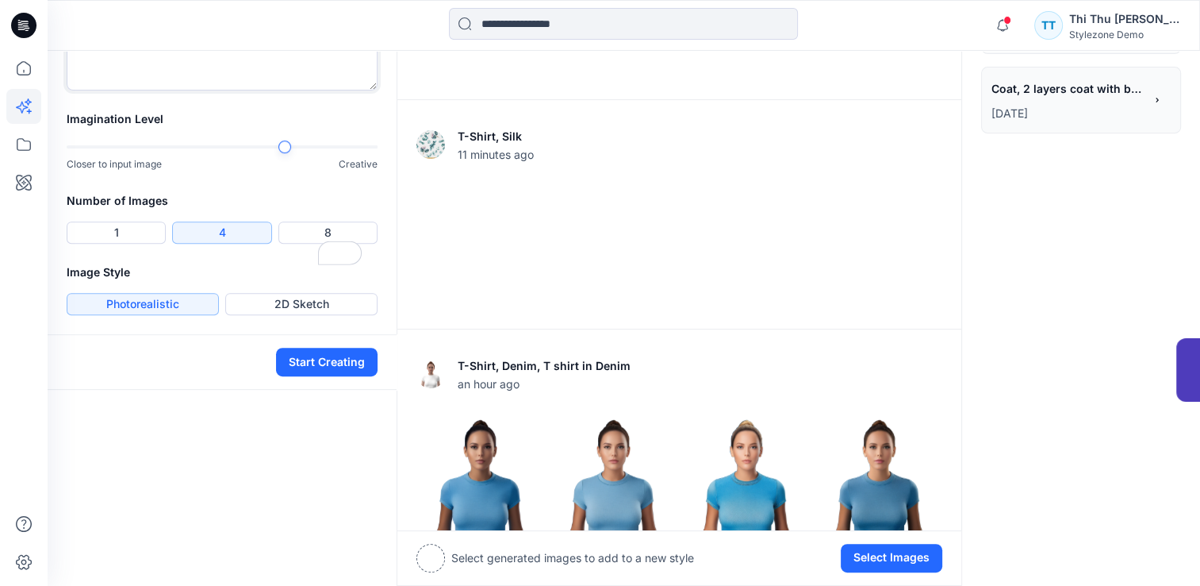
scroll to position [651, 0]
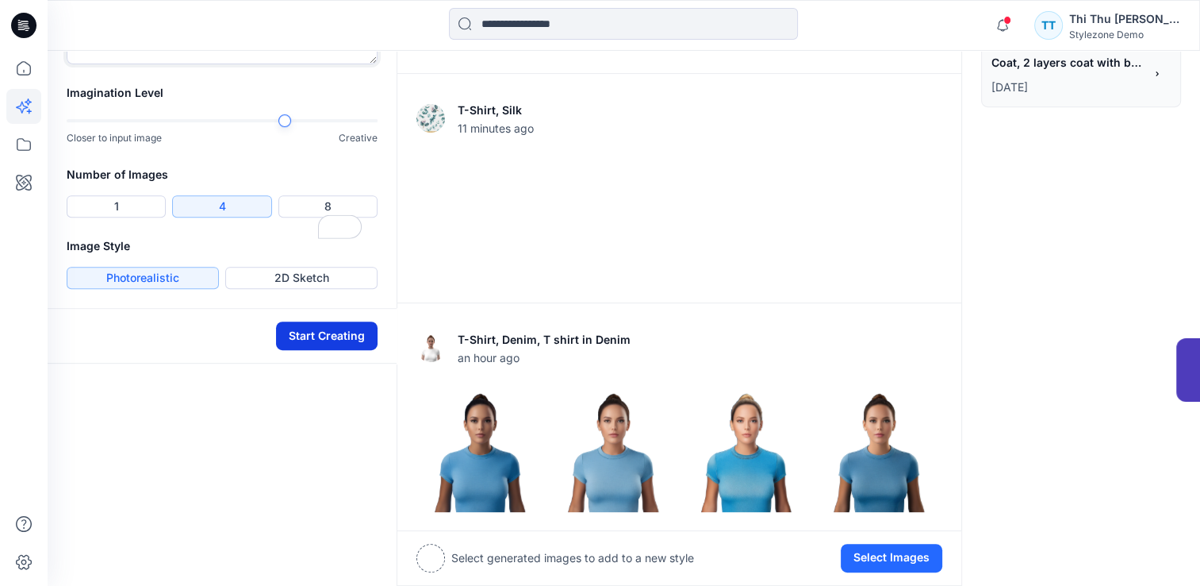
type textarea "**********"
click at [310, 350] on button "Start Creating" at bounding box center [327, 335] width 102 height 29
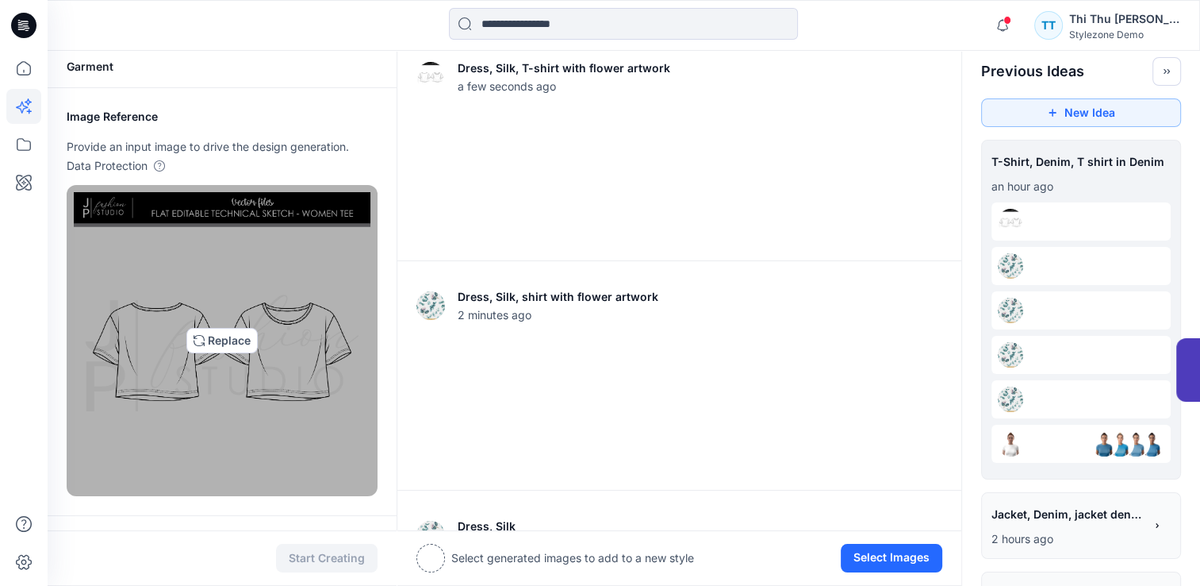
scroll to position [0, 0]
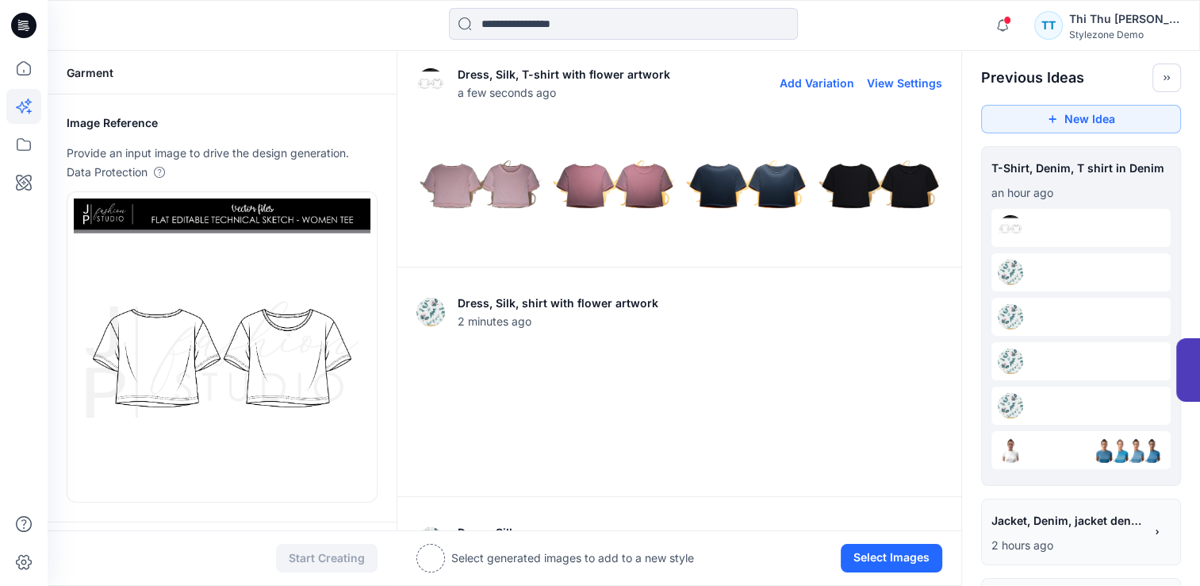
click at [620, 221] on img at bounding box center [613, 183] width 125 height 125
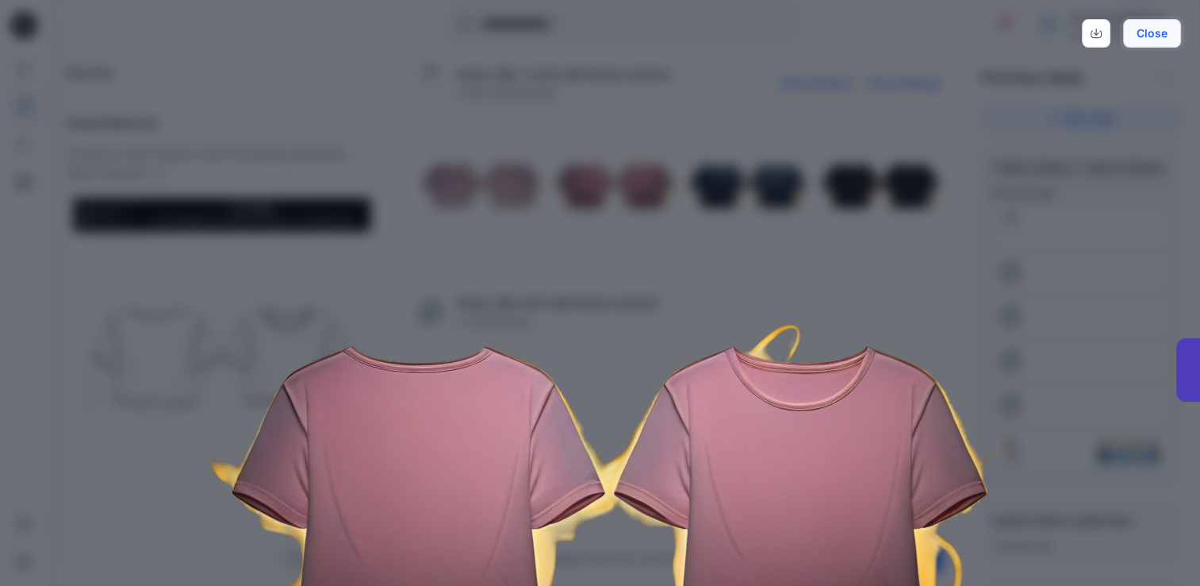
click at [1147, 33] on button "Close" at bounding box center [1152, 33] width 58 height 29
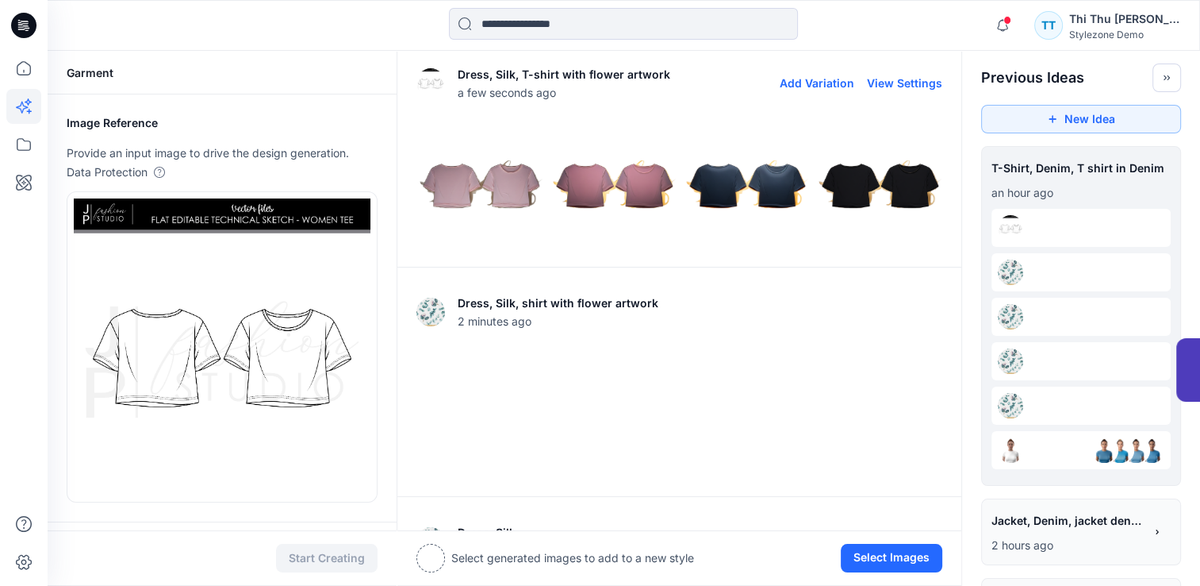
click at [496, 191] on img at bounding box center [479, 183] width 125 height 125
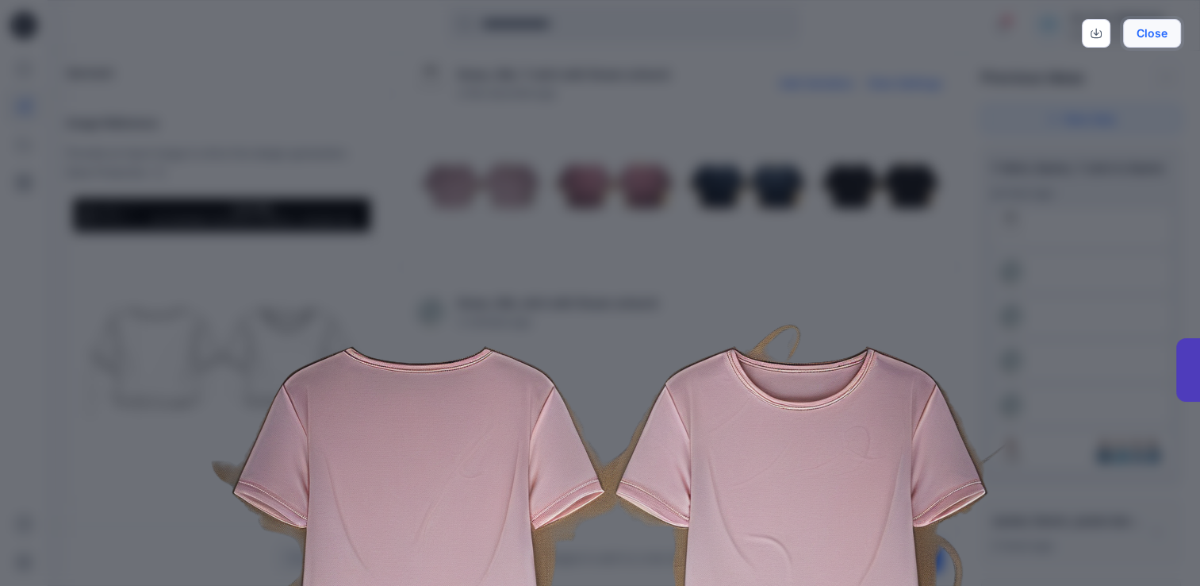
click at [1158, 37] on button "Close" at bounding box center [1152, 33] width 58 height 29
